Goal: Task Accomplishment & Management: Check status

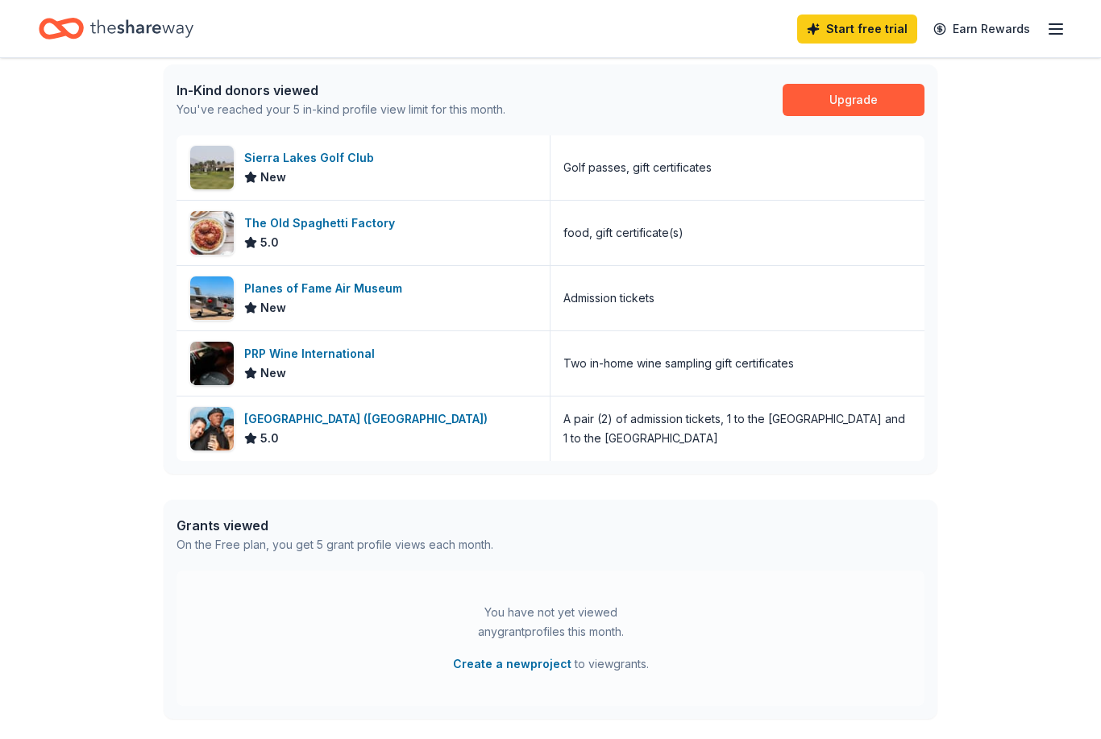
scroll to position [392, 0]
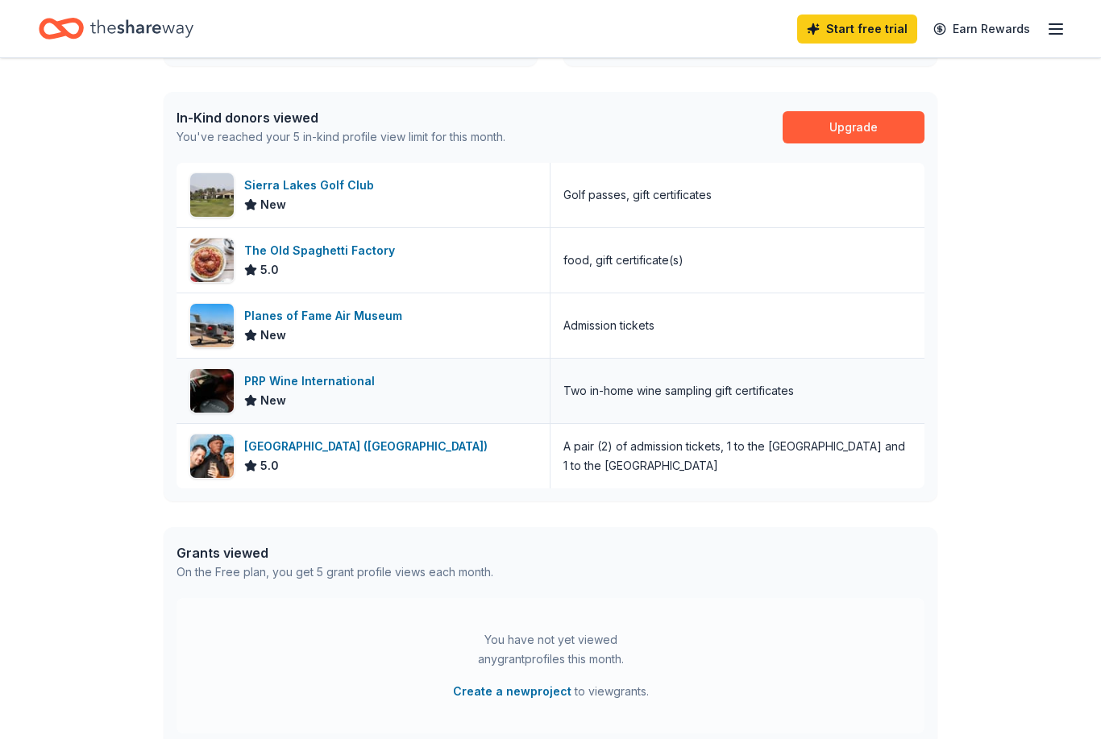
click at [281, 416] on div "PRP Wine International New" at bounding box center [363, 391] width 374 height 64
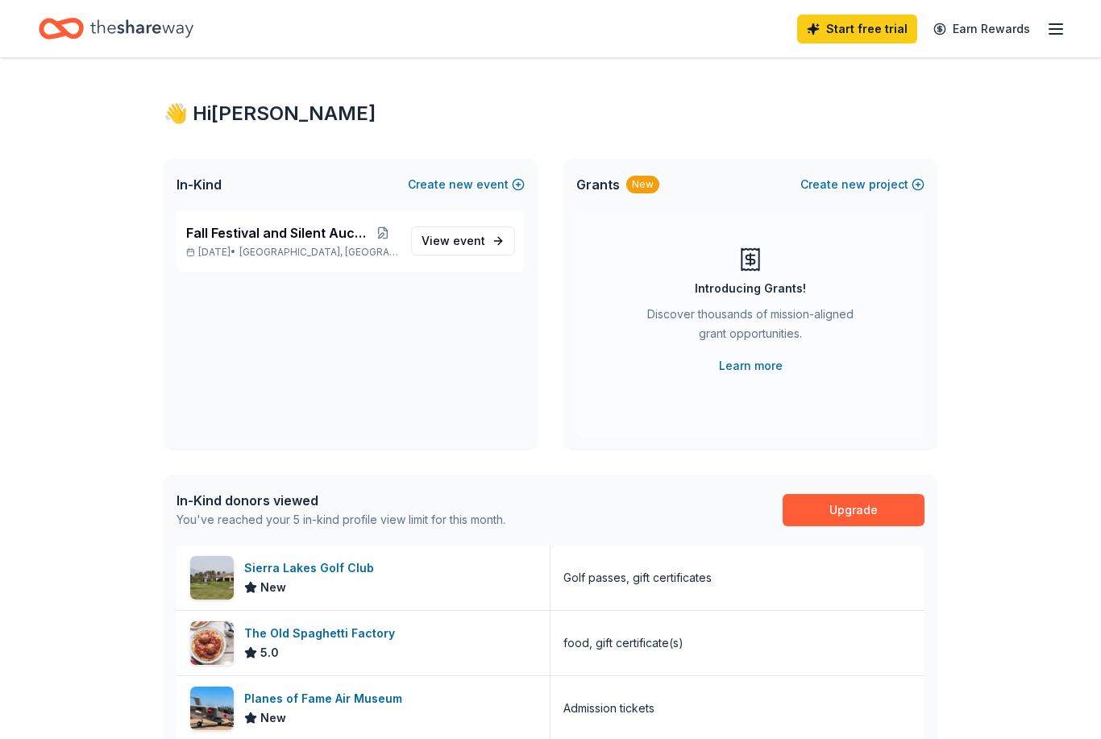
scroll to position [0, 0]
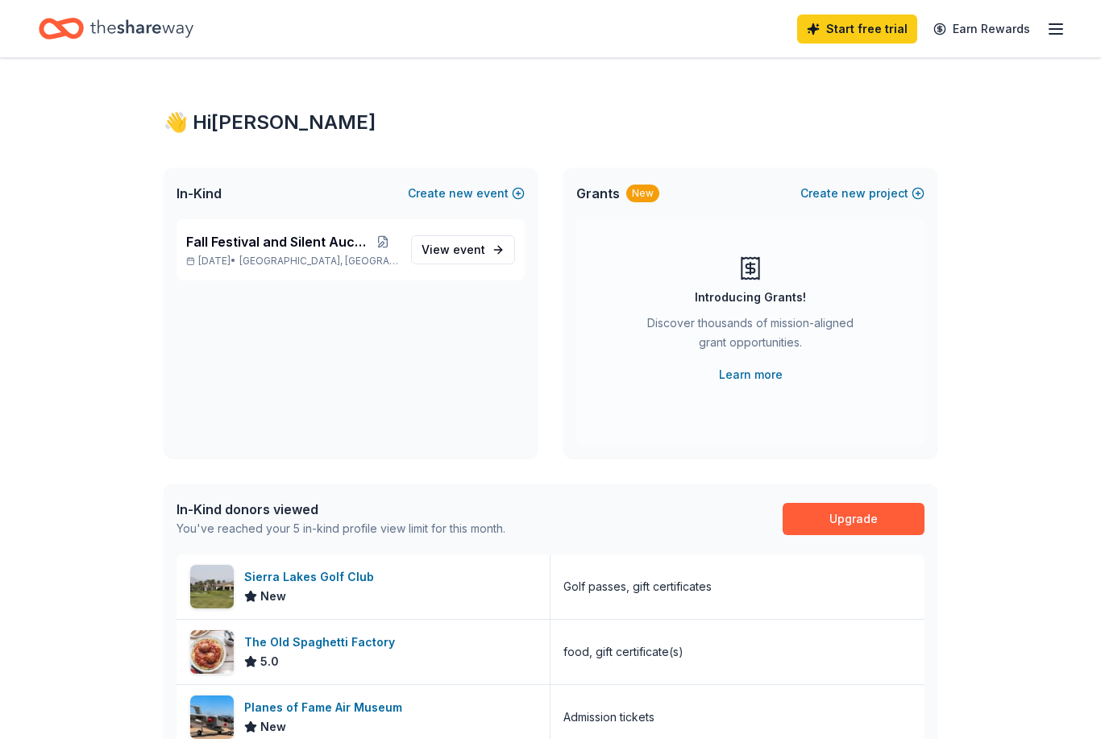
click at [1061, 22] on icon "button" at bounding box center [1055, 28] width 19 height 19
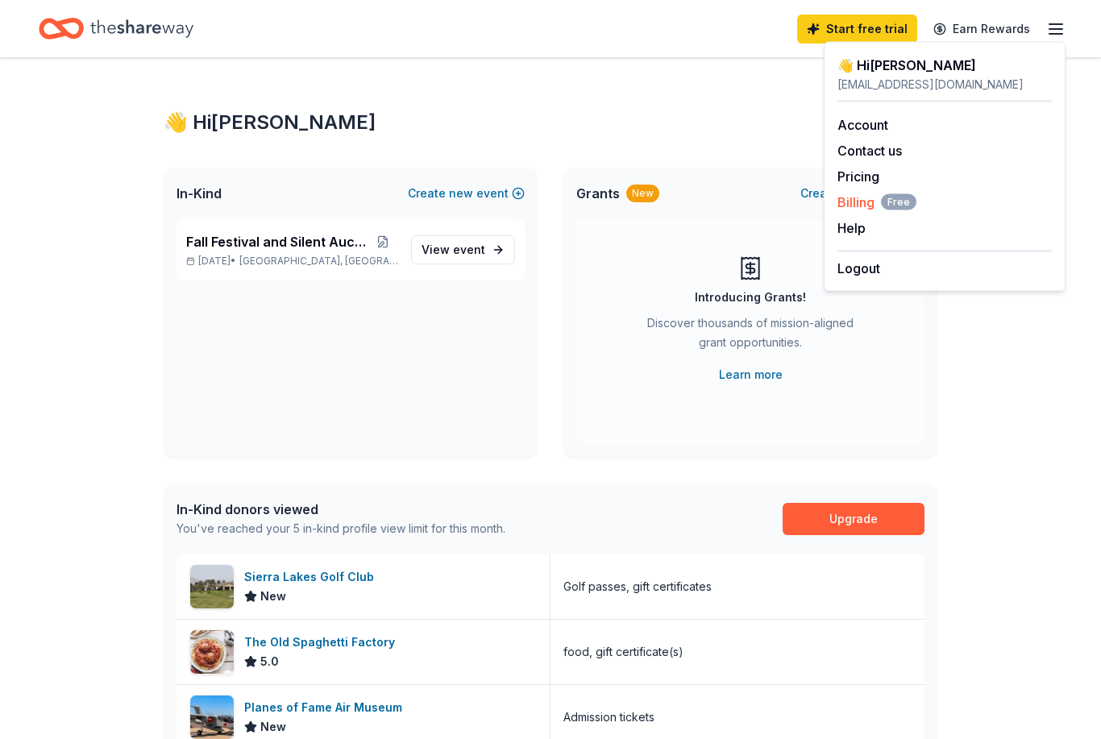
click at [914, 193] on span "Billing Free" at bounding box center [876, 202] width 79 height 19
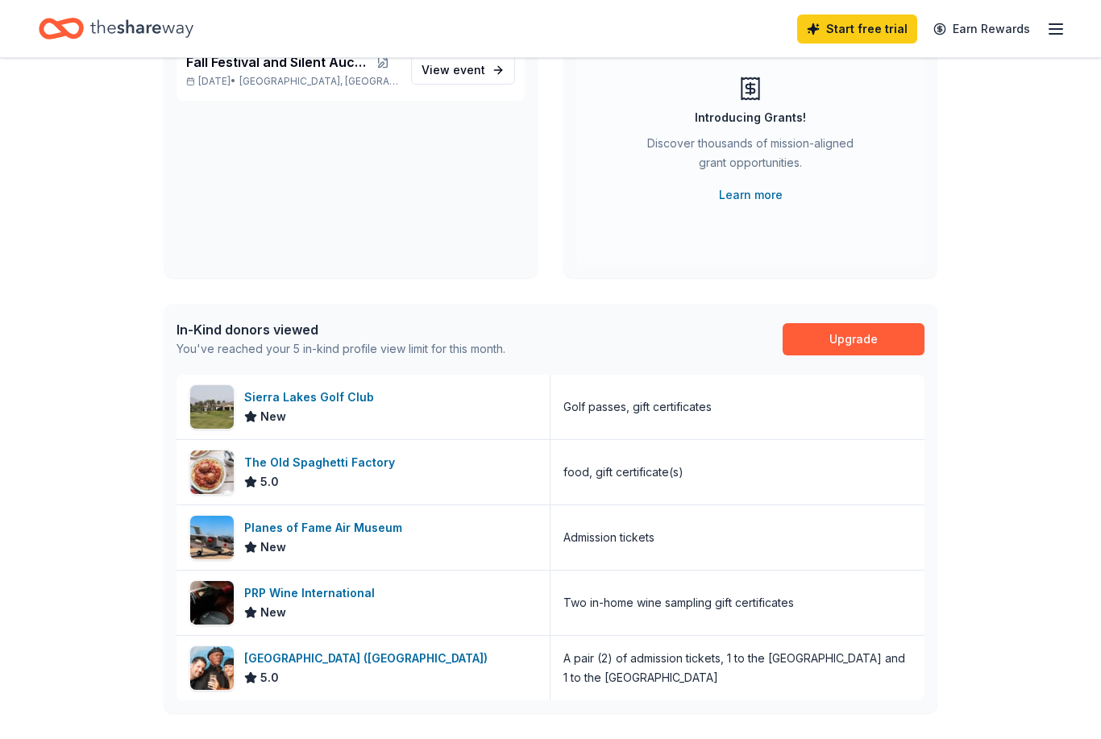
scroll to position [182, 0]
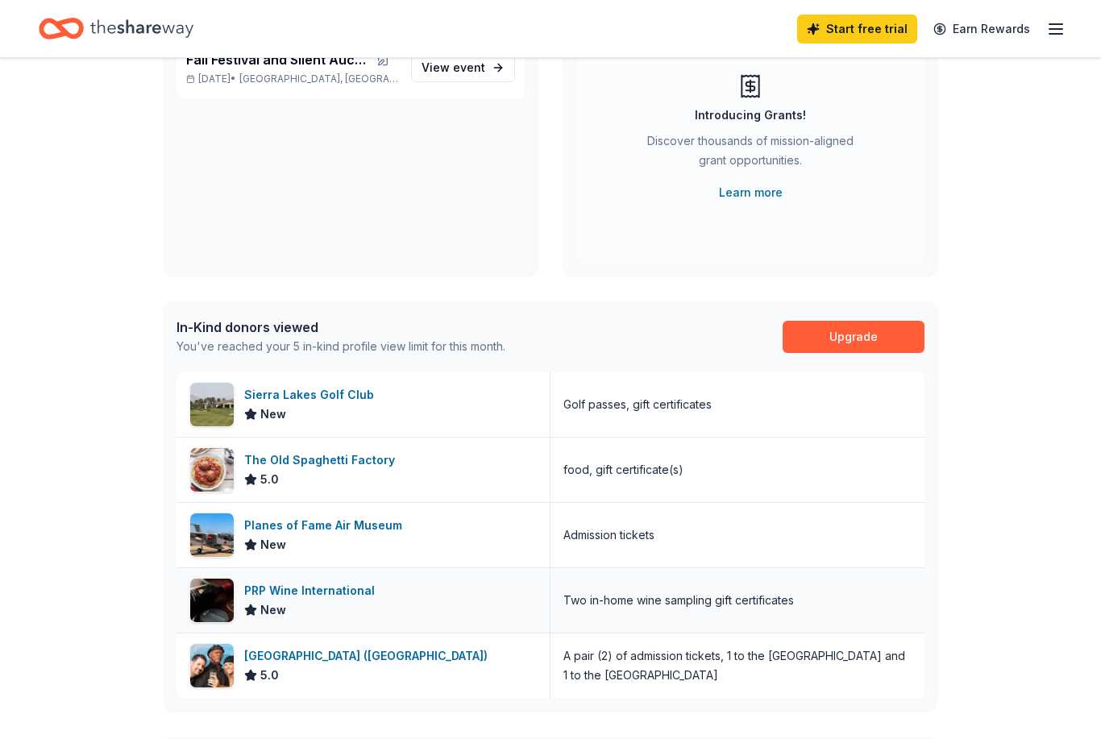
click at [273, 587] on div "PRP Wine International" at bounding box center [312, 590] width 137 height 19
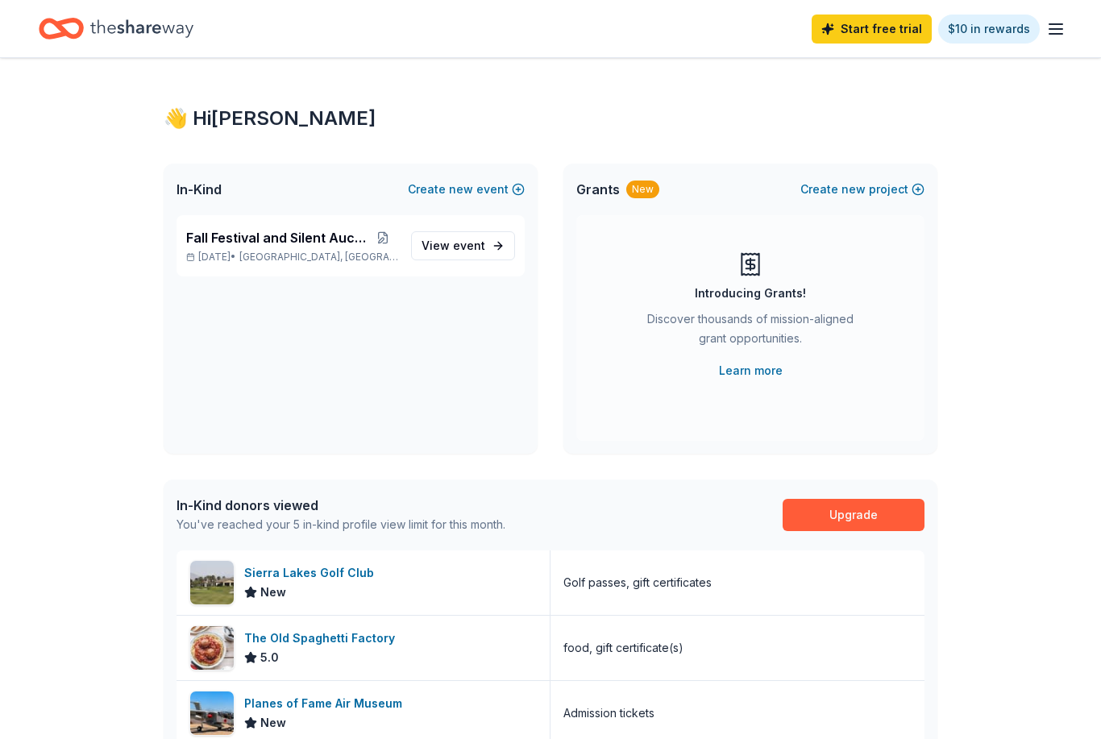
scroll to position [0, 0]
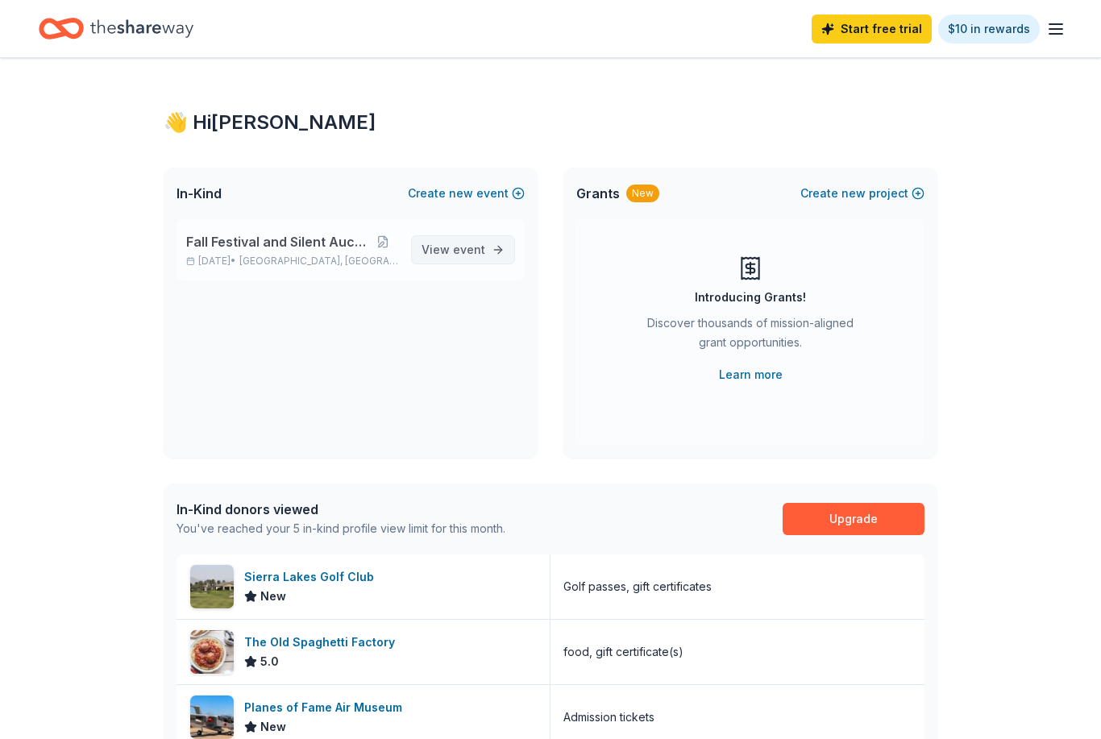
click at [481, 249] on span "event" at bounding box center [469, 250] width 32 height 14
click at [488, 256] on link "View event" at bounding box center [463, 249] width 104 height 29
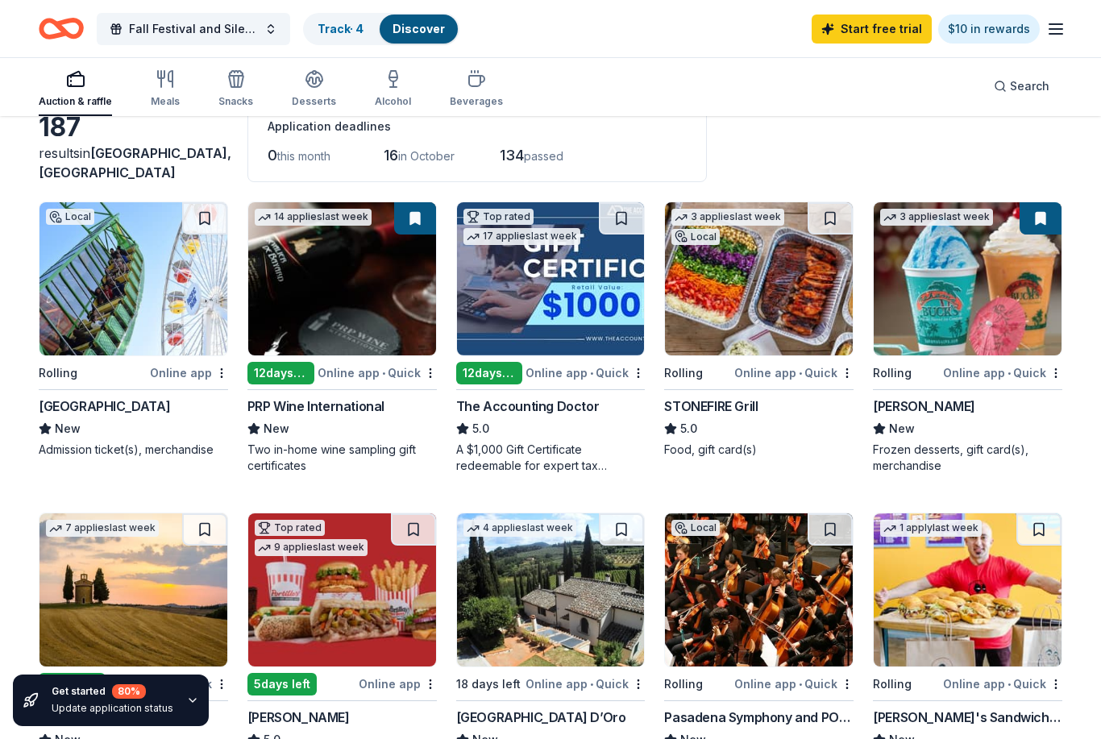
scroll to position [85, 0]
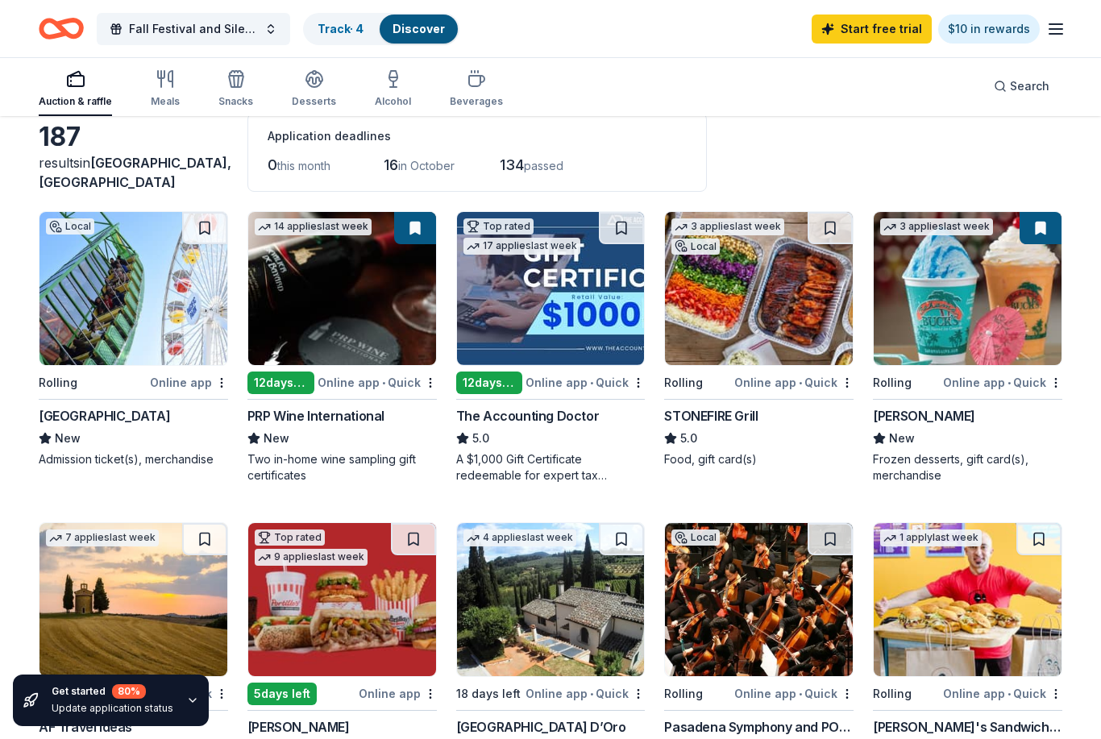
click at [286, 364] on img at bounding box center [342, 288] width 188 height 153
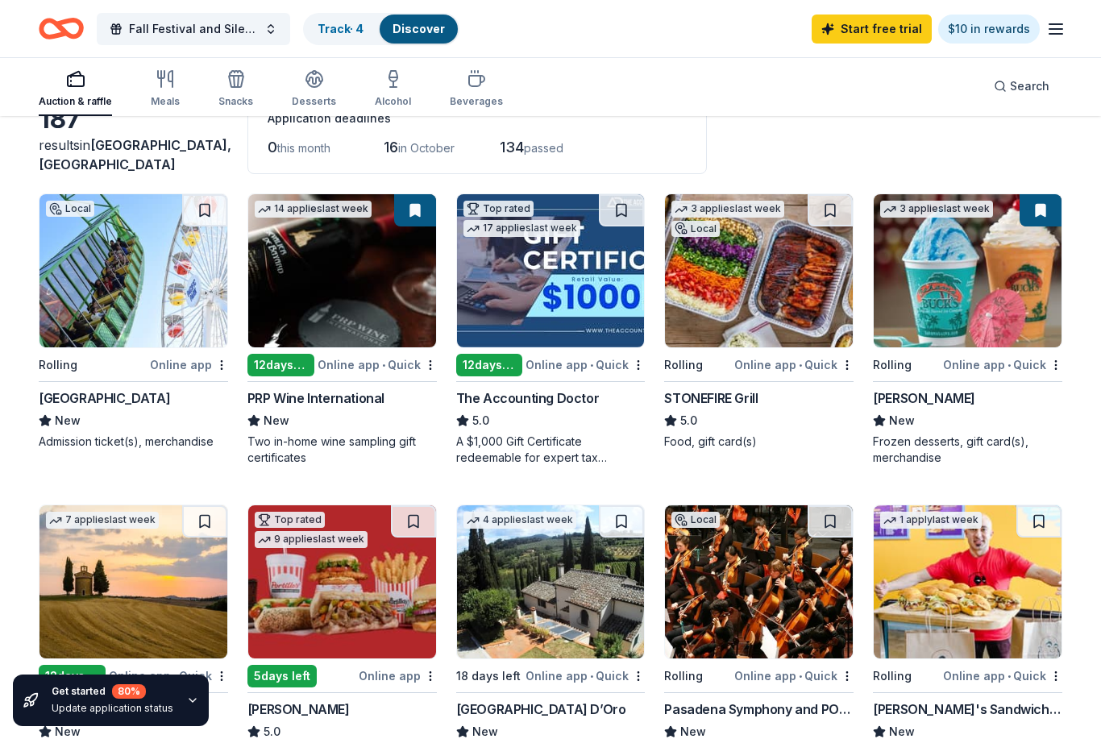
scroll to position [0, 0]
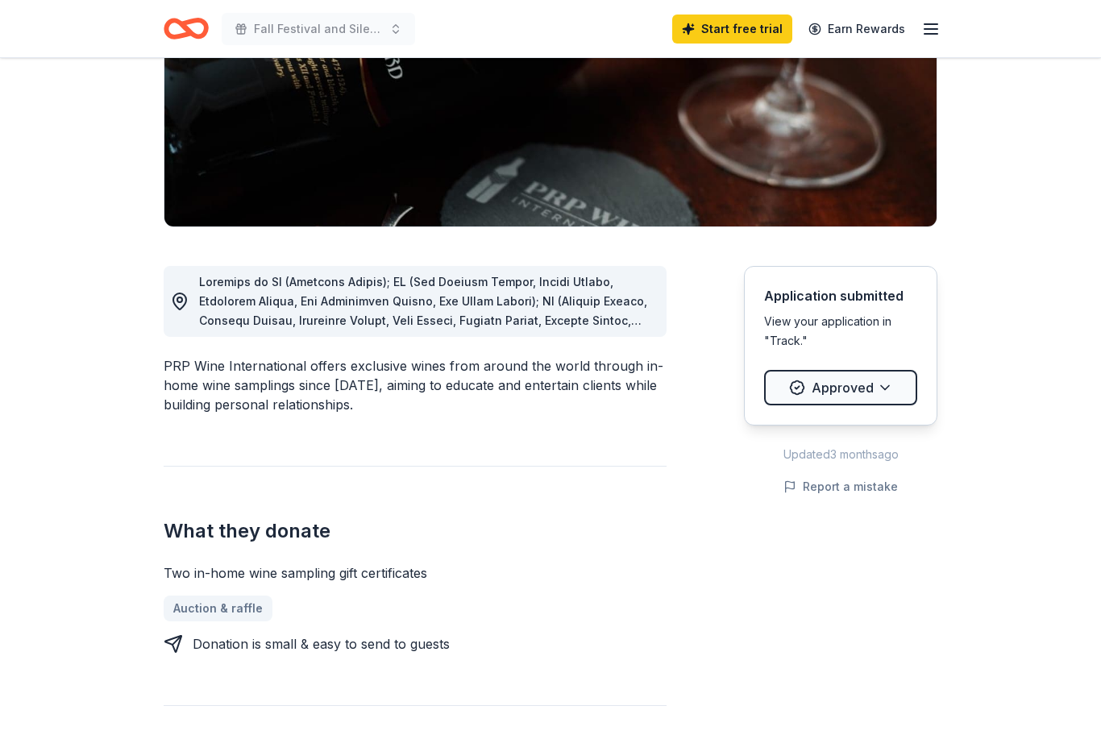
scroll to position [264, 0]
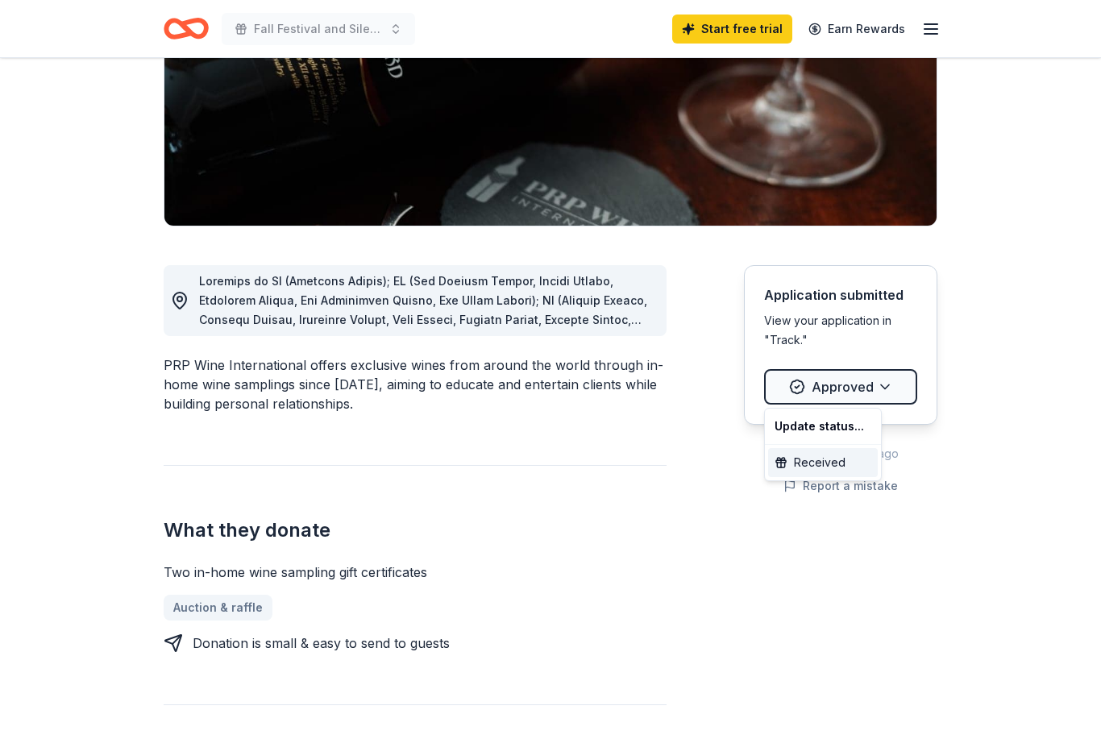
click at [835, 461] on div "Received" at bounding box center [823, 462] width 110 height 29
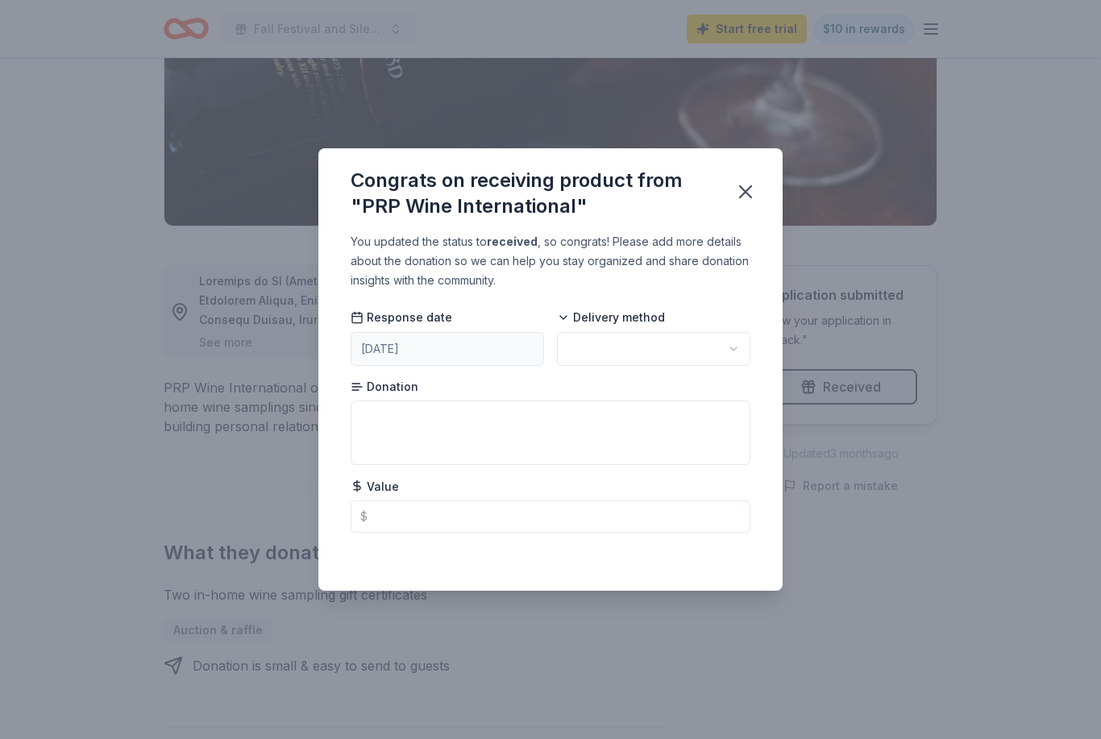
click at [707, 363] on button "button" at bounding box center [653, 349] width 193 height 34
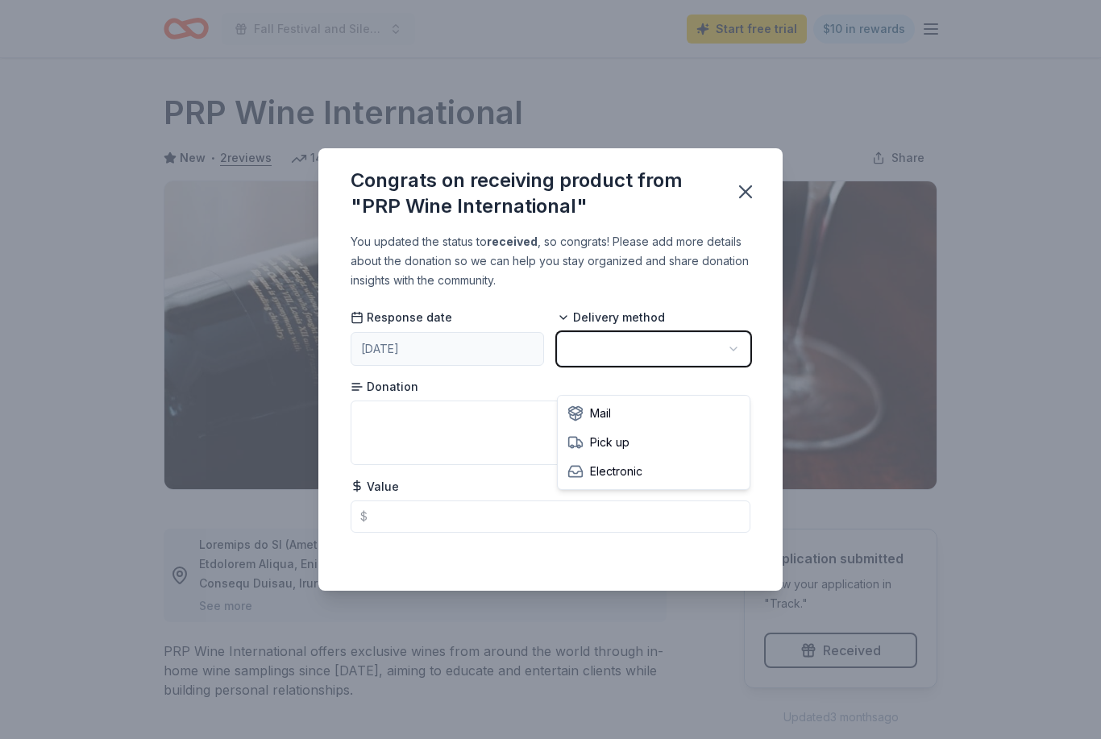
scroll to position [0, 0]
click at [719, 349] on button "button" at bounding box center [653, 349] width 193 height 34
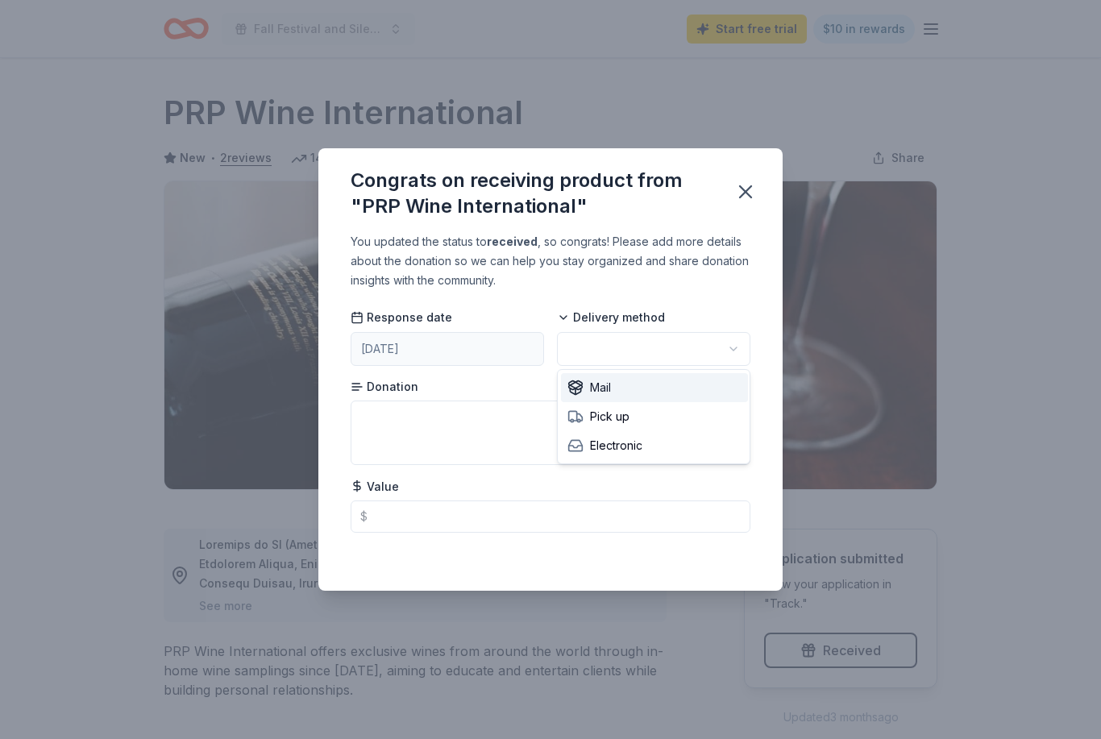
click at [718, 390] on div "Mail" at bounding box center [654, 387] width 187 height 29
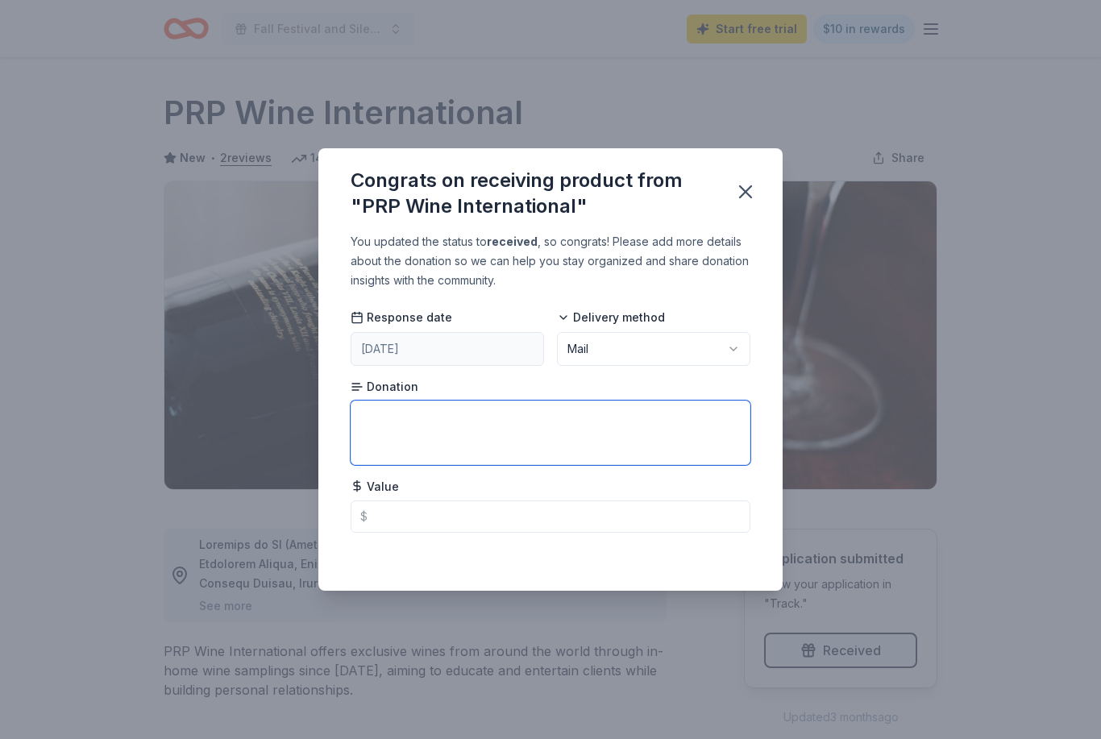
click at [704, 426] on textarea at bounding box center [551, 433] width 400 height 64
type textarea "Please mail to 30800 Palo Alto Drive"
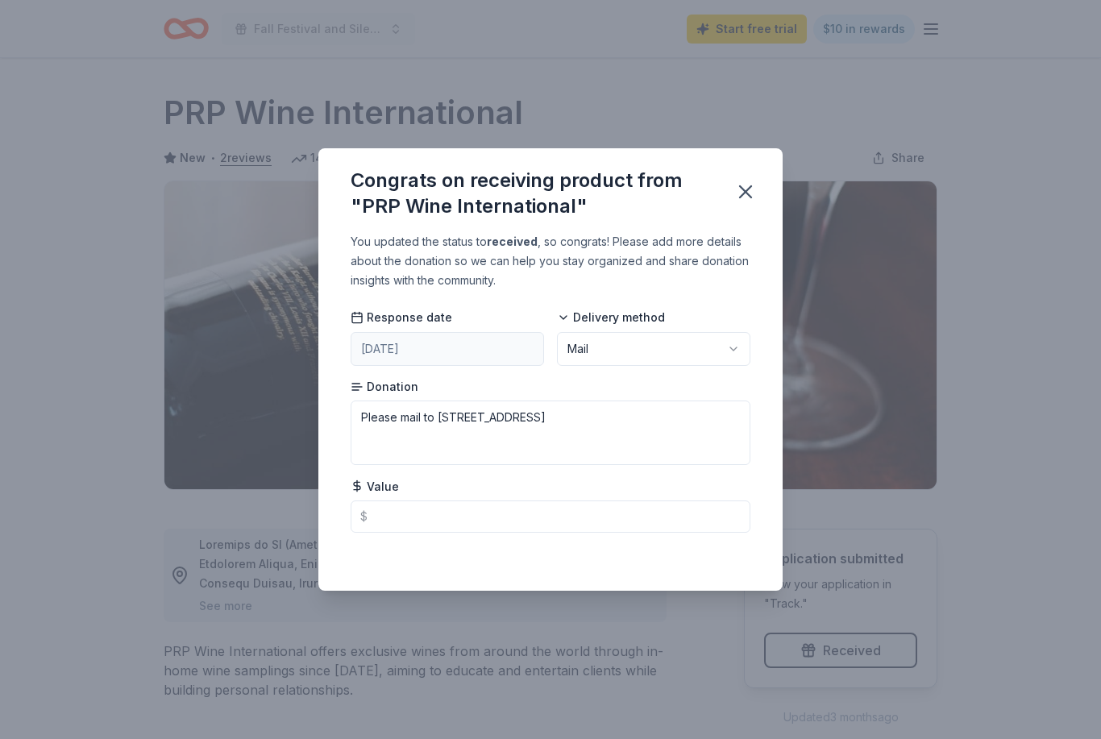
click at [753, 171] on div "Congrats on receiving product from "PRP Wine International"" at bounding box center [550, 190] width 464 height 84
click at [750, 179] on button "button" at bounding box center [745, 191] width 35 height 35
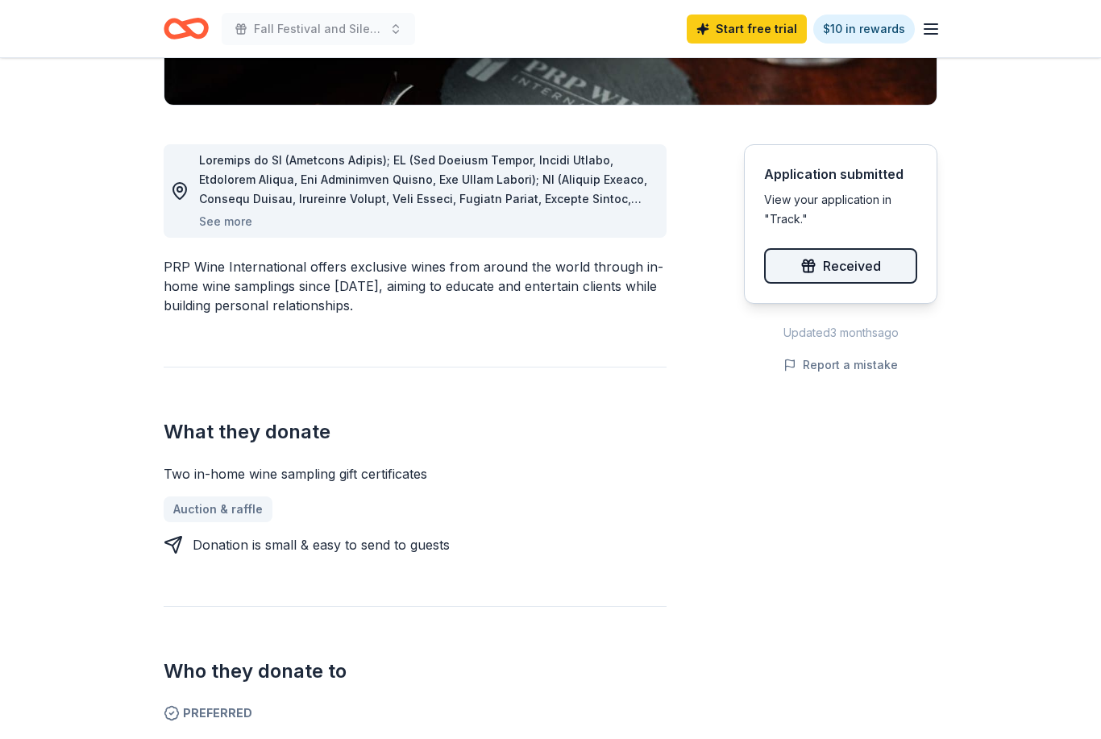
scroll to position [384, 0]
click at [226, 502] on link "Auction & raffle" at bounding box center [225, 509] width 122 height 26
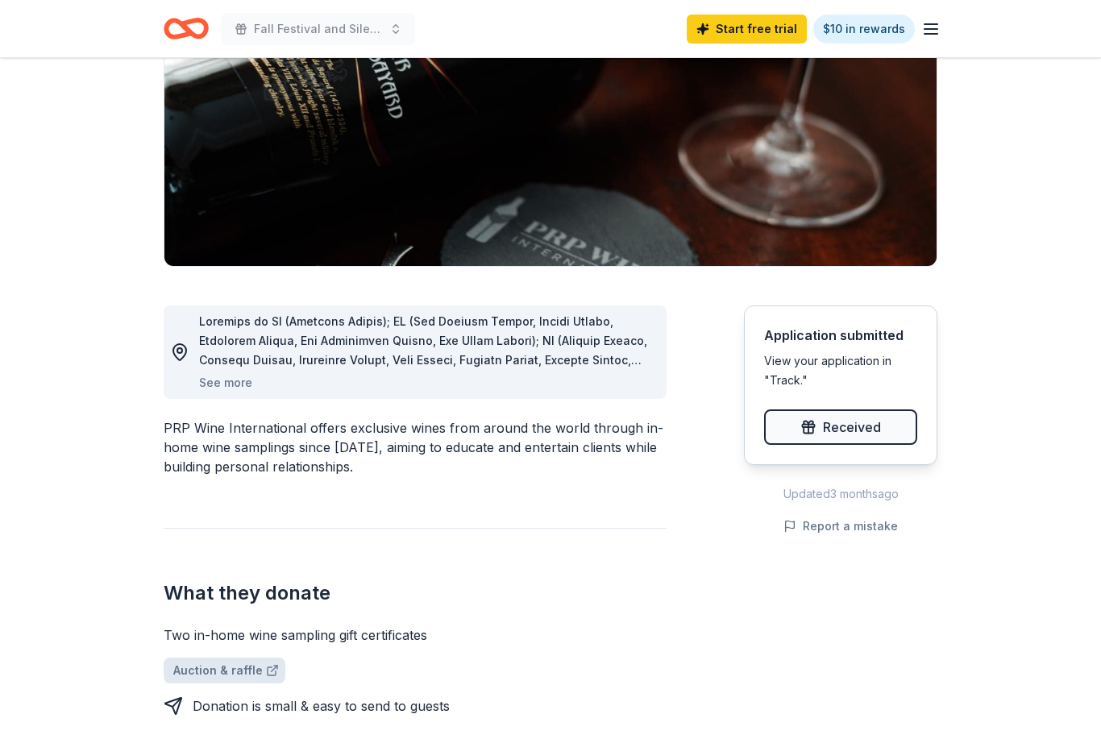
scroll to position [222, 0]
click at [793, 371] on div "View your application in "Track."" at bounding box center [840, 371] width 153 height 39
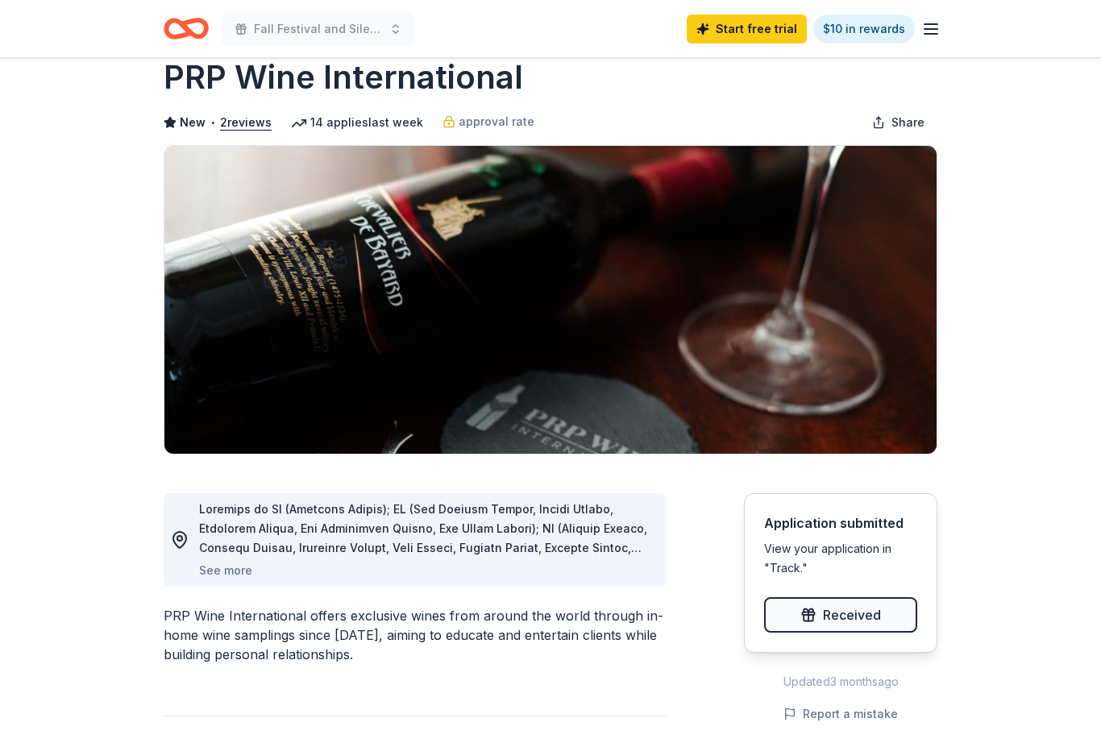
scroll to position [0, 0]
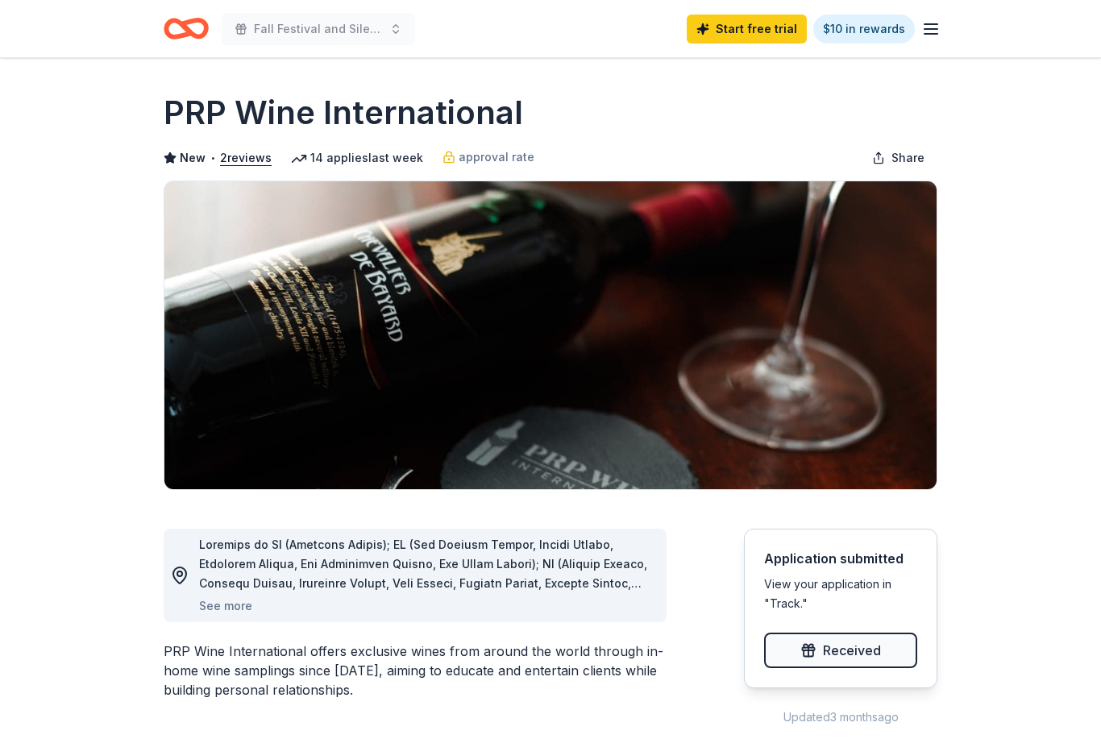
click at [921, 28] on icon "button" at bounding box center [930, 28] width 19 height 19
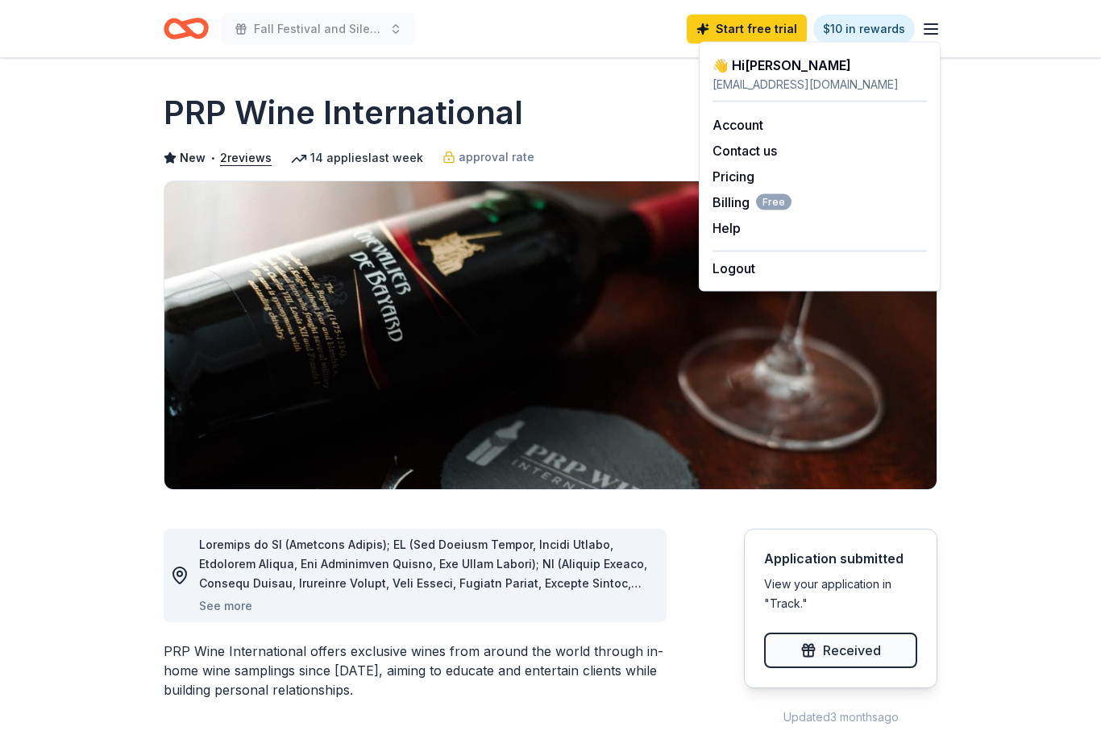
click at [792, 600] on div "View your application in "Track."" at bounding box center [840, 594] width 153 height 39
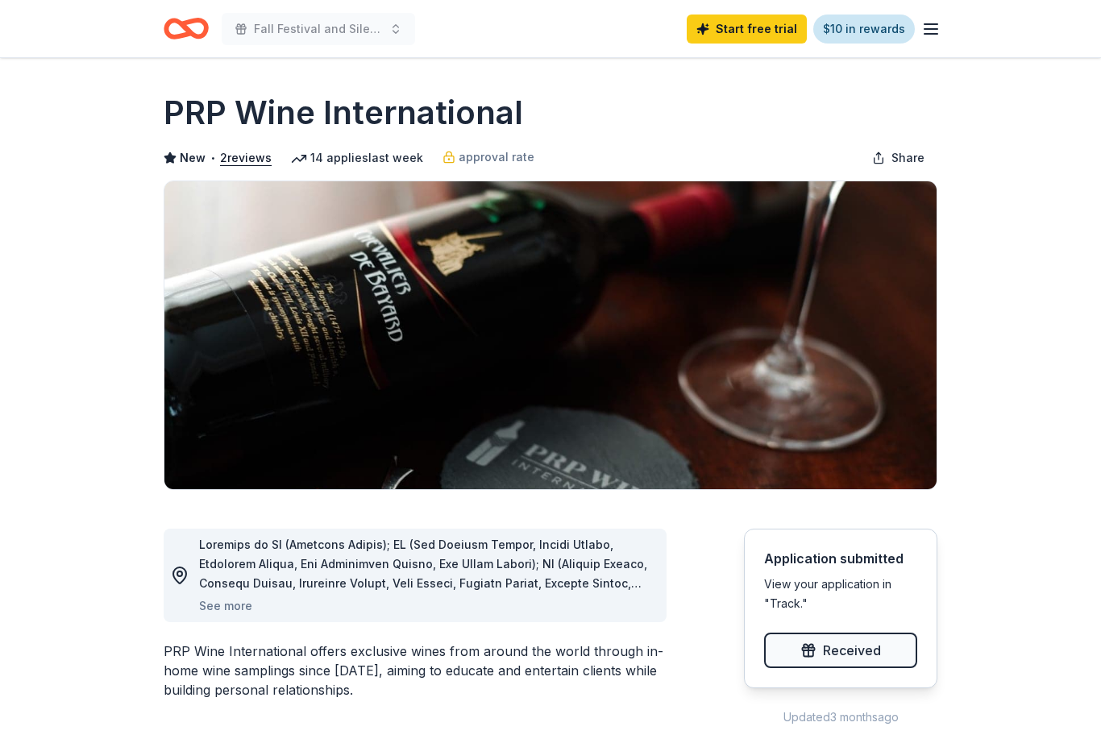
click at [912, 28] on link "$10 in rewards" at bounding box center [864, 29] width 102 height 29
click at [930, 35] on icon "button" at bounding box center [930, 28] width 19 height 19
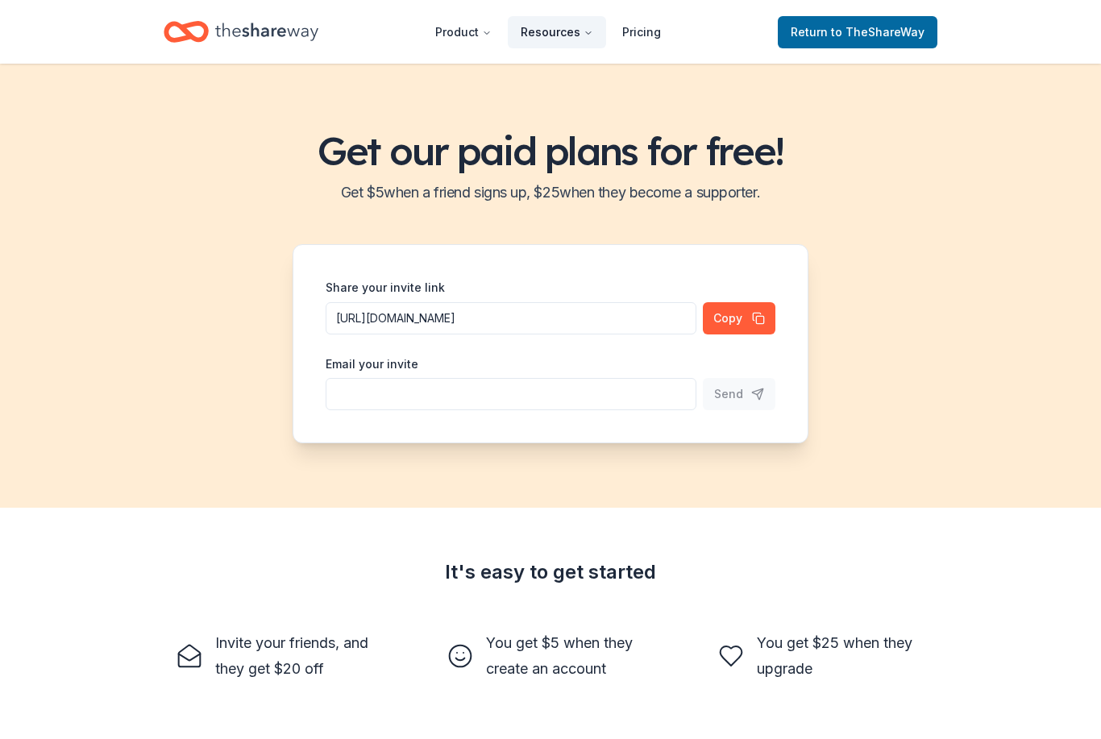
click at [566, 37] on button "Resources" at bounding box center [557, 32] width 98 height 32
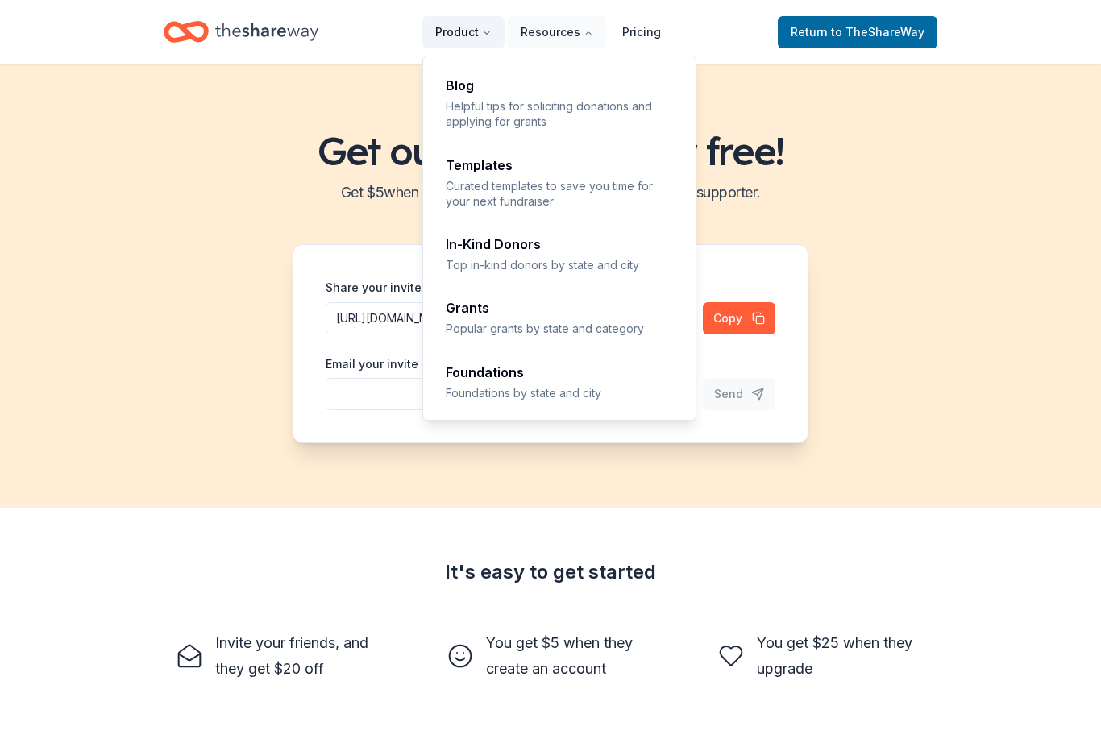
click at [462, 26] on button "Product" at bounding box center [463, 32] width 82 height 32
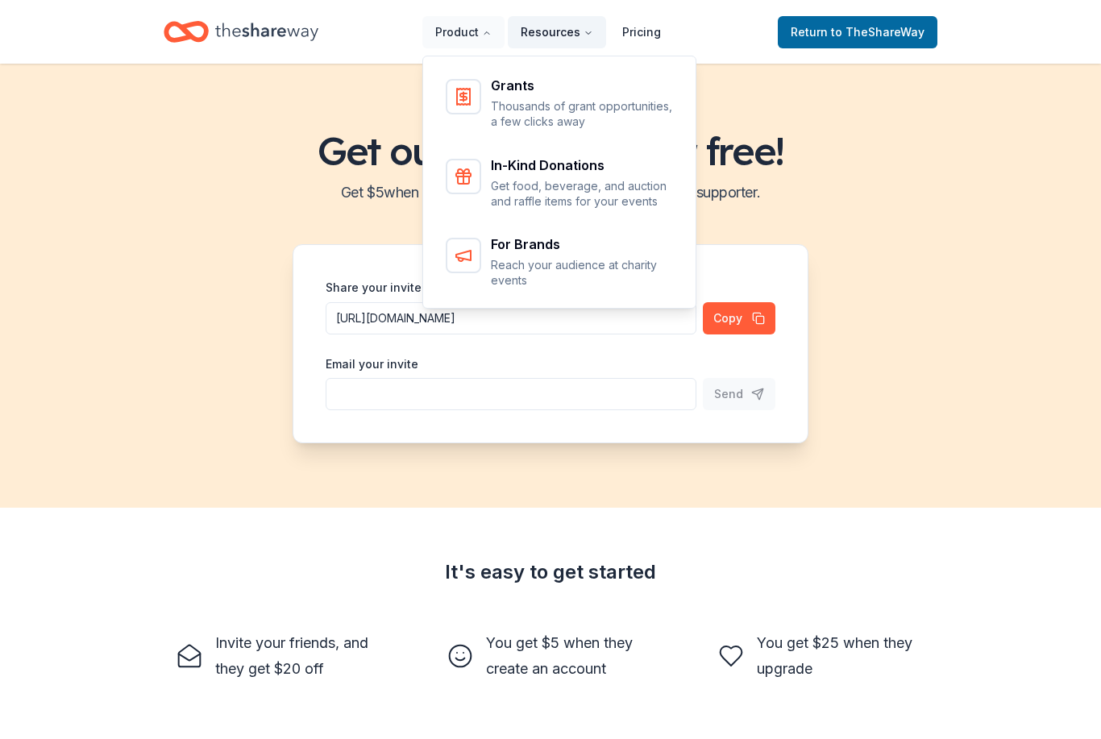
click at [554, 23] on button "Resources" at bounding box center [557, 32] width 98 height 32
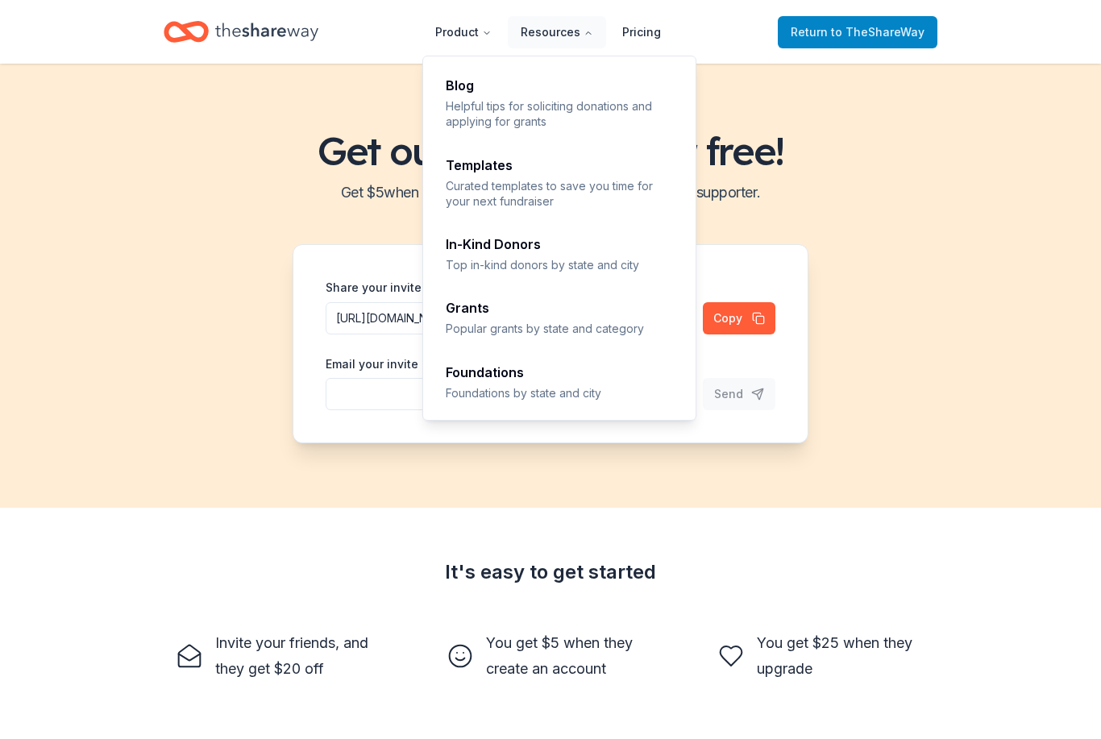
click at [898, 33] on span "to TheShareWay" at bounding box center [877, 32] width 93 height 14
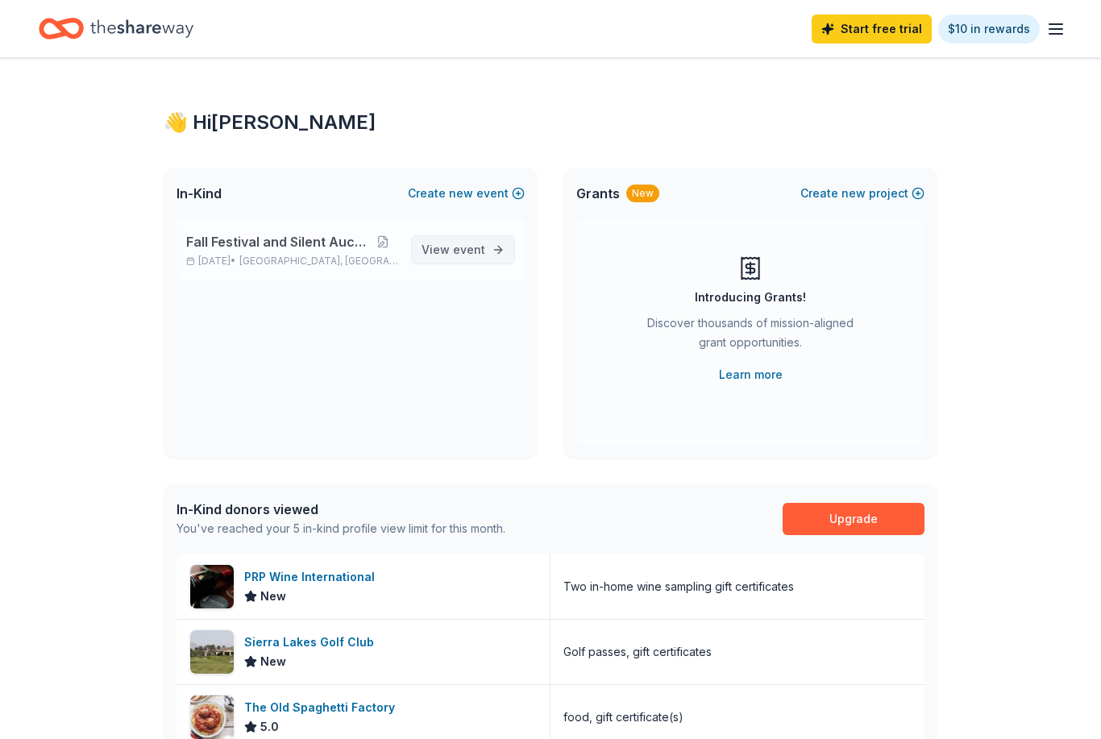
click at [462, 251] on span "event" at bounding box center [469, 250] width 32 height 14
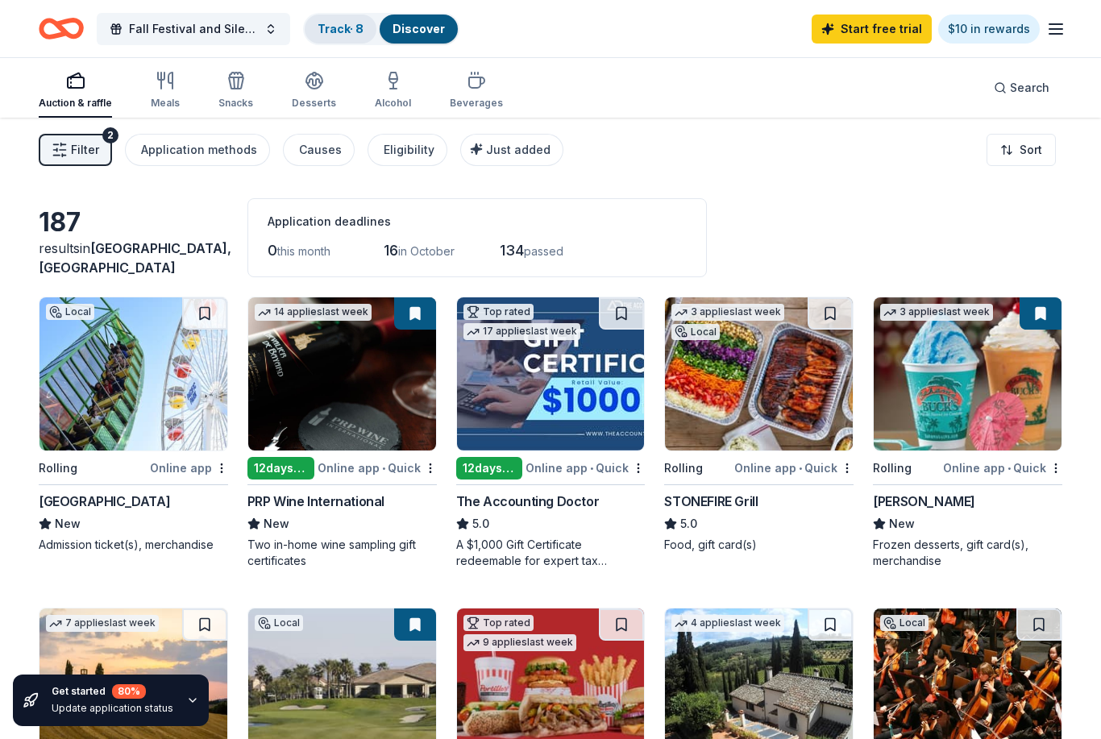
click at [343, 24] on link "Track · 8" at bounding box center [341, 29] width 46 height 14
click at [353, 31] on link "Track · 8" at bounding box center [341, 29] width 46 height 14
click at [335, 18] on div "Track · 8" at bounding box center [341, 29] width 72 height 29
click at [335, 17] on div "Track · 8" at bounding box center [341, 29] width 72 height 29
click at [326, 30] on link "Track · 8" at bounding box center [341, 29] width 46 height 14
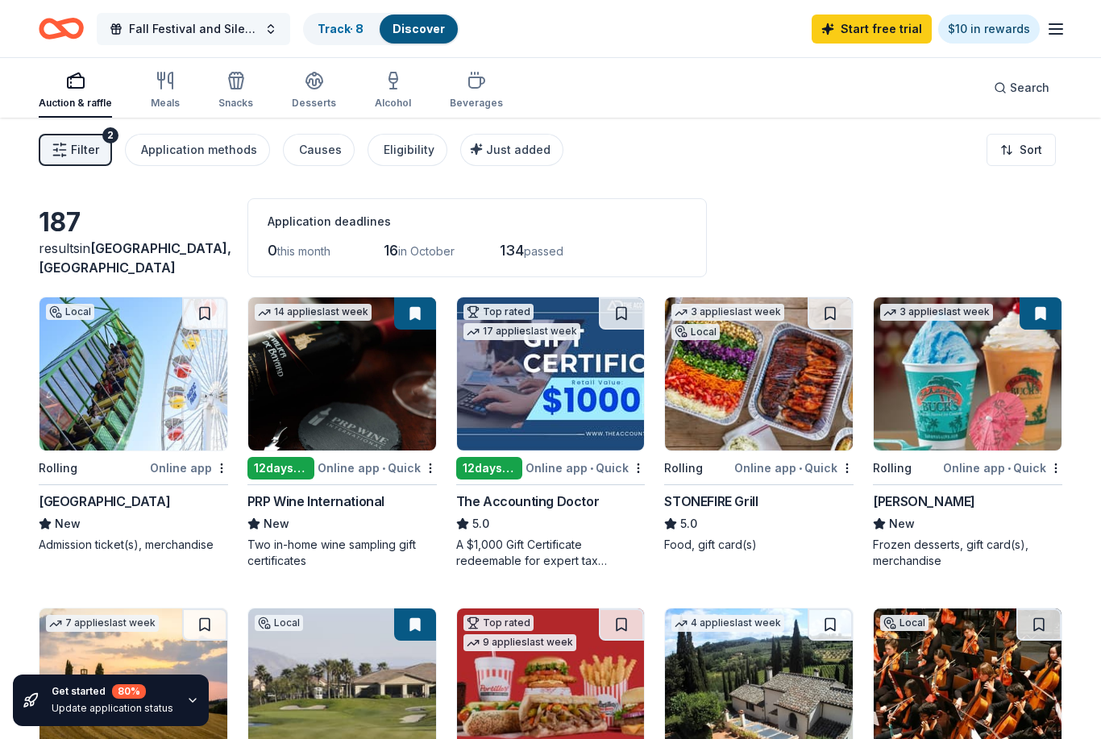
click at [266, 24] on button "Fall Festival and Silent Auction" at bounding box center [193, 29] width 193 height 32
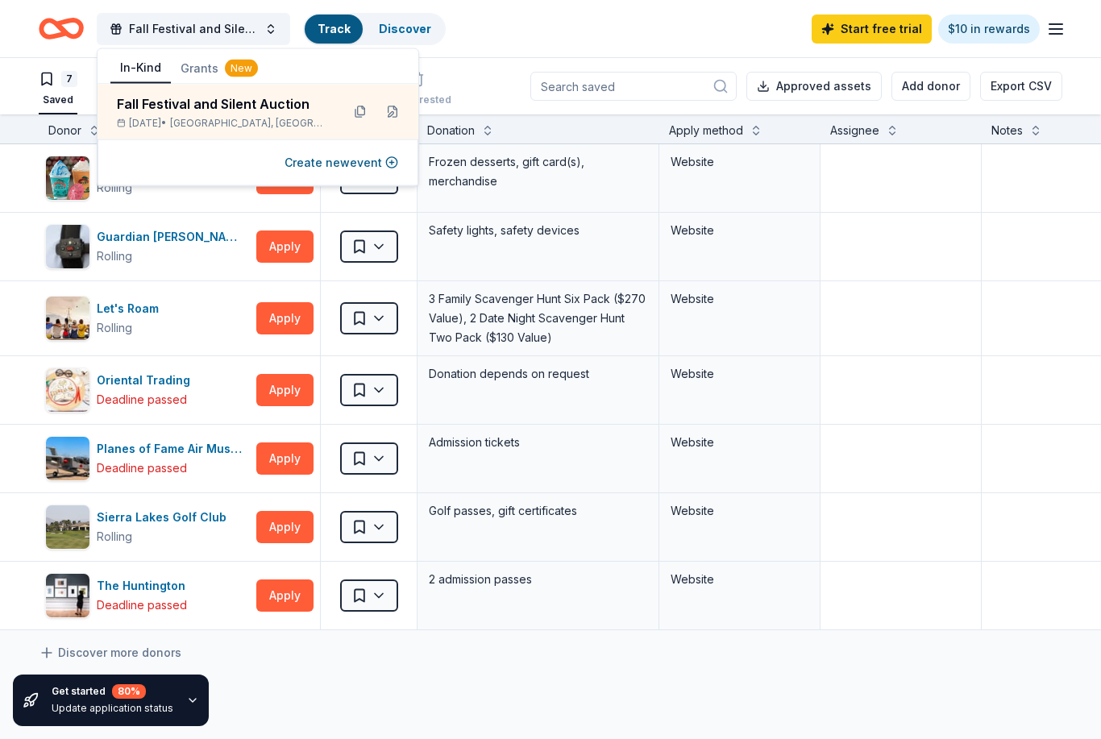
click at [331, 28] on link "Track" at bounding box center [334, 29] width 32 height 14
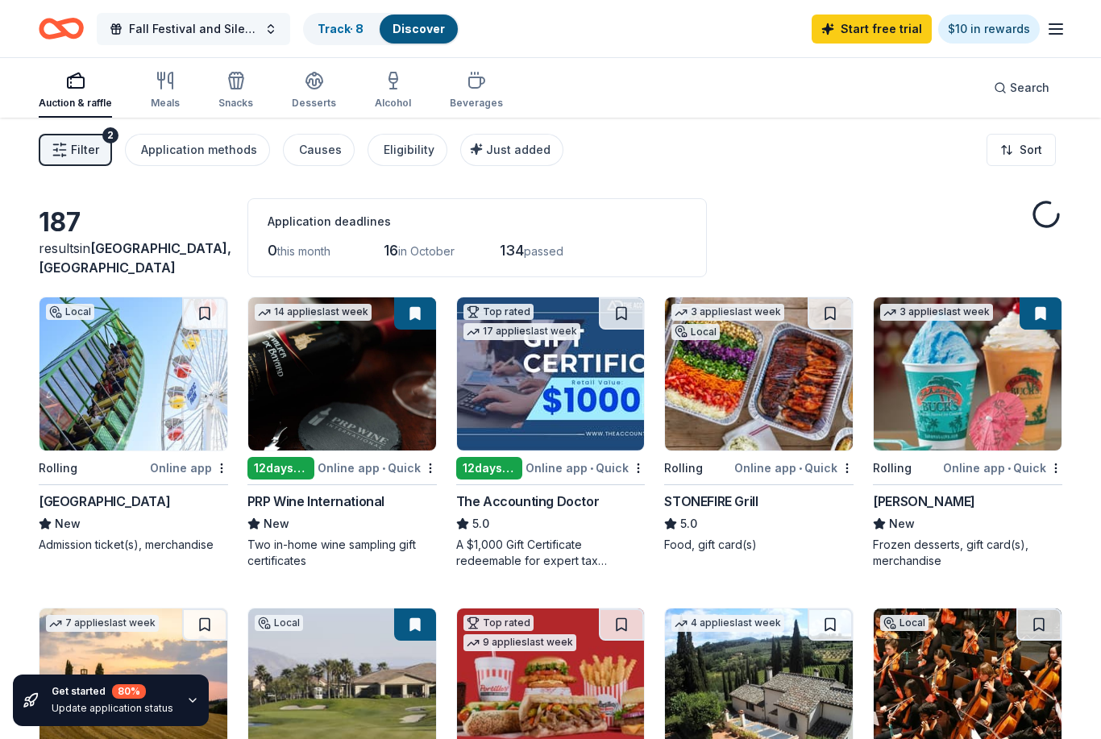
click at [272, 25] on button "Fall Festival and Silent Auction" at bounding box center [193, 29] width 193 height 32
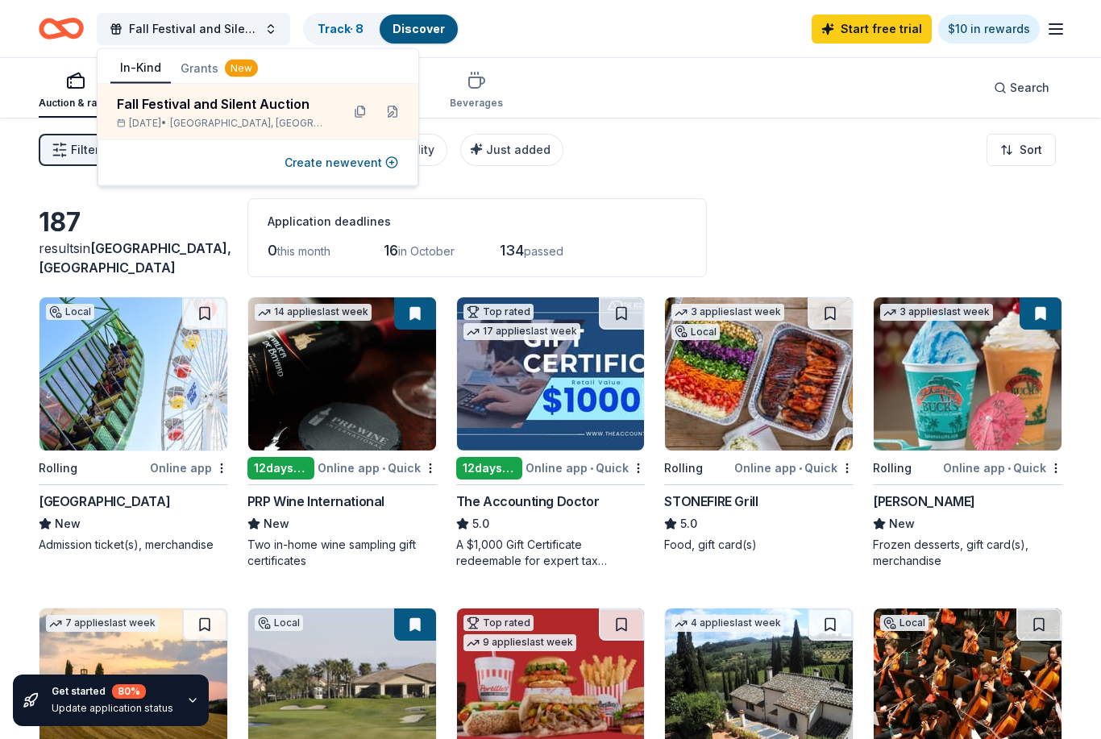
click at [205, 66] on button "Grants New" at bounding box center [219, 68] width 97 height 29
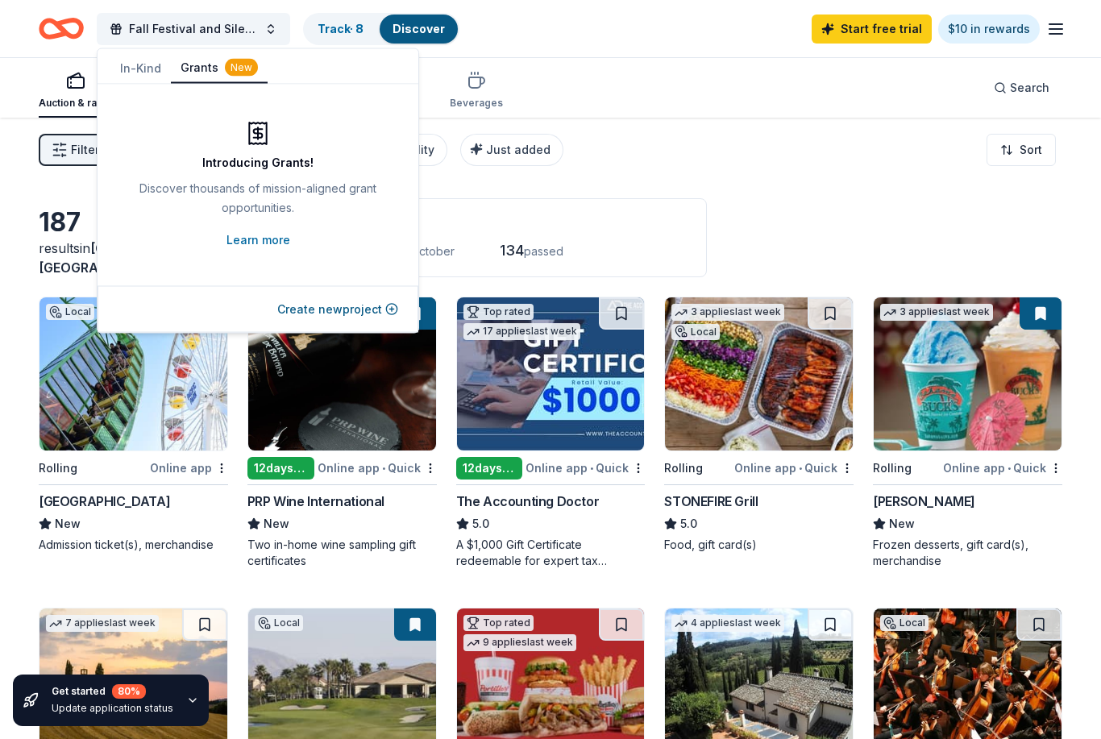
click at [135, 61] on button "In-Kind" at bounding box center [140, 68] width 60 height 29
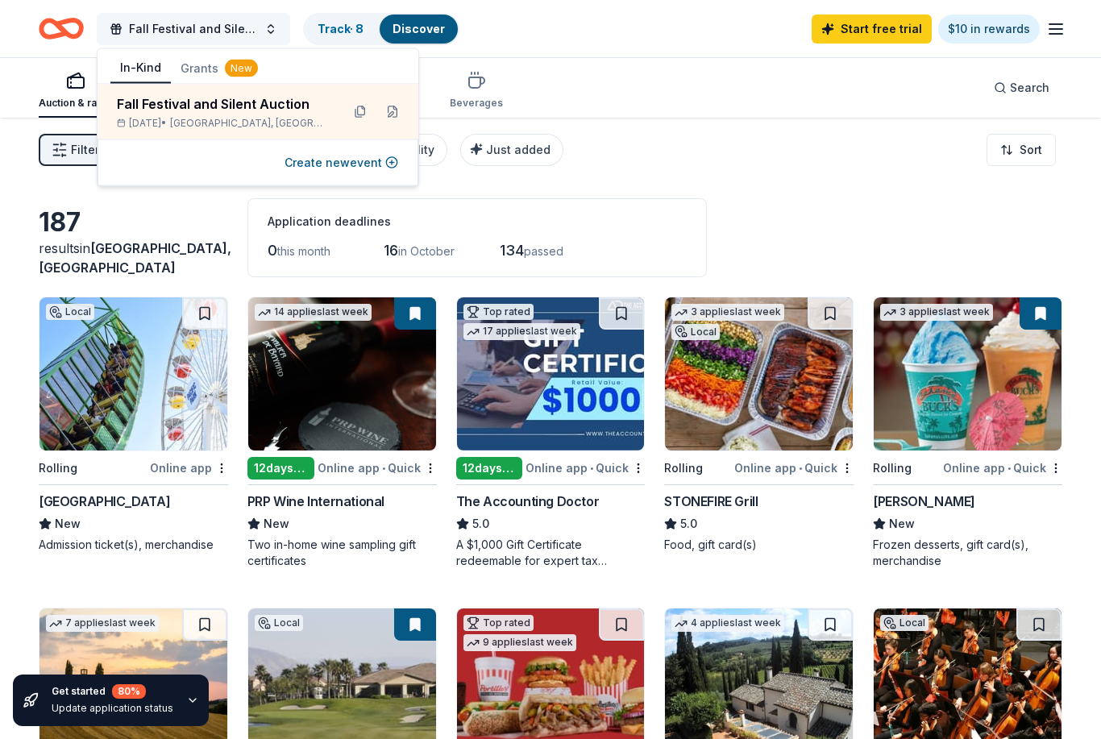
click at [260, 31] on button "Fall Festival and Silent Auction" at bounding box center [193, 29] width 193 height 32
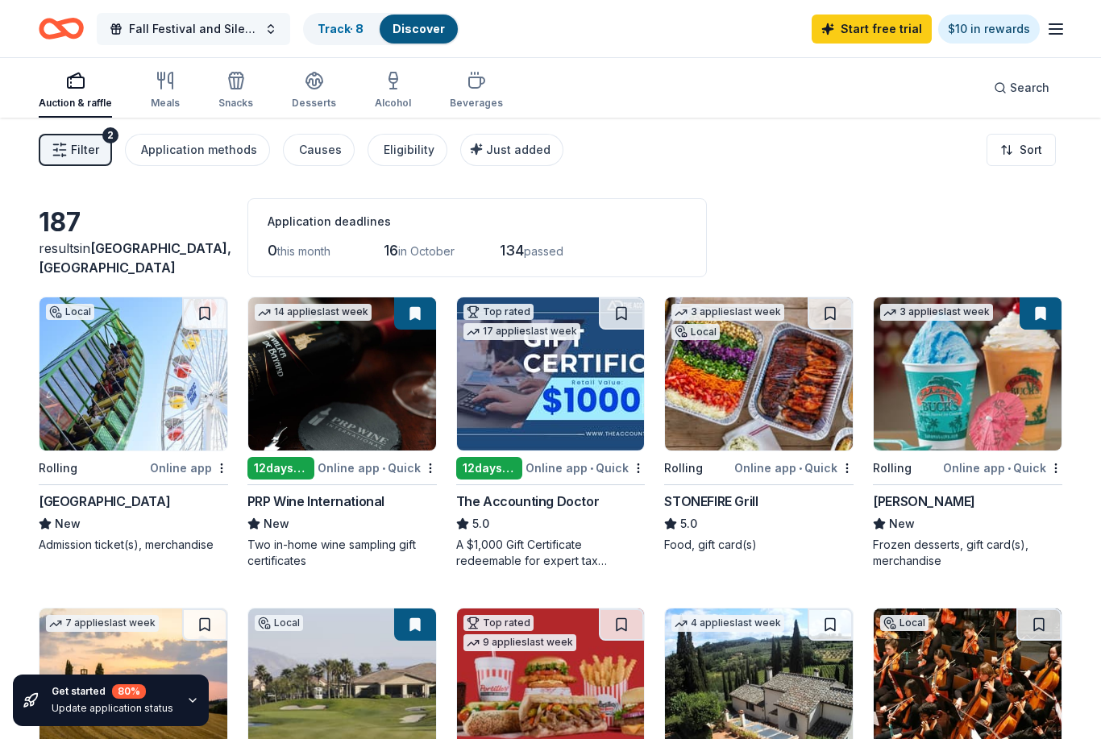
click at [274, 39] on button "Fall Festival and Silent Auction" at bounding box center [193, 29] width 193 height 32
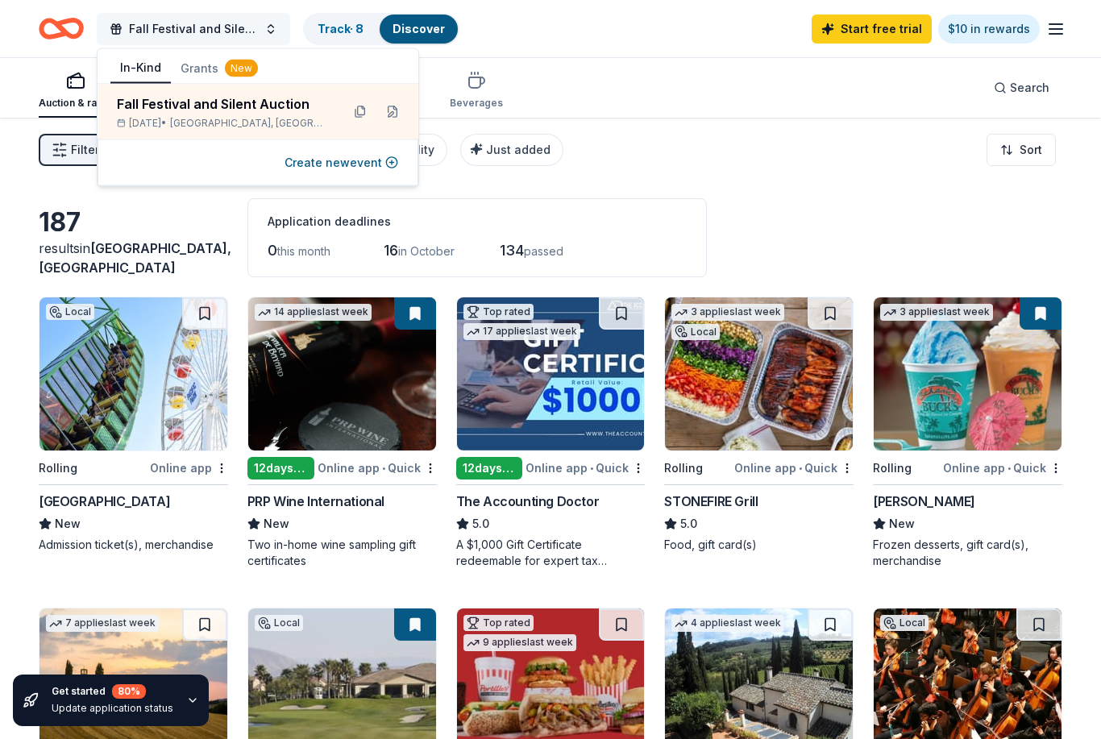
click at [264, 27] on button "Fall Festival and Silent Auction" at bounding box center [193, 29] width 193 height 32
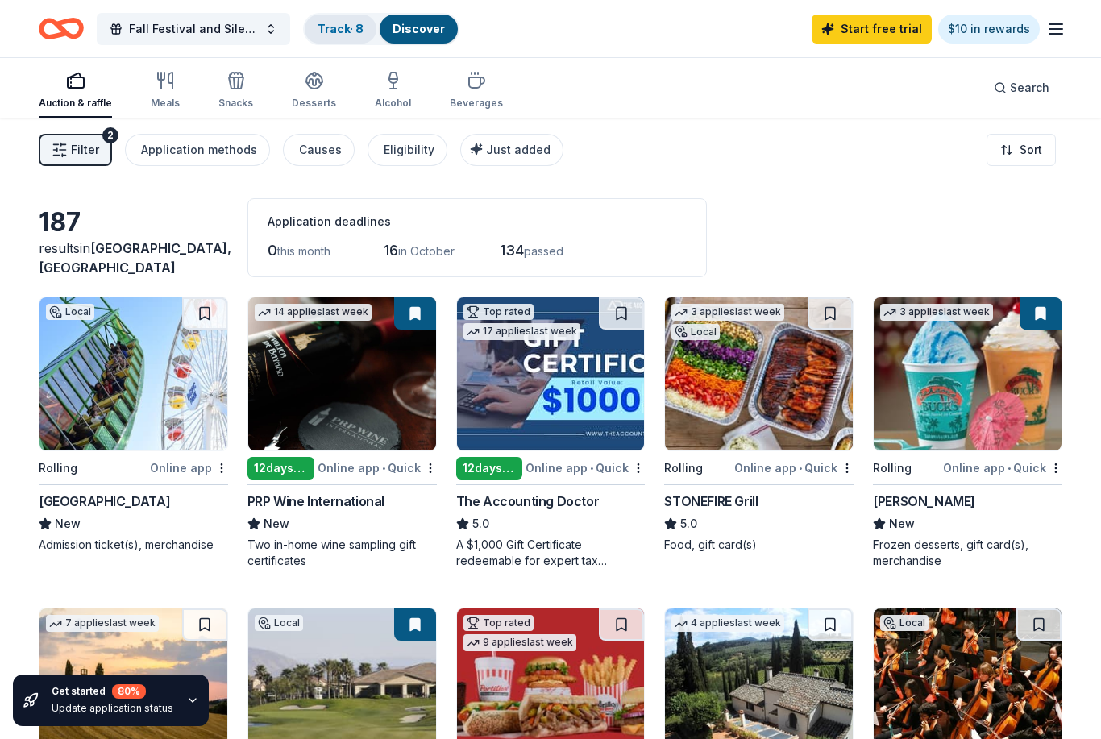
click at [347, 33] on link "Track · 8" at bounding box center [341, 29] width 46 height 14
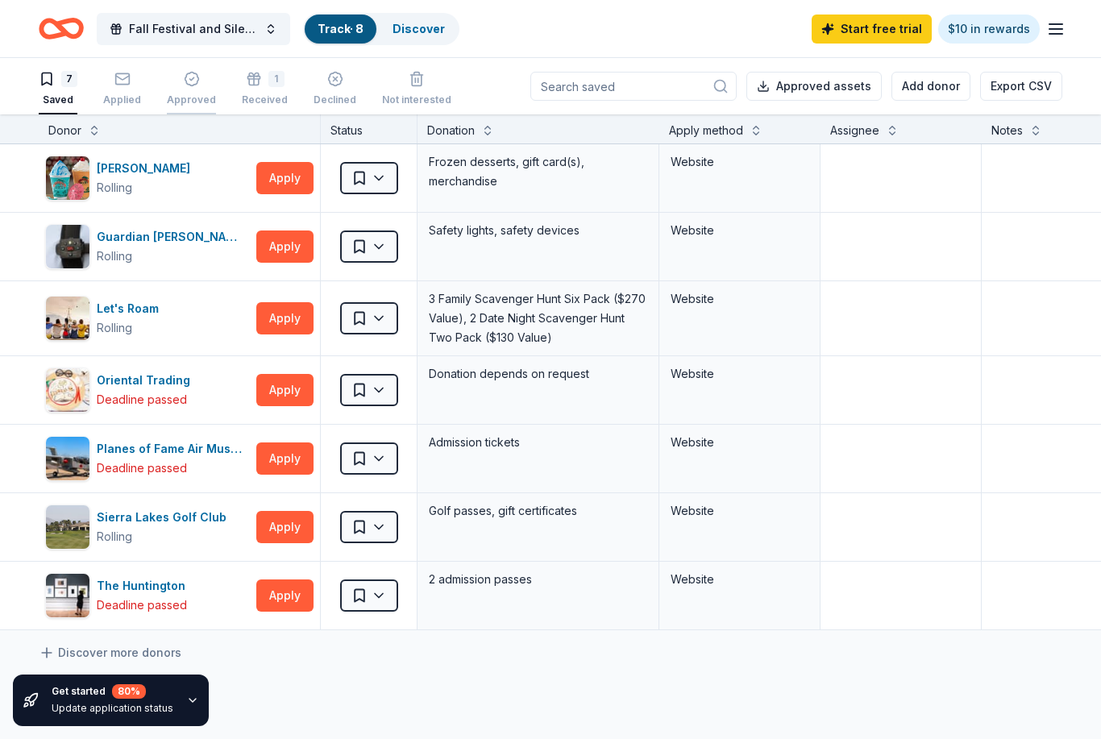
click at [189, 85] on icon "button" at bounding box center [192, 79] width 16 height 16
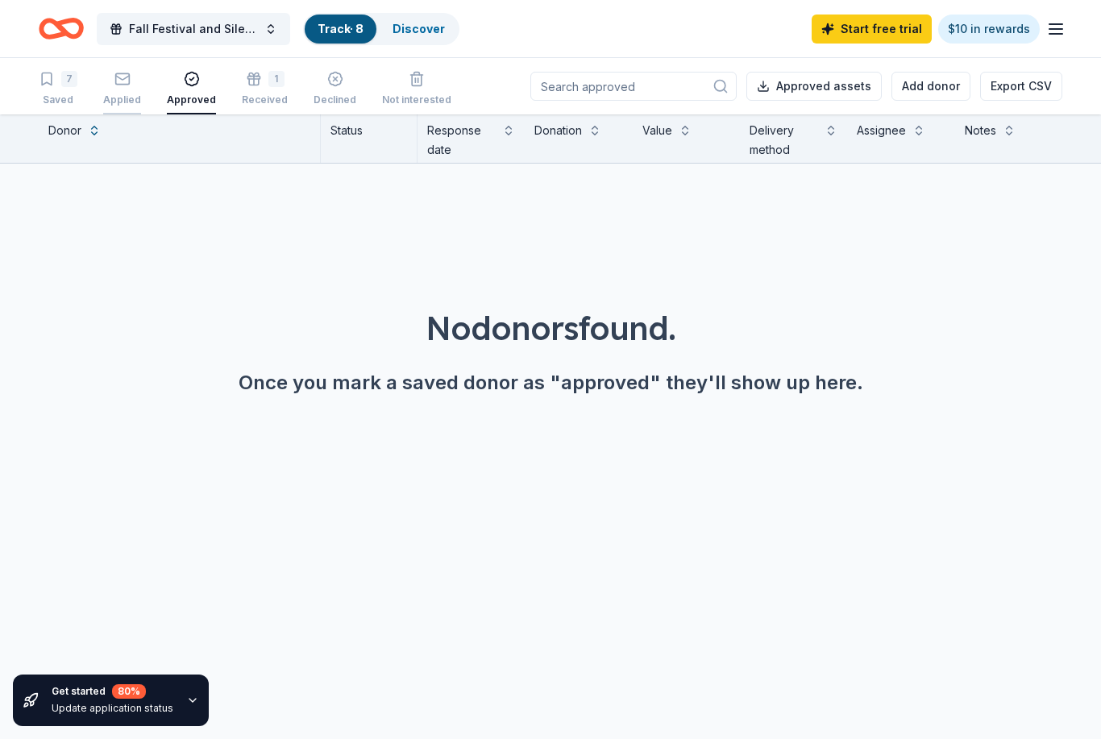
click at [125, 89] on div "Applied" at bounding box center [122, 88] width 38 height 35
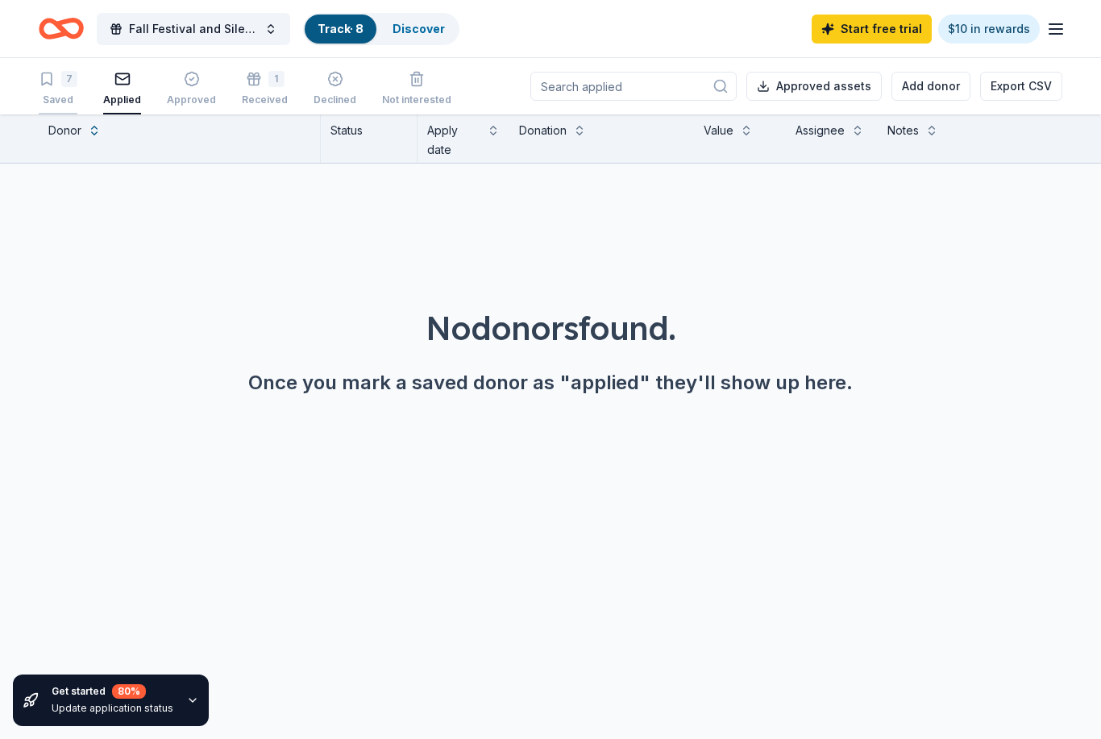
click at [74, 91] on div "7 Saved" at bounding box center [58, 88] width 39 height 35
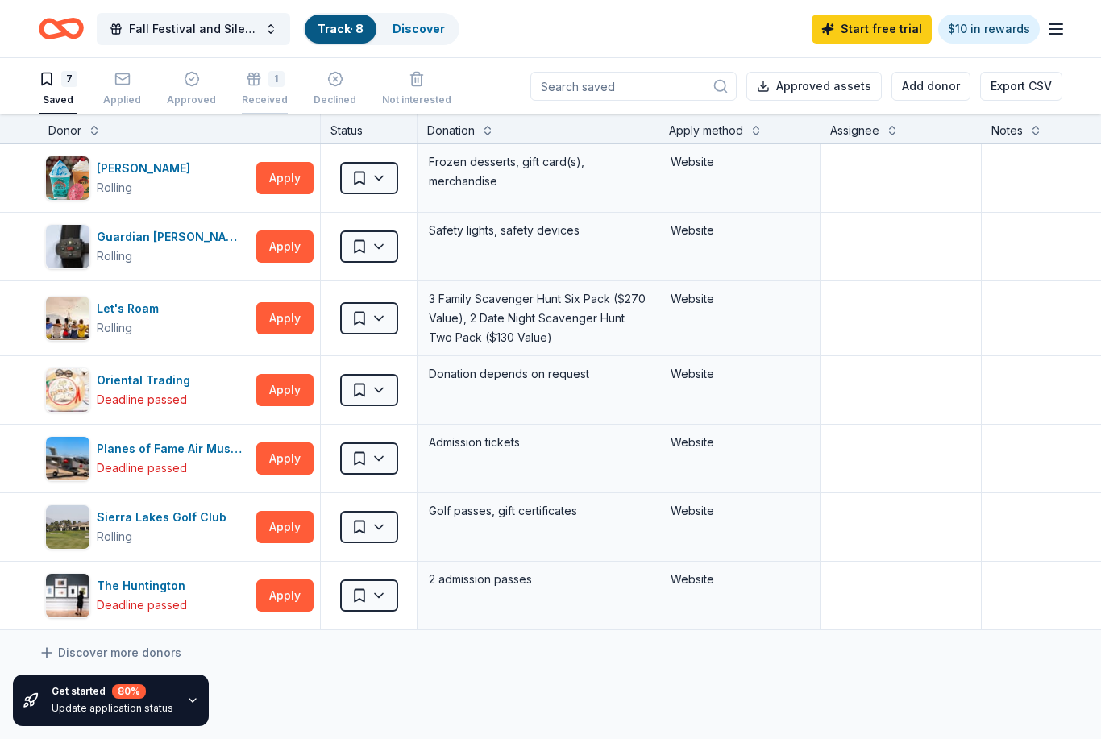
click at [256, 74] on div "1" at bounding box center [265, 79] width 46 height 16
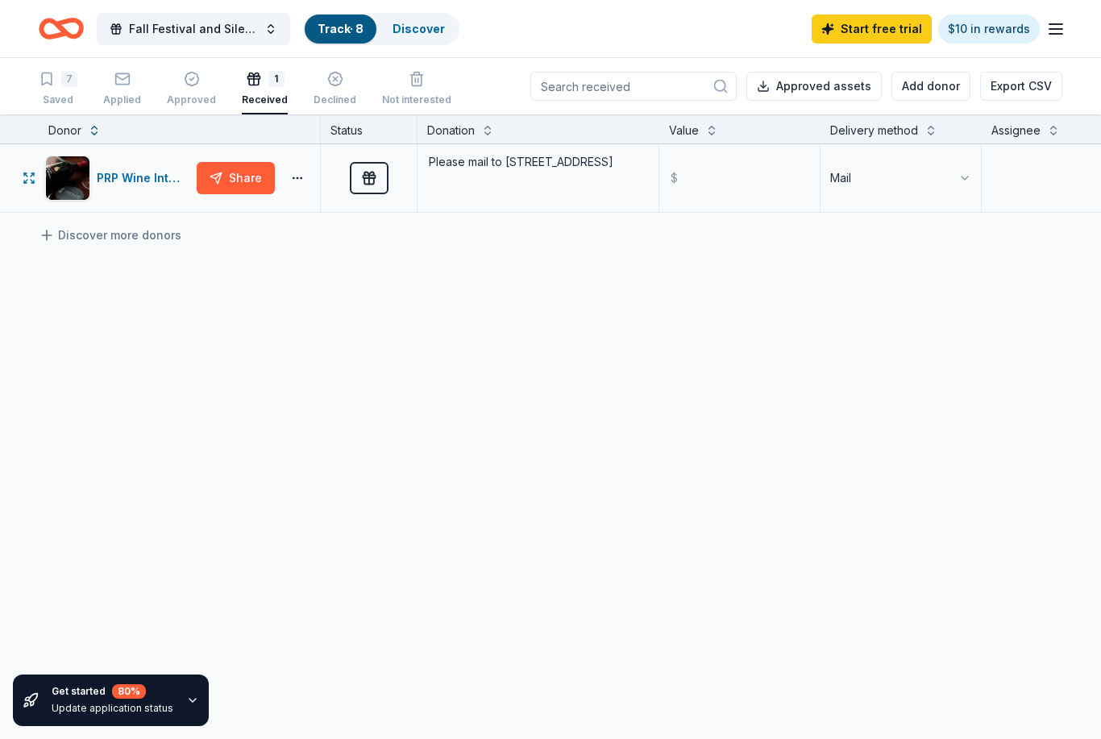
click at [301, 168] on div "Share" at bounding box center [255, 178] width 117 height 32
click at [284, 188] on div "Share" at bounding box center [255, 178] width 117 height 32
click at [308, 167] on div "Share" at bounding box center [255, 178] width 117 height 32
click at [308, 166] on div "Share" at bounding box center [255, 178] width 117 height 32
click at [121, 182] on div "PRP Wine International" at bounding box center [143, 177] width 93 height 19
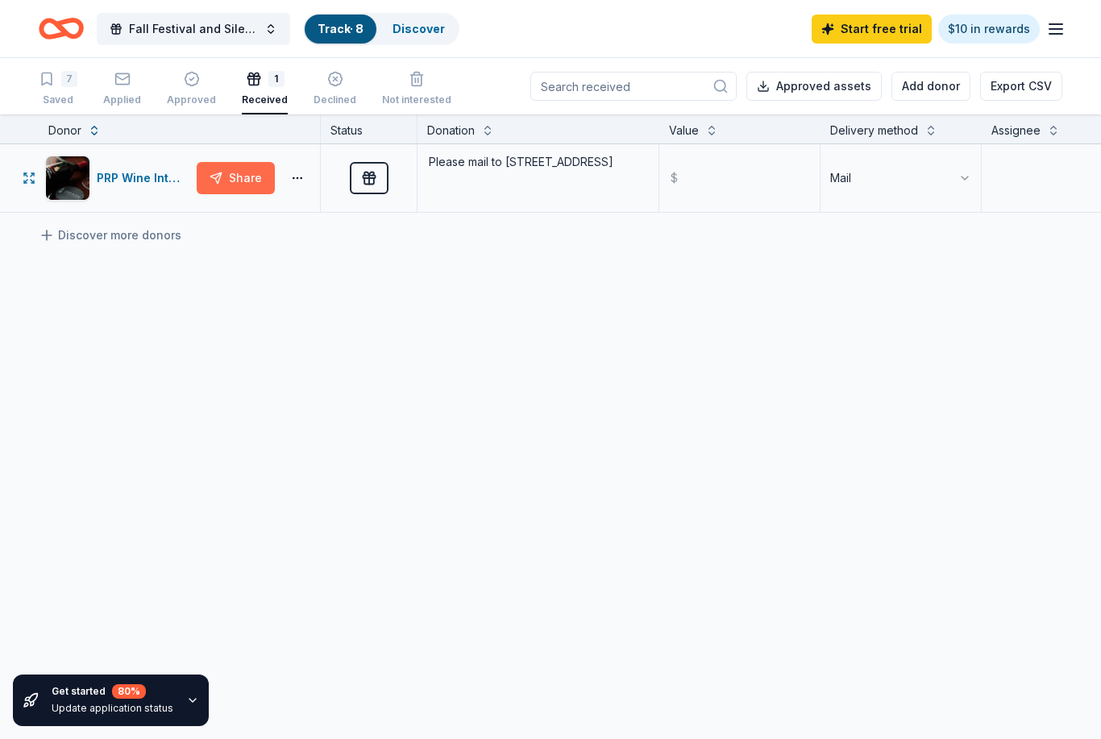
click at [250, 173] on button "Share" at bounding box center [236, 178] width 78 height 32
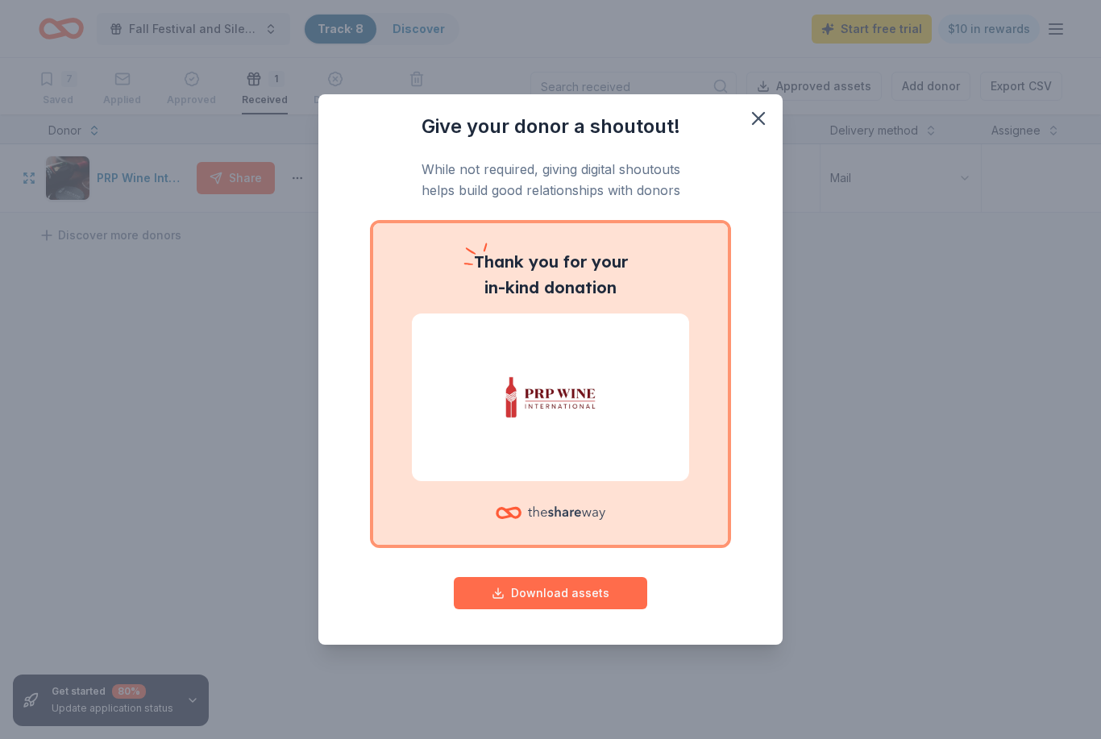
click at [531, 603] on button "Download assets" at bounding box center [550, 593] width 193 height 32
click at [766, 127] on icon "button" at bounding box center [758, 118] width 23 height 23
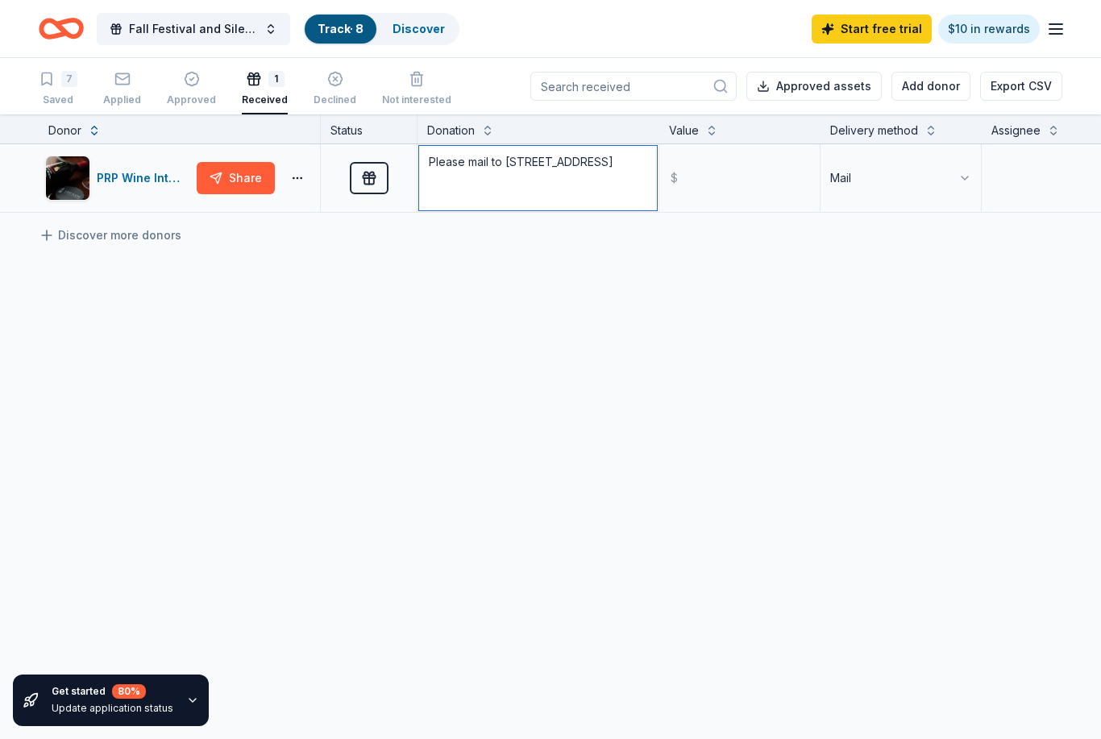
click at [641, 165] on textarea "Please mail to 30800 Palo Alto Drive" at bounding box center [538, 178] width 238 height 64
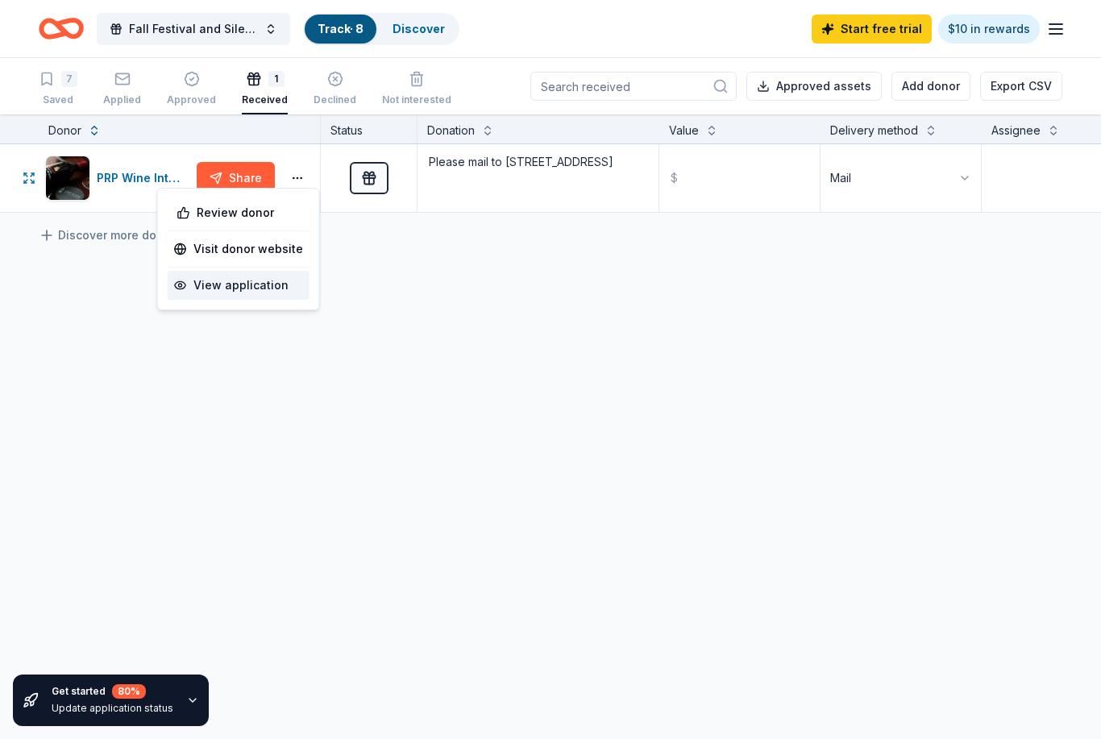
click at [249, 289] on div "View application" at bounding box center [239, 285] width 142 height 29
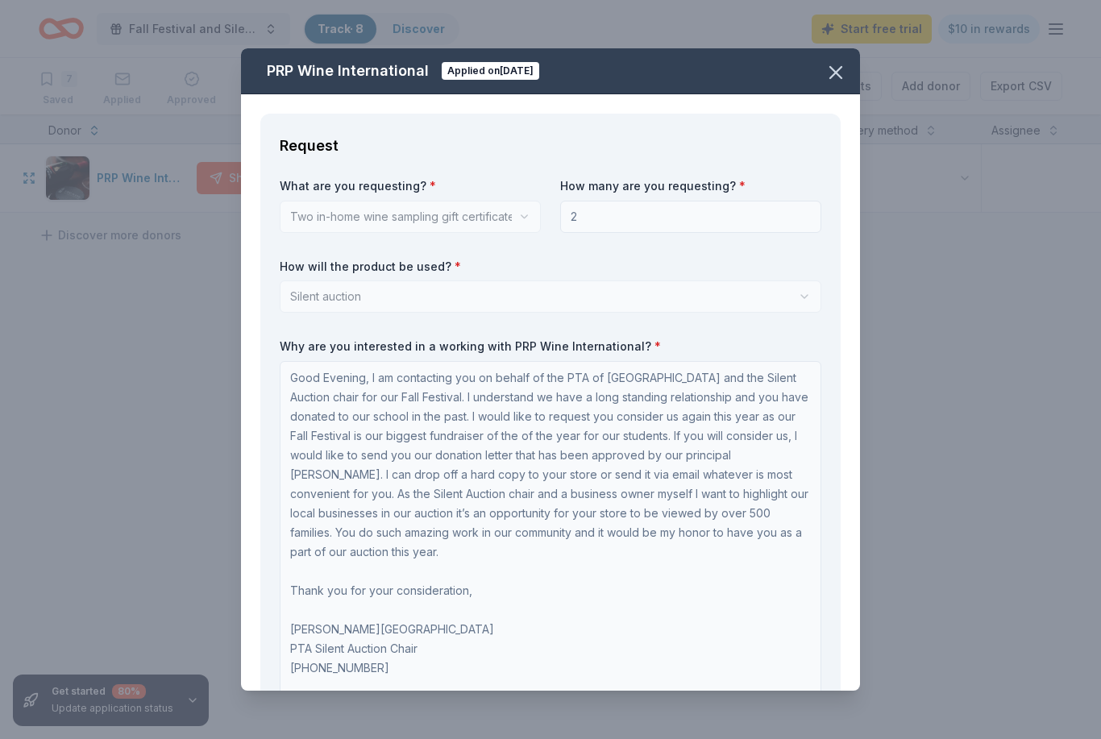
scroll to position [2, 0]
click at [837, 76] on icon "button" at bounding box center [835, 72] width 23 height 23
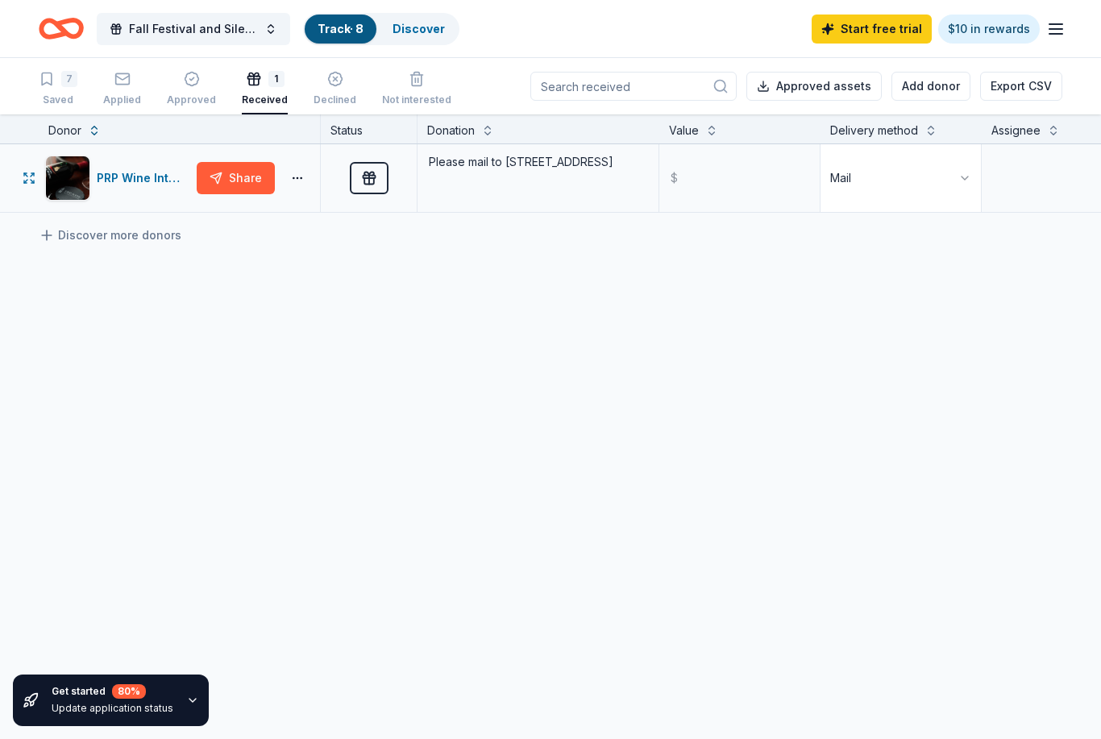
click at [968, 175] on icon "button" at bounding box center [964, 178] width 13 height 13
click at [952, 280] on div "Electronic" at bounding box center [908, 278] width 154 height 29
click at [1064, 173] on textarea at bounding box center [1061, 178] width 157 height 64
click at [1048, 126] on button at bounding box center [1053, 129] width 13 height 16
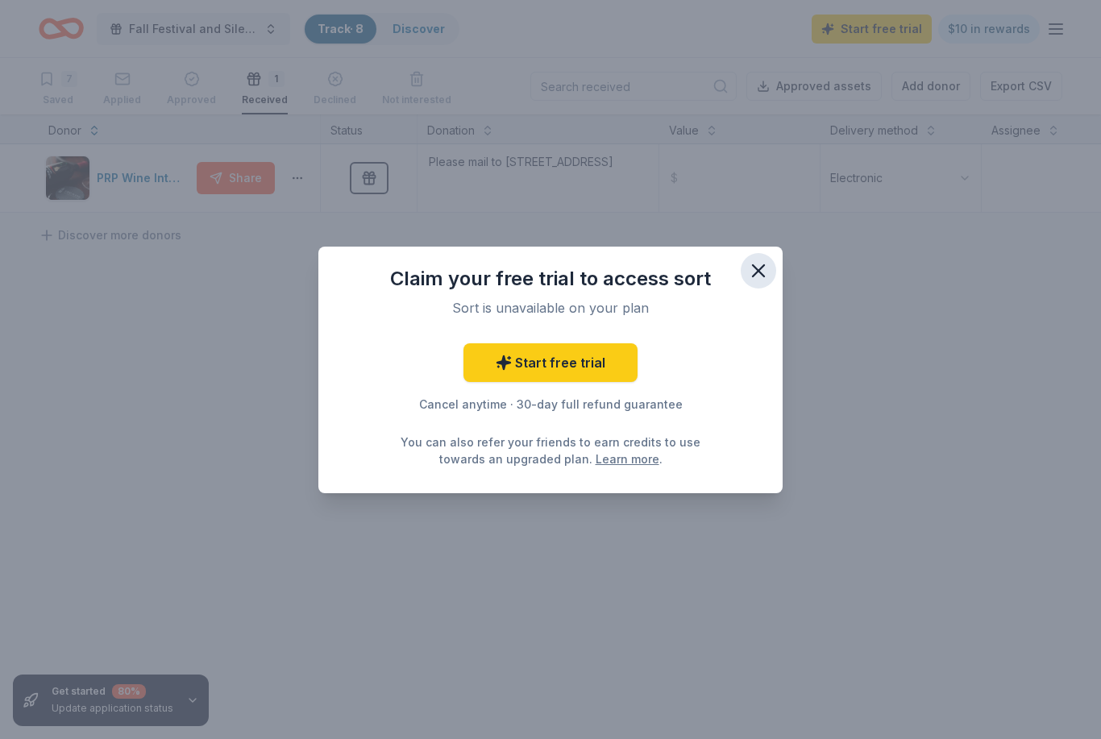
click at [774, 276] on button "button" at bounding box center [758, 270] width 35 height 35
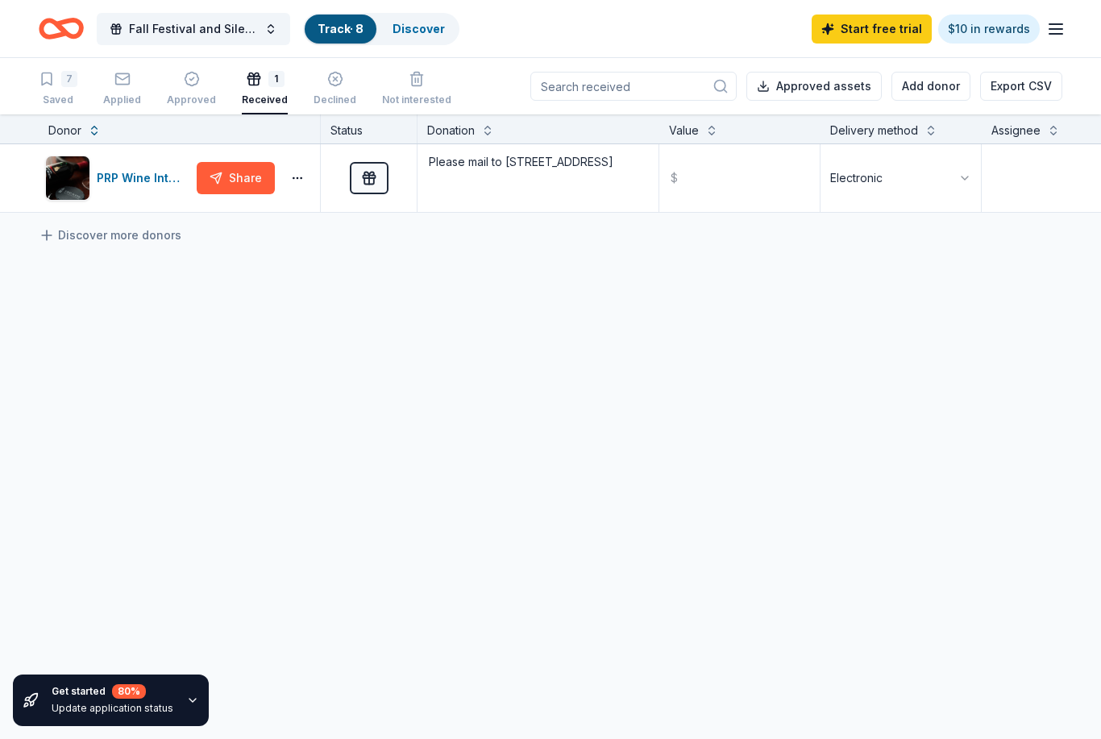
click at [1040, 139] on div "Assignee" at bounding box center [1015, 130] width 49 height 19
click at [1039, 135] on div "Assignee" at bounding box center [1015, 130] width 49 height 19
click at [1047, 131] on button at bounding box center [1053, 129] width 13 height 16
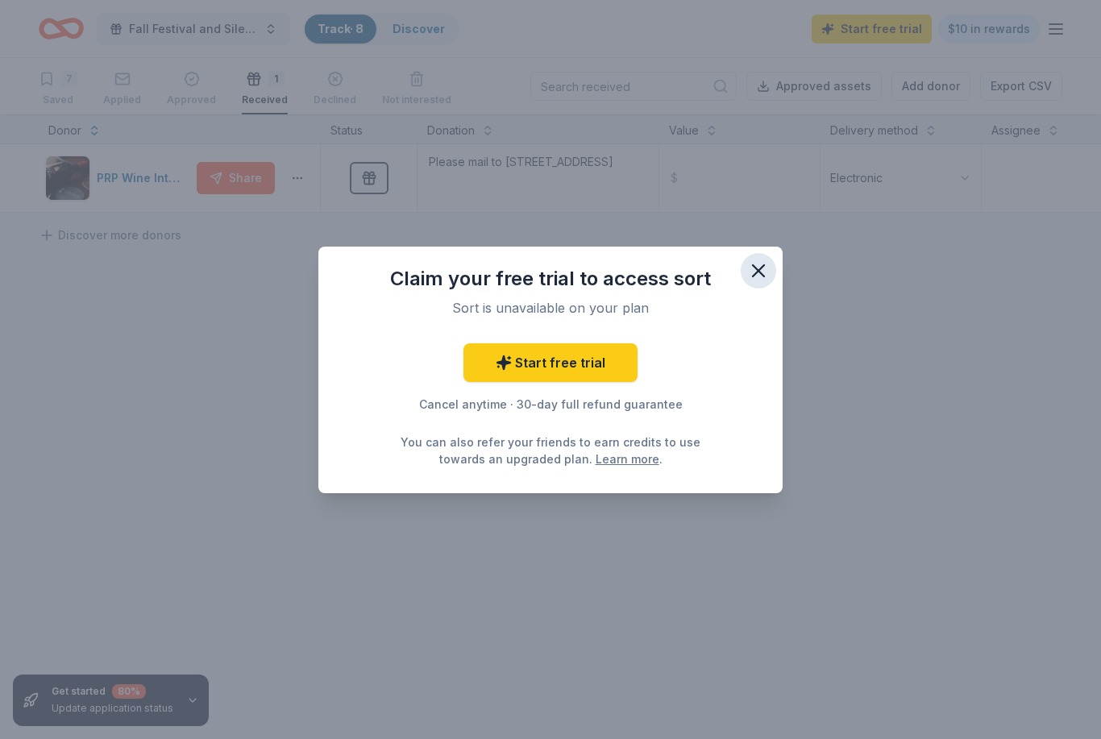
click at [761, 271] on icon "button" at bounding box center [758, 270] width 23 height 23
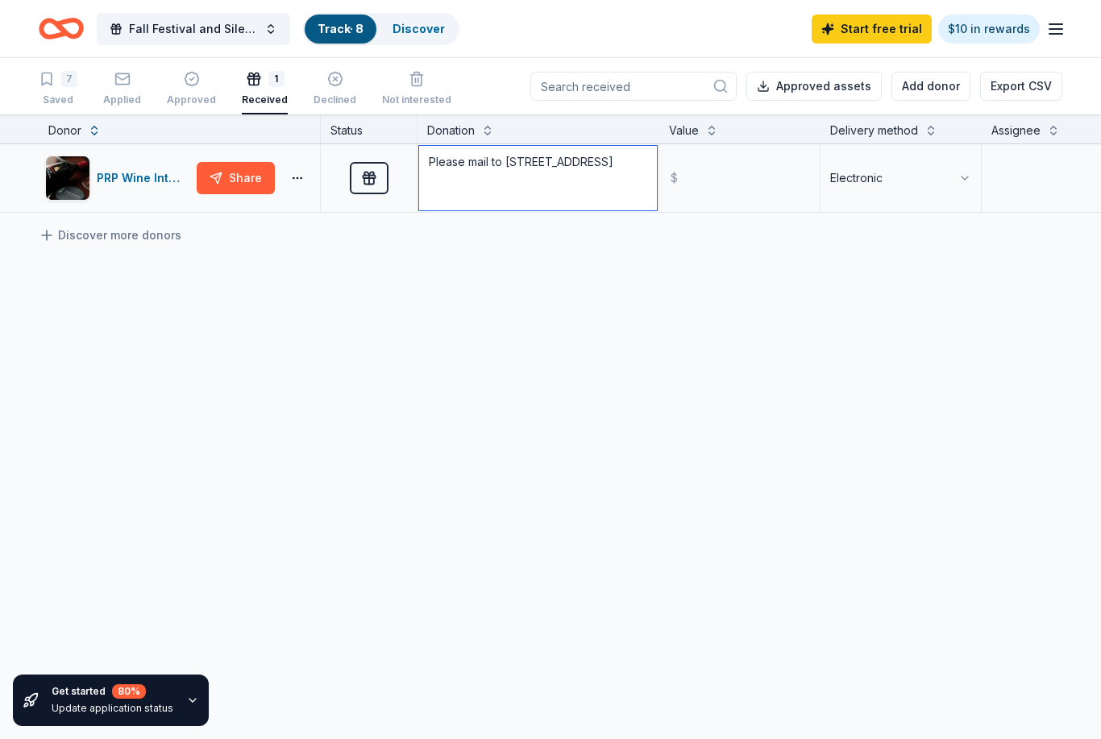
click at [630, 182] on textarea "Please mail to 30800 Palo Alto Drive Redlands CA 92373" at bounding box center [538, 178] width 238 height 64
type textarea "Please mail to 30800 Palo Alto Drive Redlands CA 92373 or email to melissamdami…"
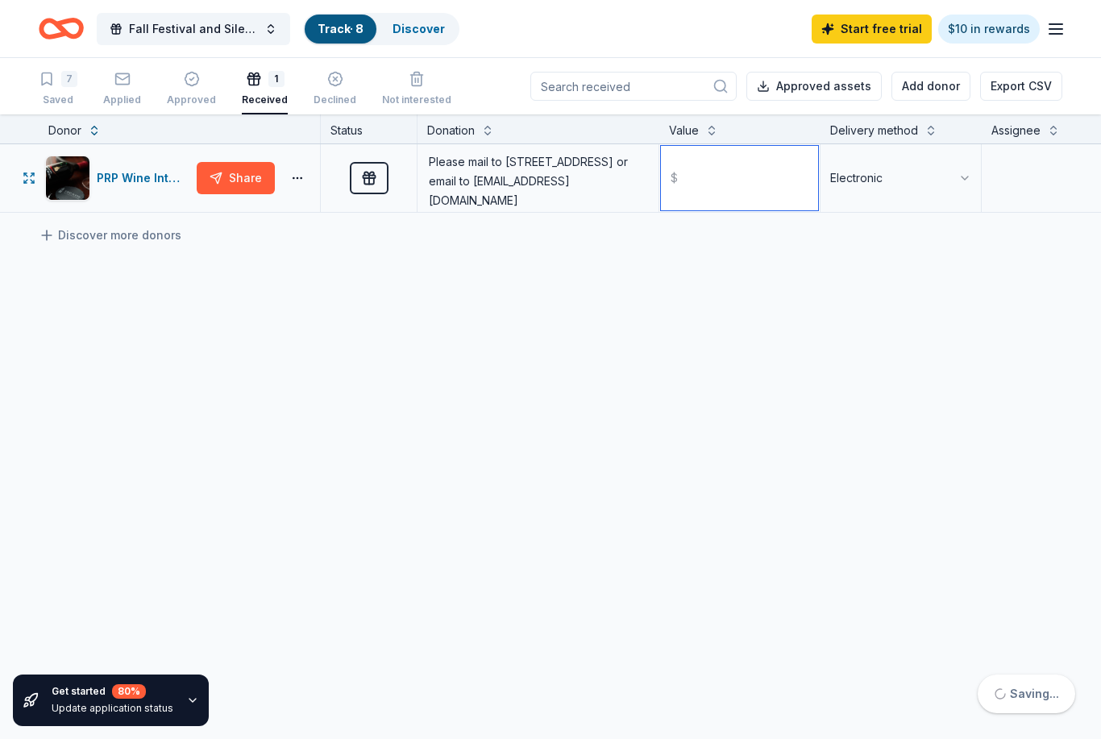
click at [760, 194] on input "text" at bounding box center [739, 178] width 157 height 64
click at [736, 122] on div "Value" at bounding box center [740, 130] width 142 height 19
click at [712, 130] on button at bounding box center [711, 129] width 13 height 16
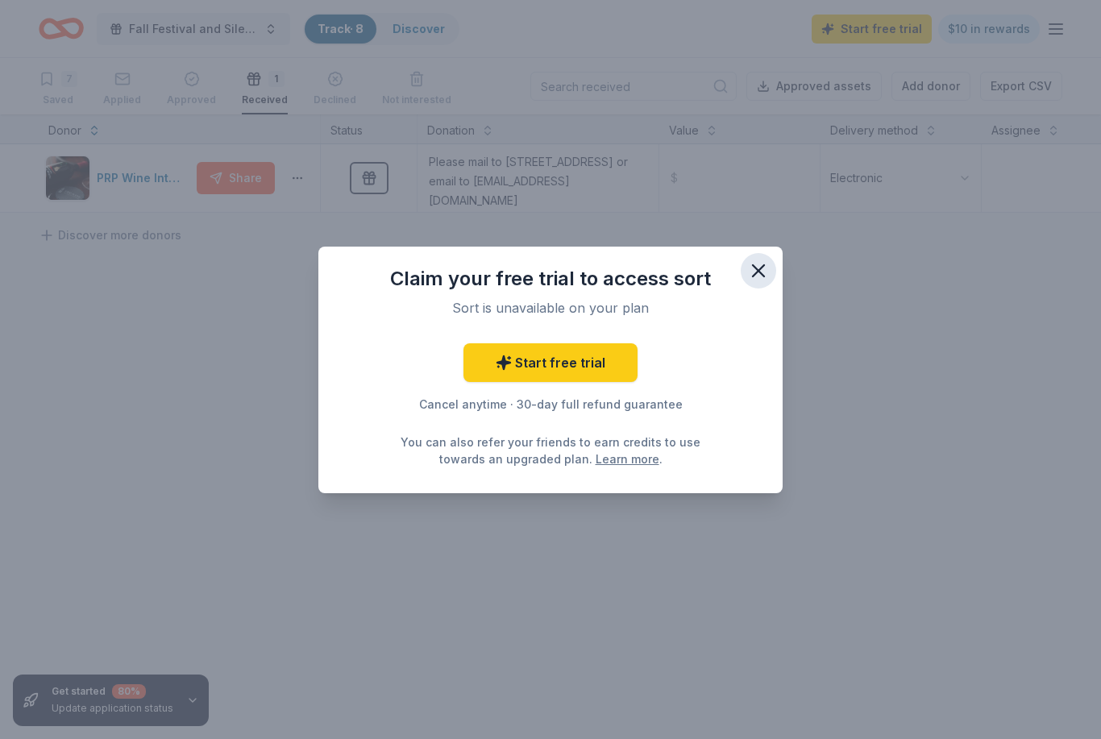
click at [762, 279] on icon "button" at bounding box center [758, 270] width 23 height 23
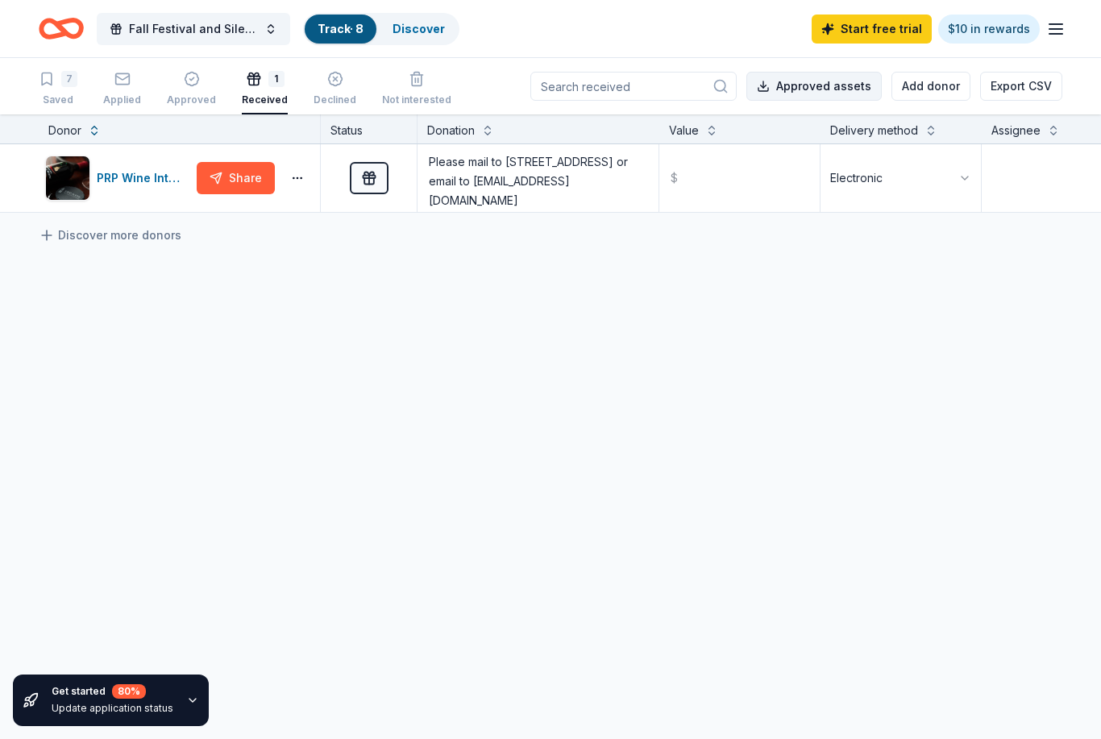
click at [821, 85] on button "Approved assets" at bounding box center [813, 86] width 135 height 29
click at [110, 169] on div "PRP Wine International" at bounding box center [143, 177] width 93 height 19
click at [74, 82] on div "7" at bounding box center [69, 79] width 16 height 16
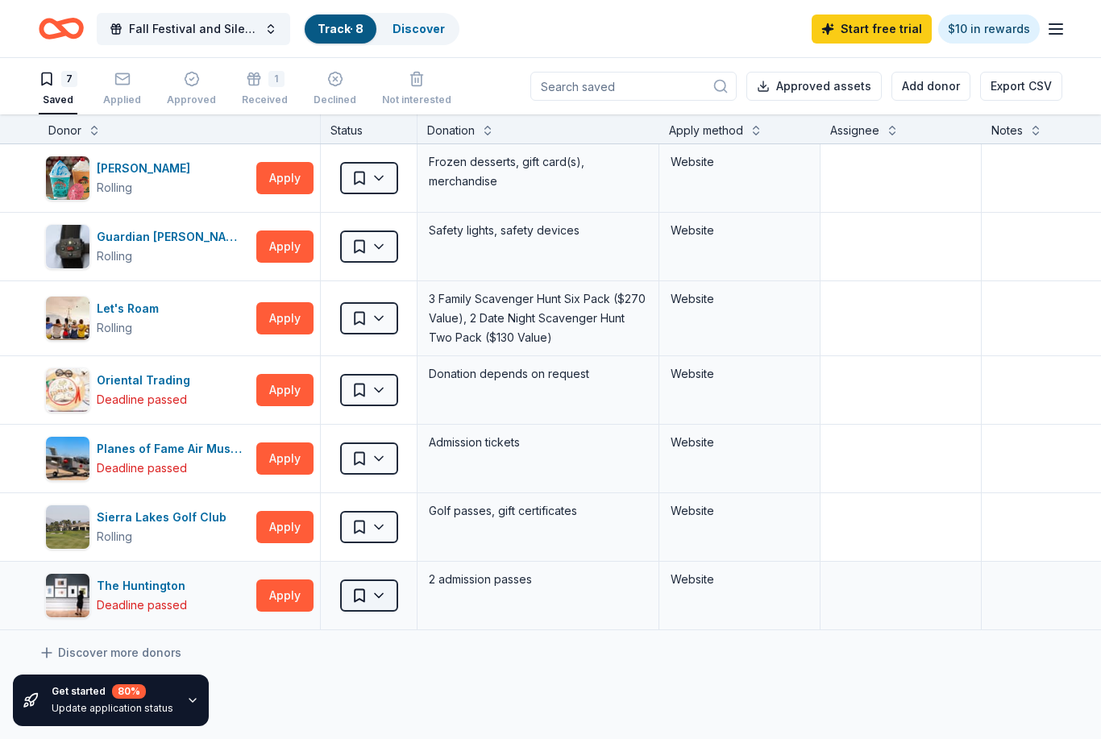
click at [396, 598] on button "Saved" at bounding box center [369, 595] width 58 height 32
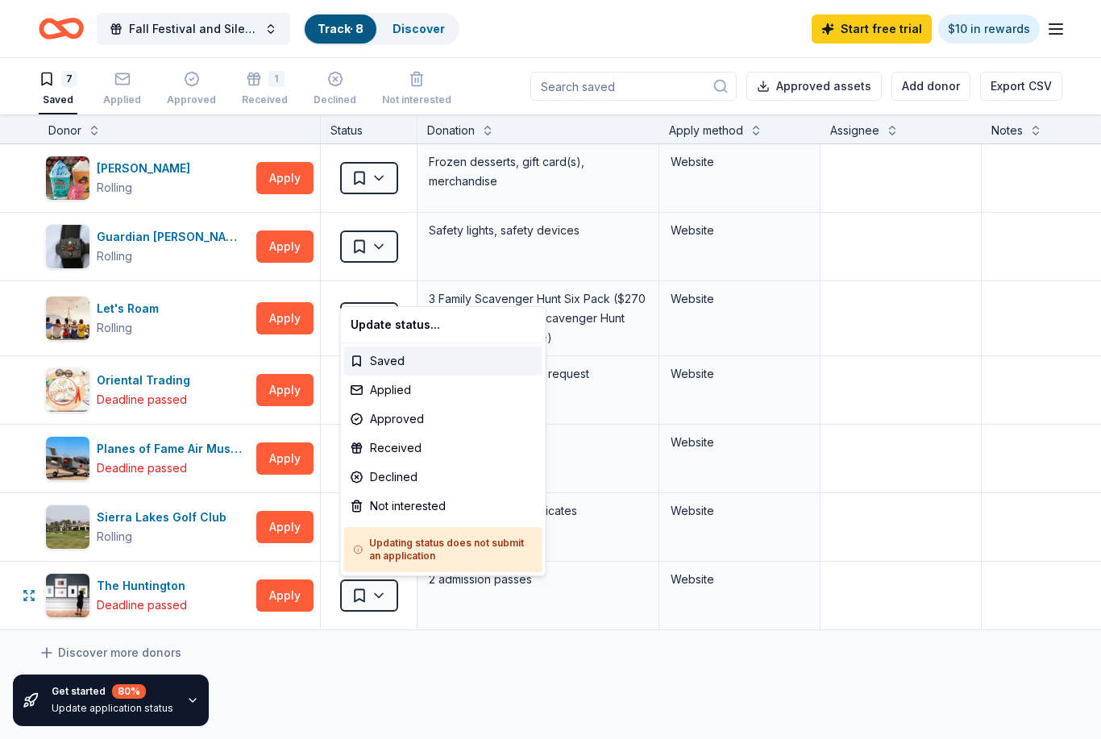
click at [354, 710] on html "Fall Festival and Silent Auction Track · 8 Discover Start free trial $10 in rew…" at bounding box center [550, 369] width 1101 height 739
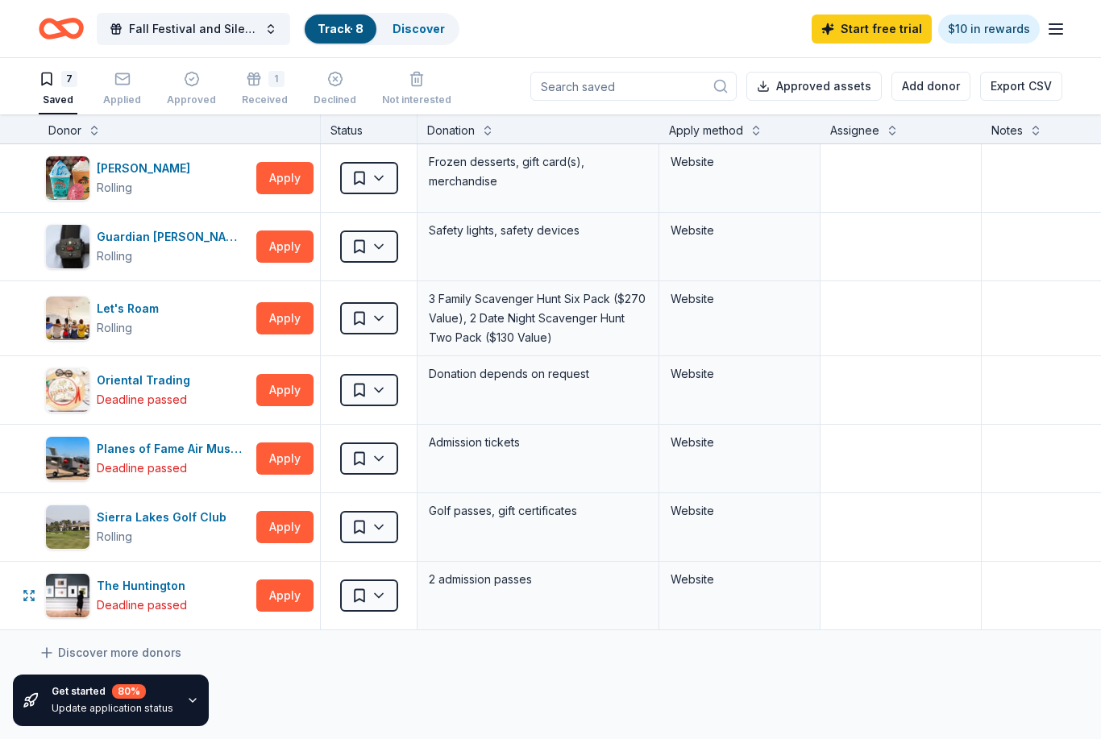
click at [367, 670] on div "Discover more donors" at bounding box center [631, 652] width 1262 height 45
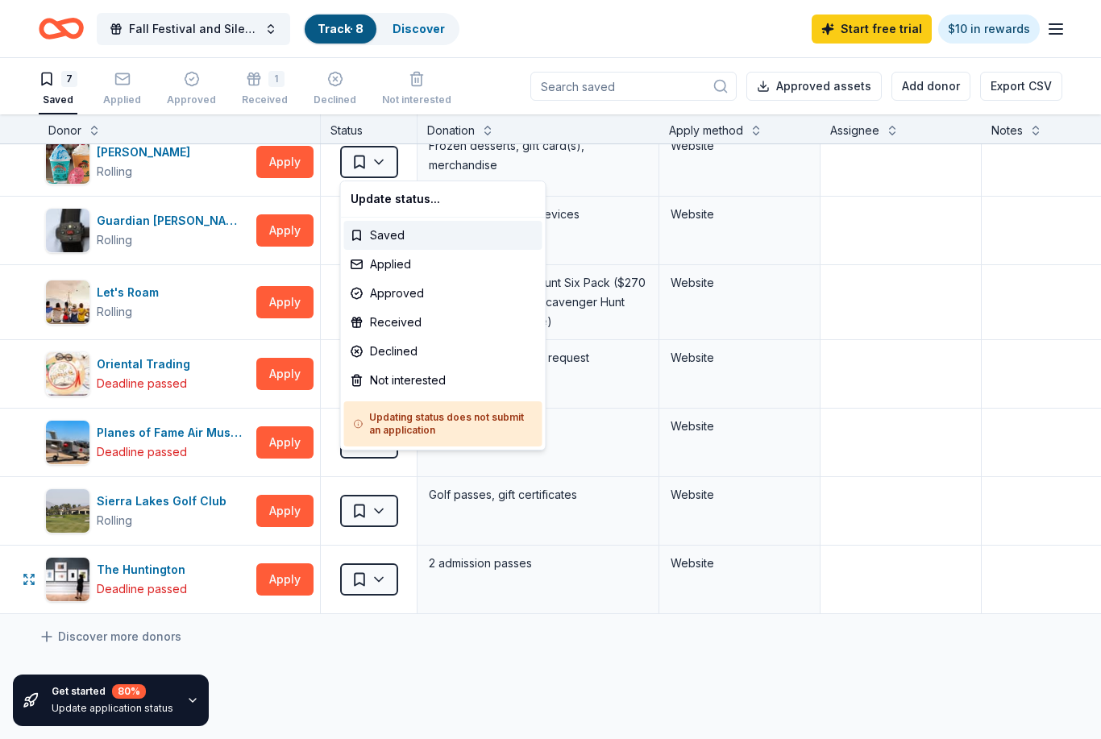
scroll to position [17, 0]
click at [446, 261] on div "Applied" at bounding box center [443, 264] width 198 height 29
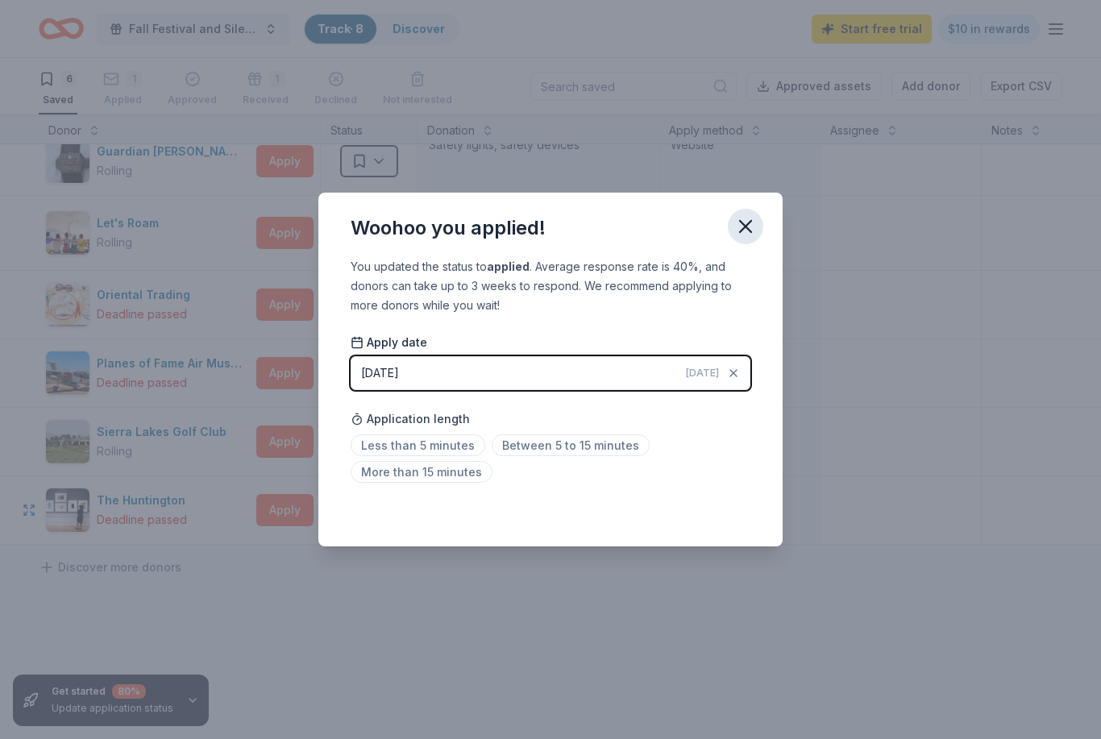
click at [744, 226] on icon "button" at bounding box center [745, 226] width 11 height 11
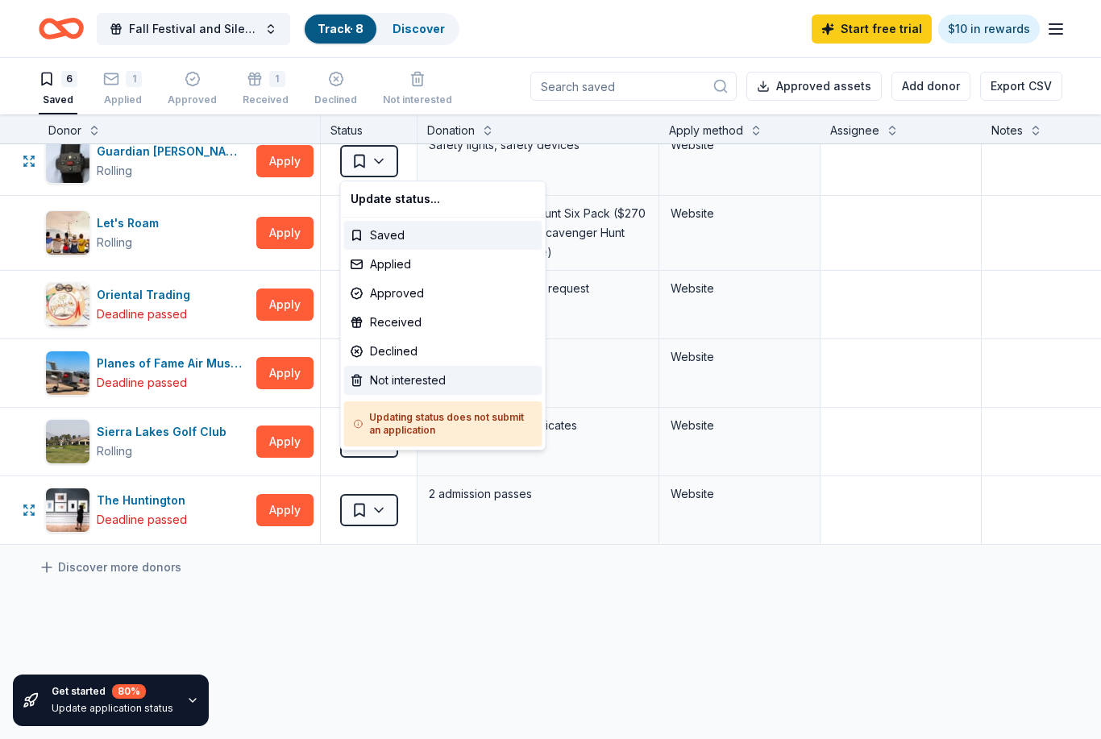
click at [441, 380] on div "Not interested" at bounding box center [443, 380] width 198 height 29
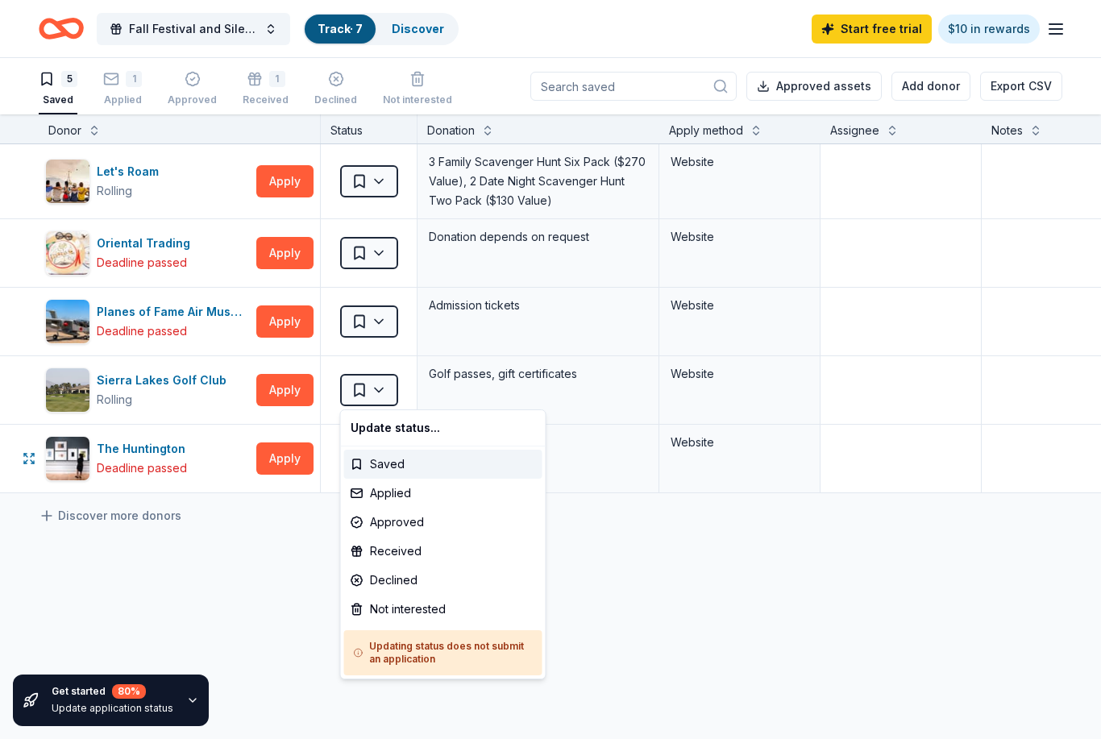
scroll to position [0, 0]
click at [380, 247] on html "Fall Festival and Silent Auction Track · 7 Discover Start free trial $10 in rew…" at bounding box center [550, 369] width 1101 height 739
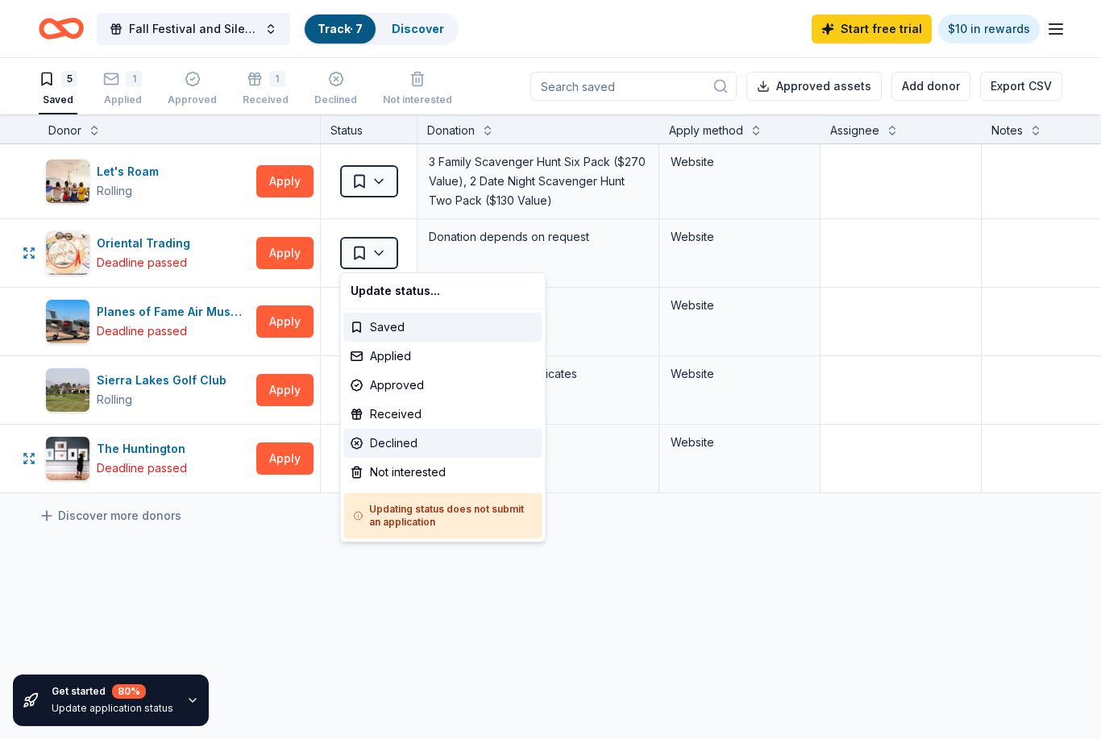
click at [437, 440] on div "Declined" at bounding box center [443, 443] width 198 height 29
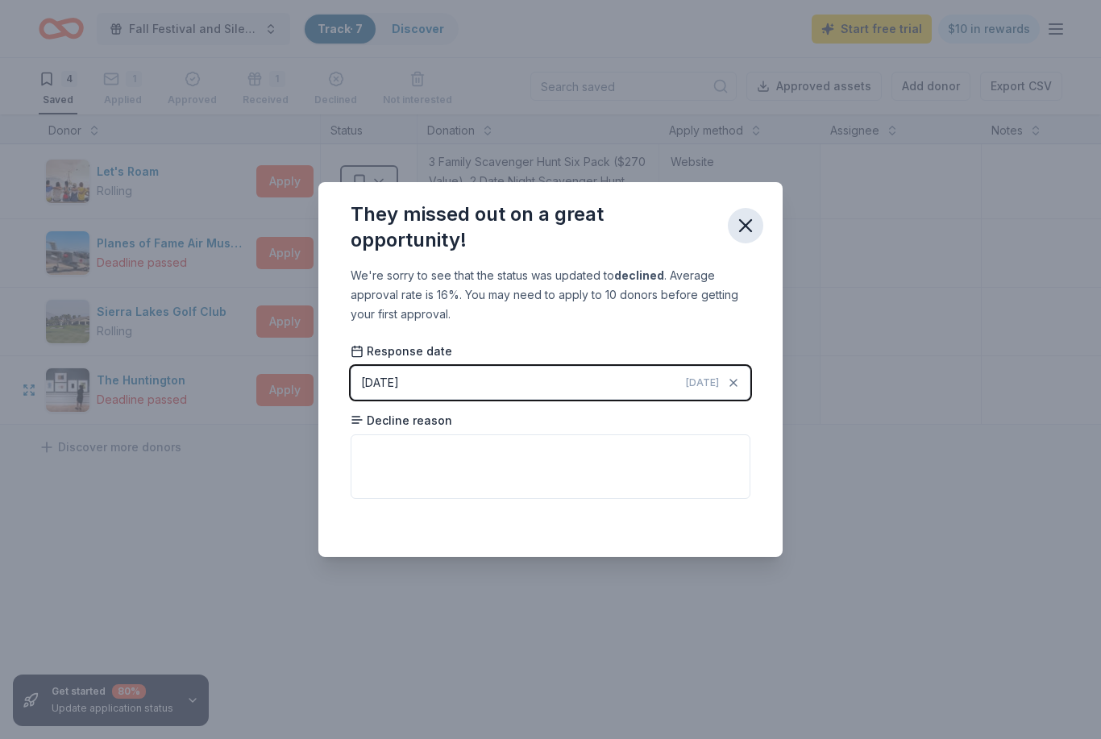
click at [741, 218] on icon "button" at bounding box center [745, 225] width 23 height 23
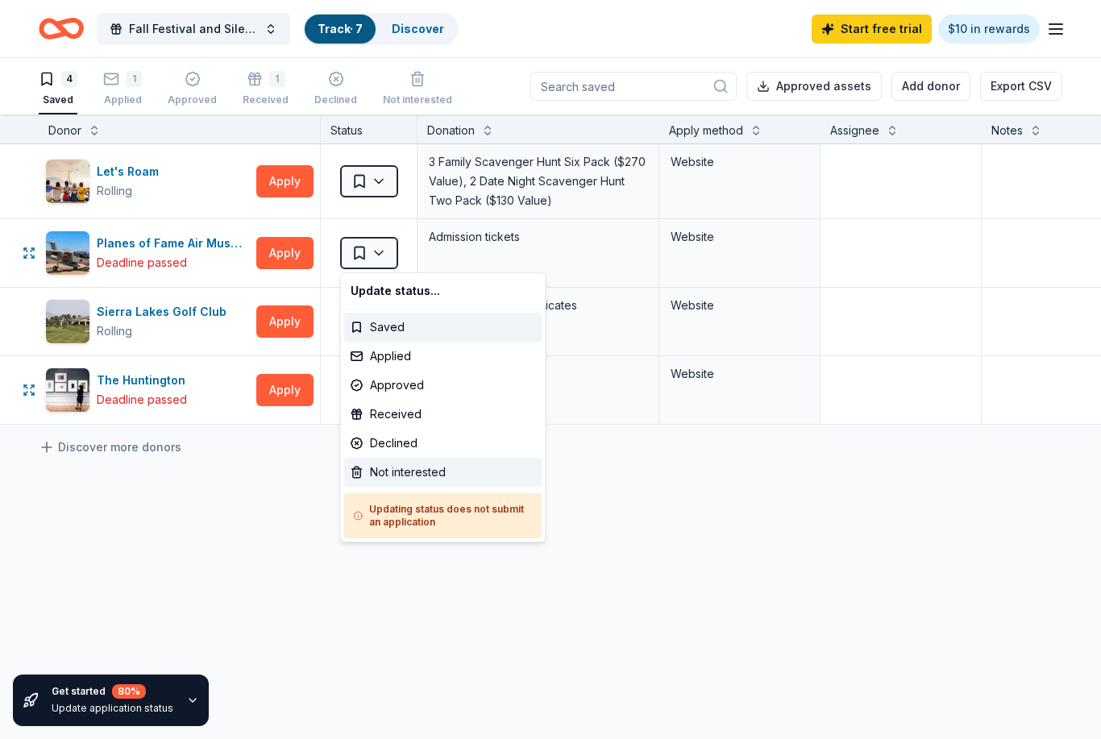
click at [441, 473] on div "Not interested" at bounding box center [443, 472] width 198 height 29
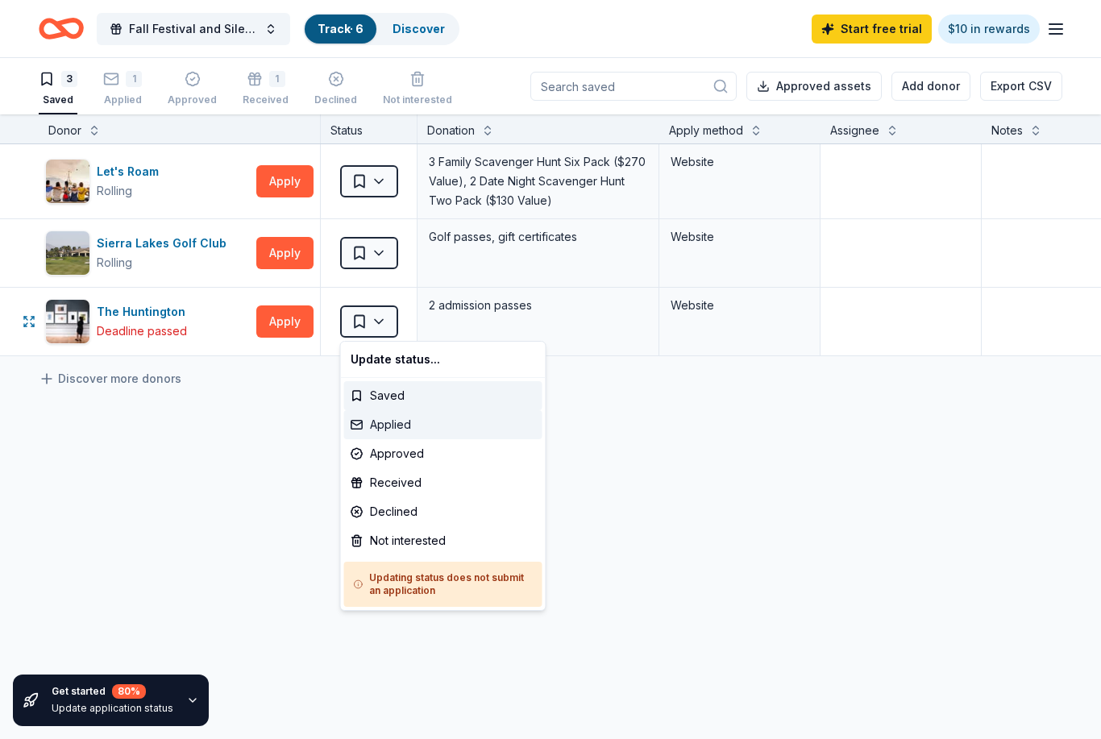
click at [424, 433] on div "Applied" at bounding box center [443, 424] width 198 height 29
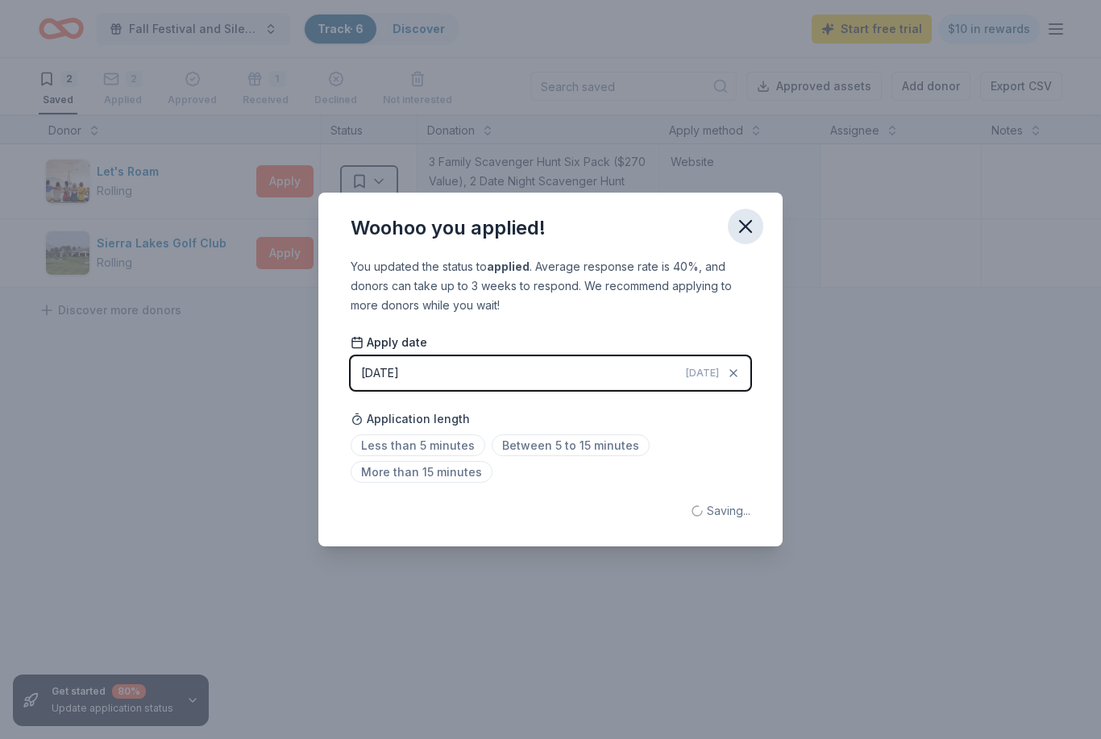
click at [757, 224] on button "button" at bounding box center [745, 226] width 35 height 35
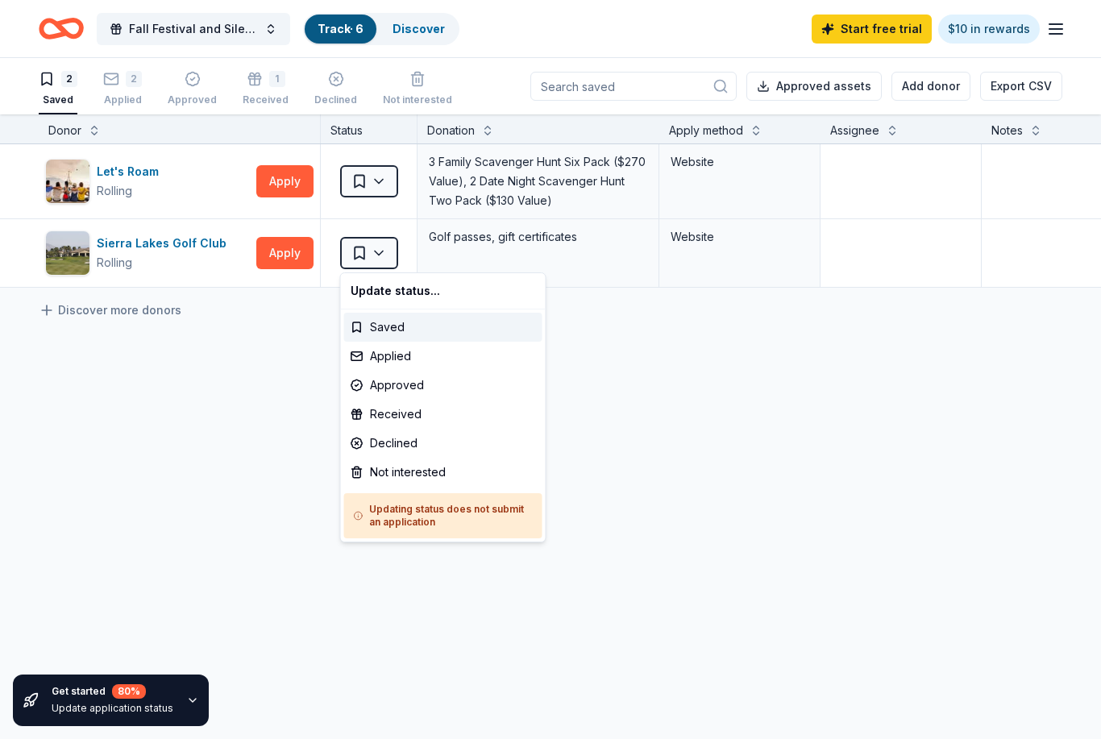
click at [384, 181] on html "Fall Festival and Silent Auction Track · 6 Discover Start free trial $10 in rew…" at bounding box center [550, 369] width 1101 height 739
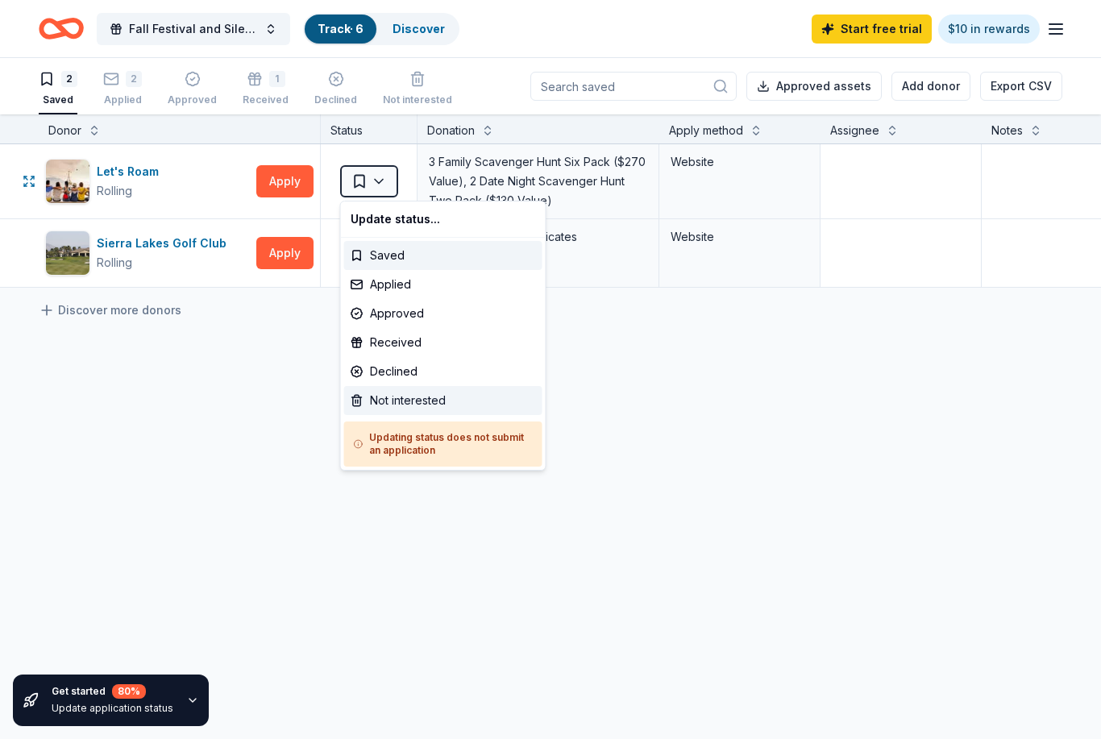
click at [487, 394] on div "Not interested" at bounding box center [443, 400] width 198 height 29
click at [487, 393] on div "Not interested" at bounding box center [443, 400] width 198 height 29
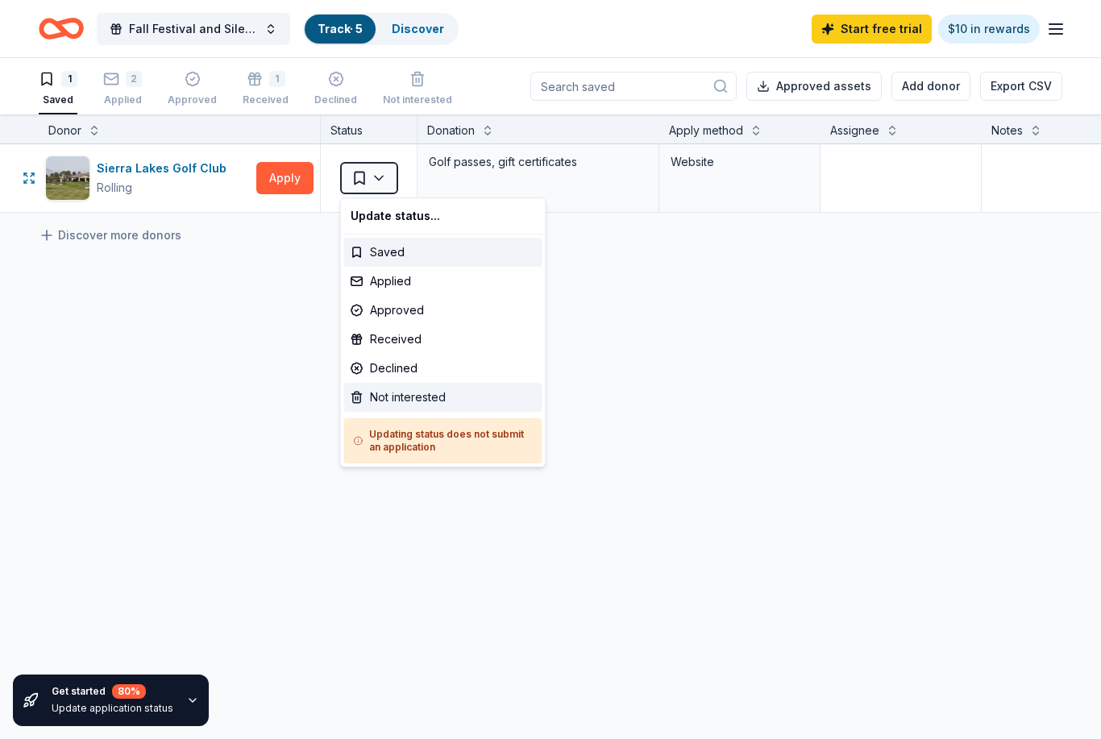
click at [386, 406] on div "Not interested" at bounding box center [443, 397] width 198 height 29
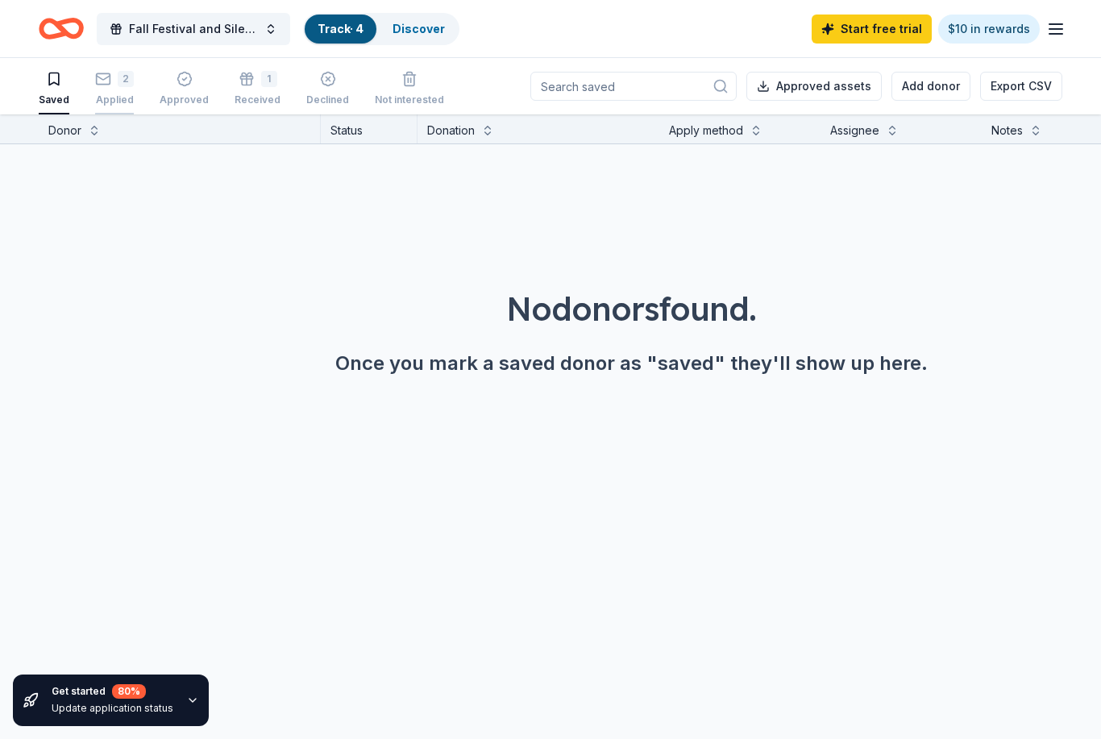
click at [121, 93] on div "Applied" at bounding box center [114, 91] width 39 height 13
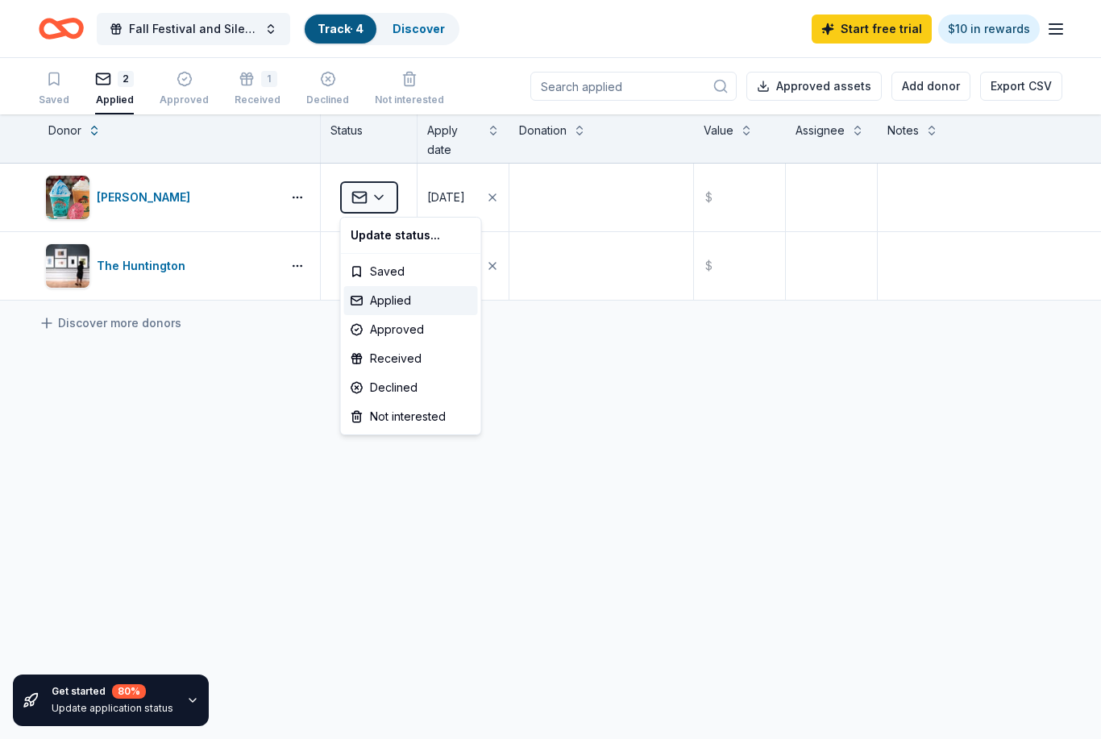
click at [218, 501] on html "Fall Festival and Silent Auction Track · 4 Discover Start free trial $10 in rew…" at bounding box center [550, 369] width 1101 height 739
click at [417, 333] on div "Approved" at bounding box center [411, 329] width 134 height 29
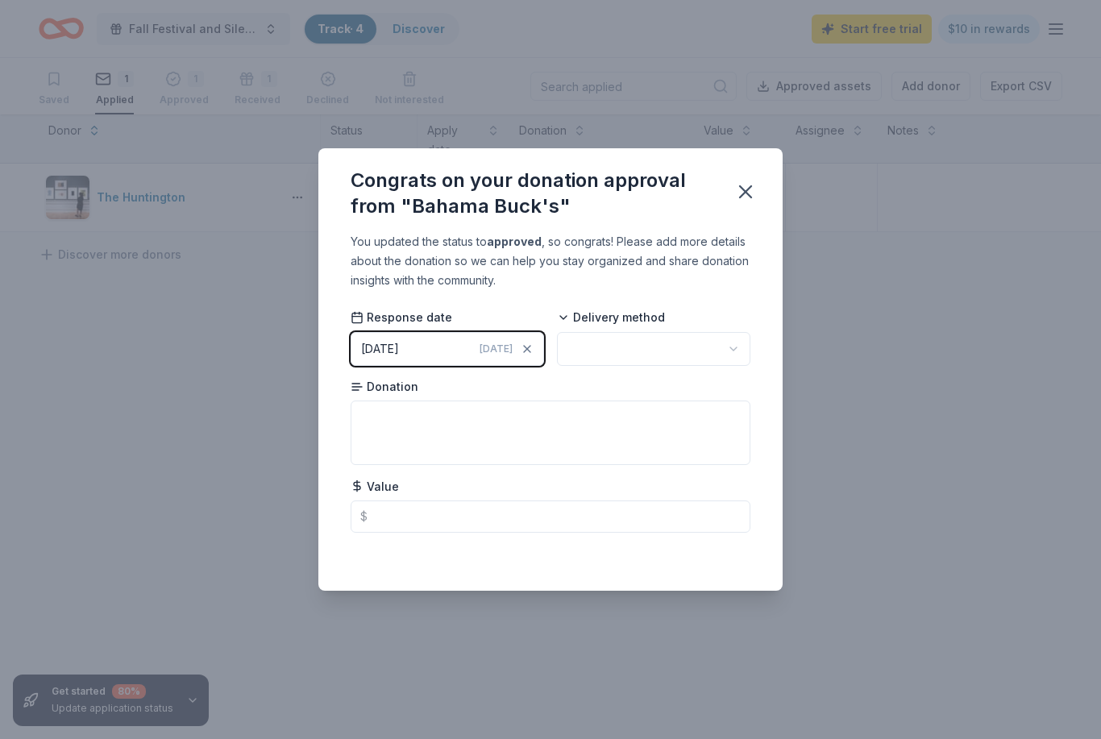
click at [763, 181] on div "Congrats on your donation approval from "Bahama Buck's"" at bounding box center [550, 190] width 464 height 84
click at [758, 191] on button "button" at bounding box center [745, 191] width 35 height 35
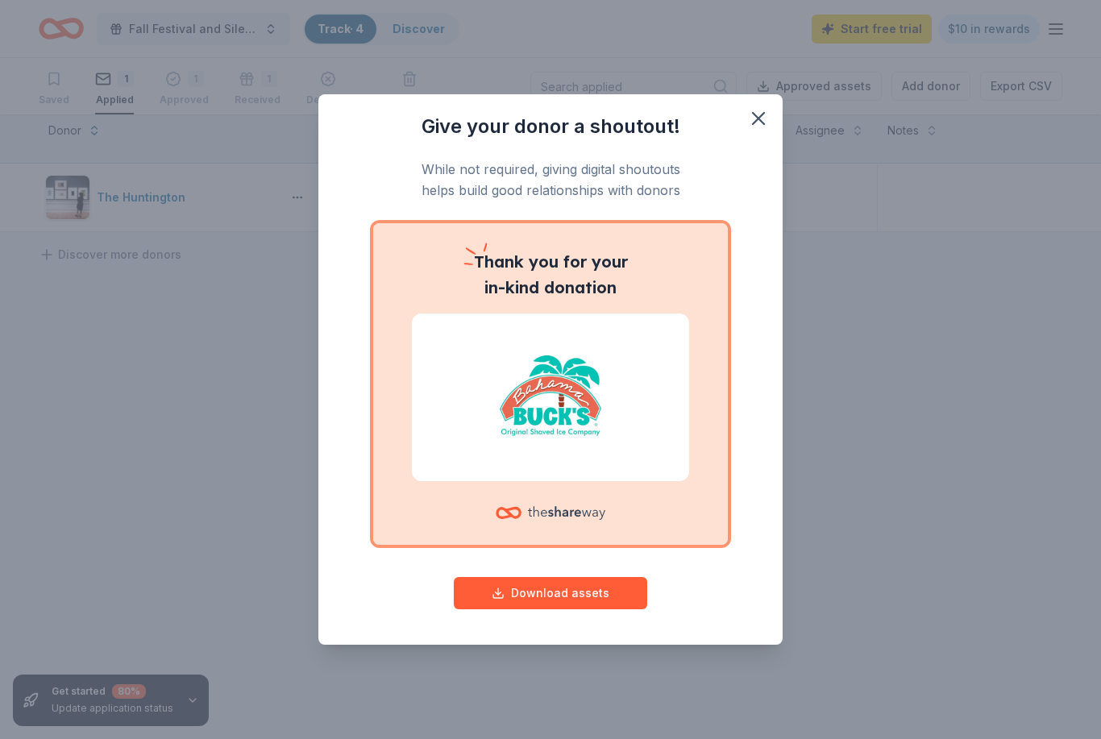
click at [476, 500] on div "Thank you for your in-kind donation" at bounding box center [550, 384] width 355 height 322
click at [418, 464] on div at bounding box center [550, 397] width 277 height 168
click at [643, 289] on p "Thank you for your in-kind donation" at bounding box center [550, 275] width 277 height 52
click at [754, 112] on icon "button" at bounding box center [758, 118] width 23 height 23
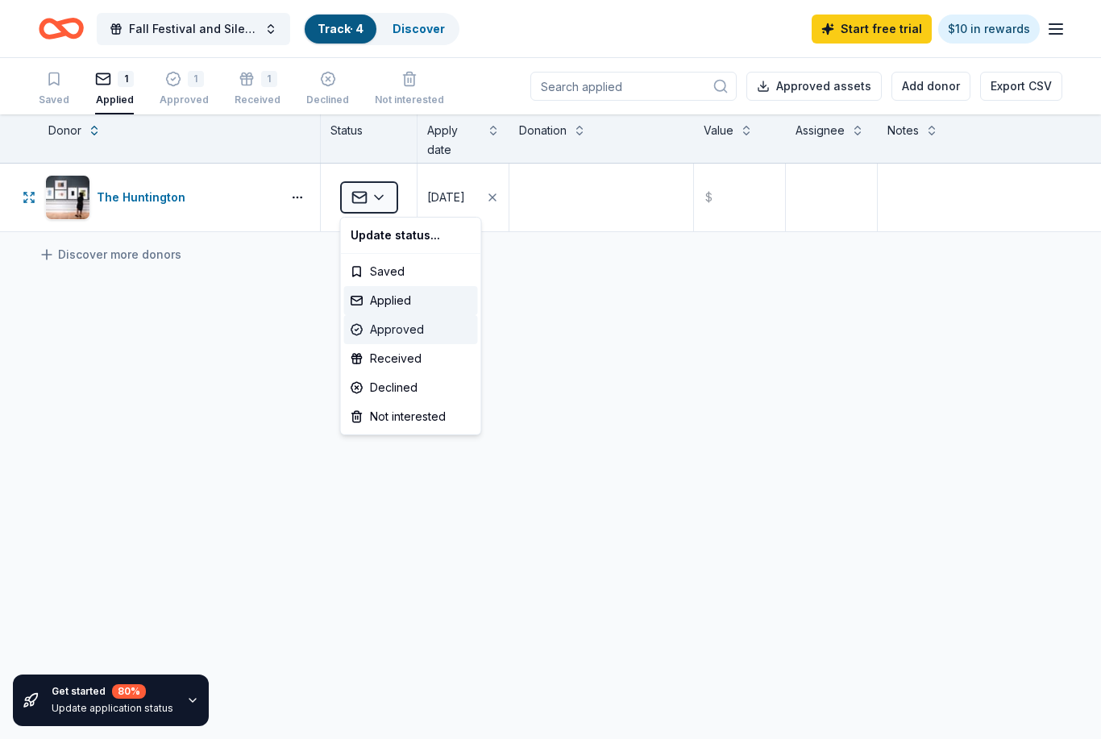
click at [426, 331] on div "Approved" at bounding box center [411, 329] width 134 height 29
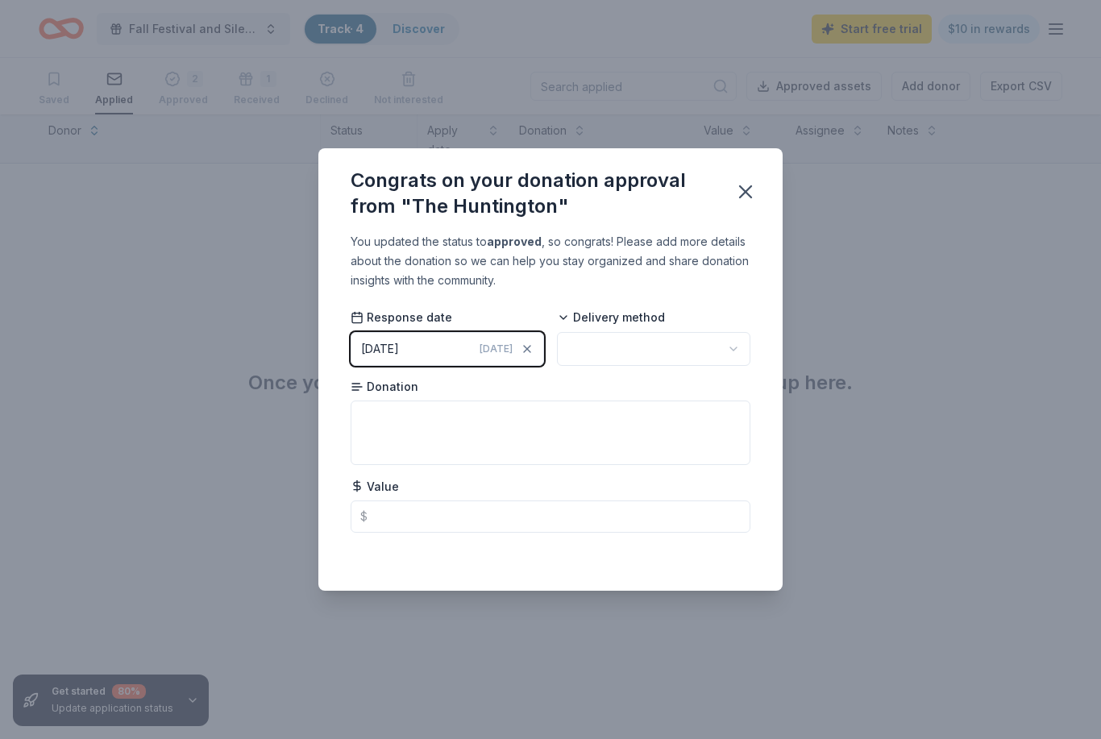
click at [709, 342] on button "button" at bounding box center [653, 349] width 193 height 34
click at [653, 446] on div "Electronic" at bounding box center [654, 445] width 187 height 29
click at [446, 444] on textarea at bounding box center [551, 433] width 400 height 64
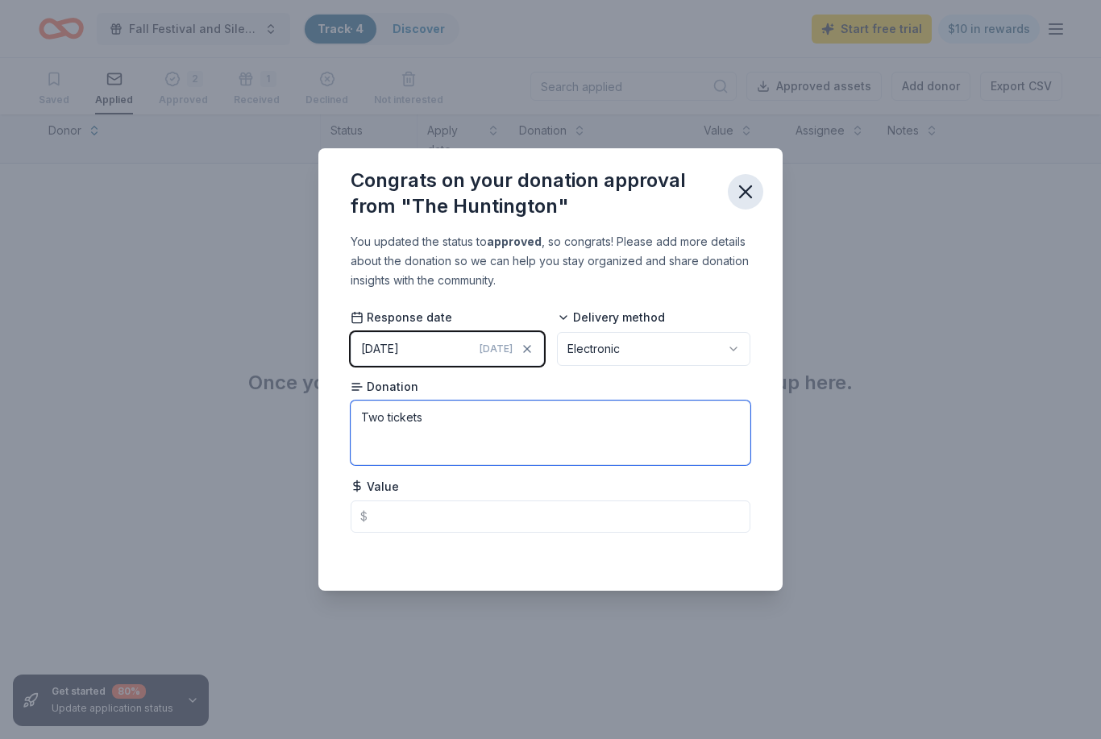
type textarea "Two tickets"
click at [734, 191] on icon "button" at bounding box center [745, 192] width 23 height 23
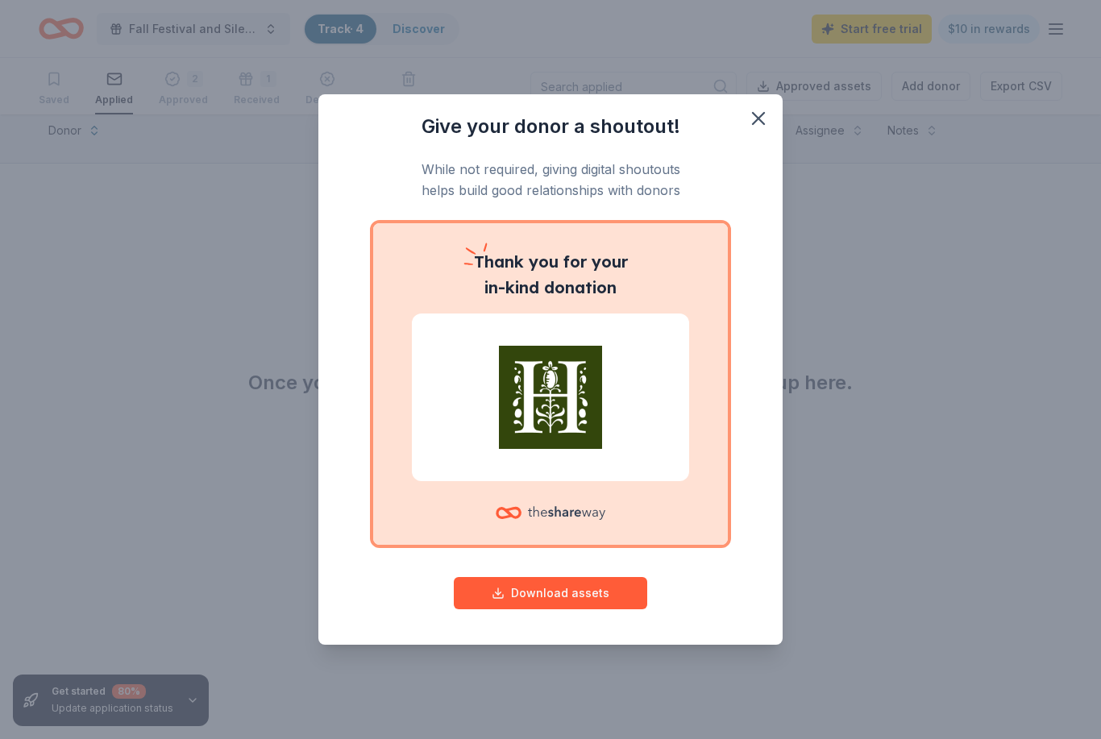
click at [453, 394] on img at bounding box center [550, 397] width 239 height 103
click at [613, 318] on div at bounding box center [550, 397] width 277 height 168
click at [565, 445] on img at bounding box center [550, 397] width 239 height 103
click at [745, 130] on button "button" at bounding box center [758, 118] width 35 height 35
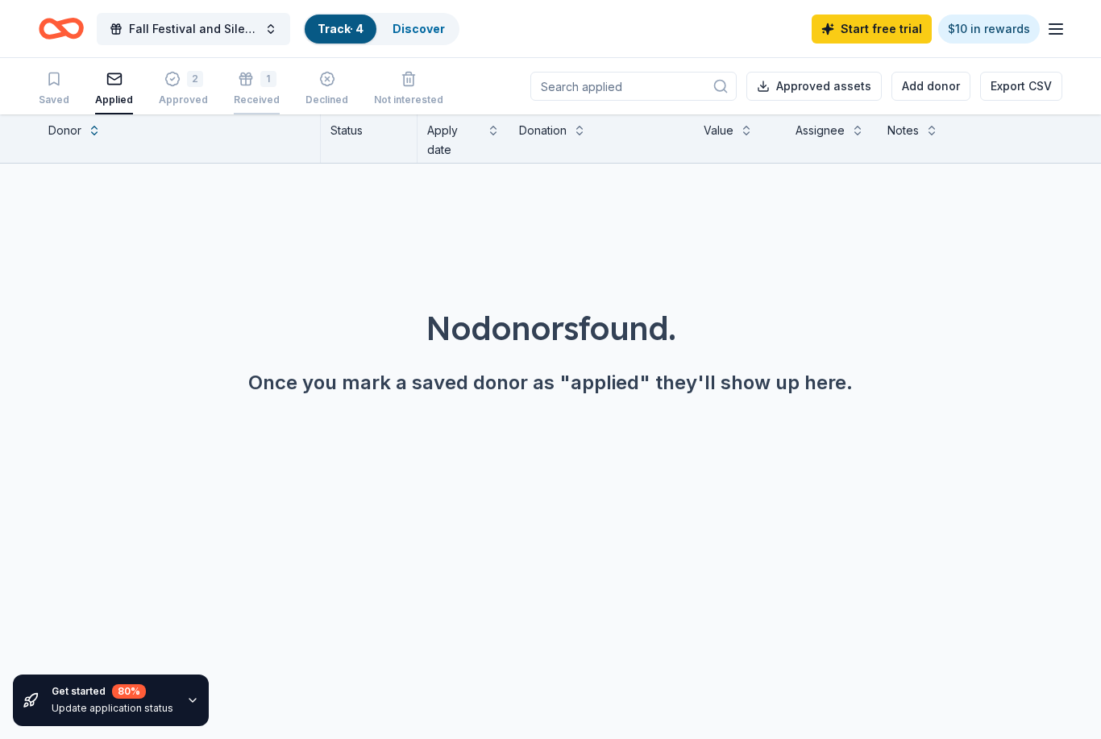
click at [247, 83] on div "1" at bounding box center [257, 79] width 46 height 16
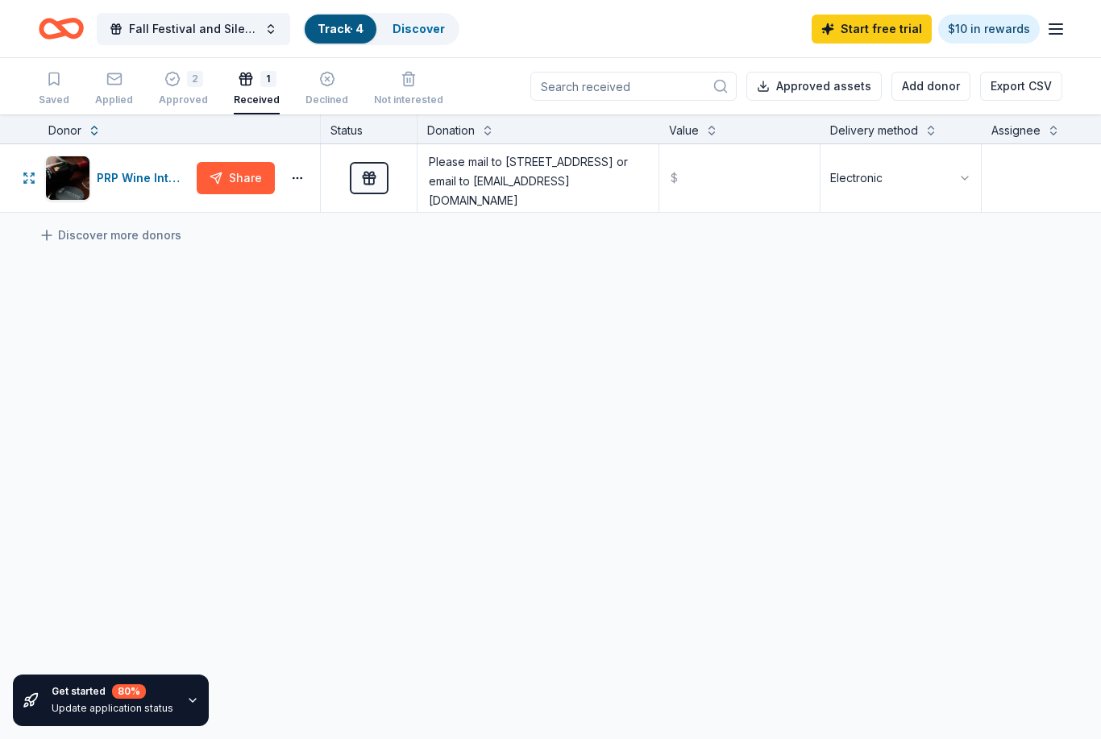
click at [249, 93] on div "Received" at bounding box center [257, 99] width 46 height 13
click at [133, 180] on div "PRP Wine International" at bounding box center [143, 177] width 93 height 19
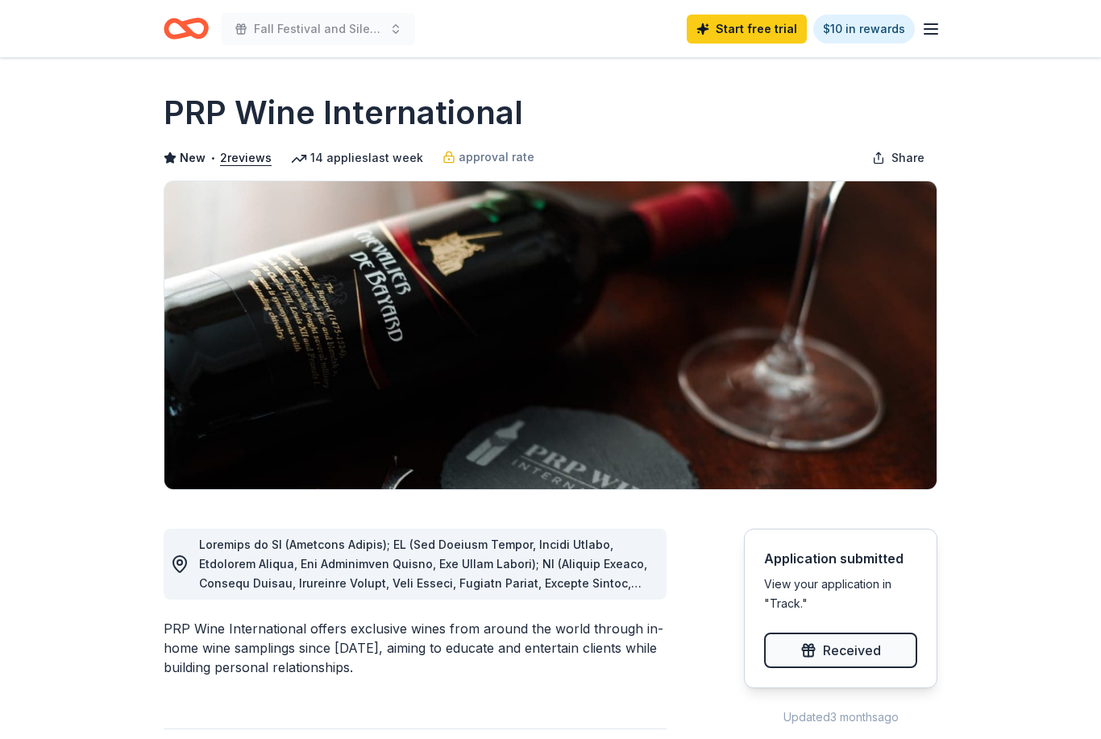
click at [471, 107] on h1 "PRP Wine International" at bounding box center [343, 112] width 359 height 45
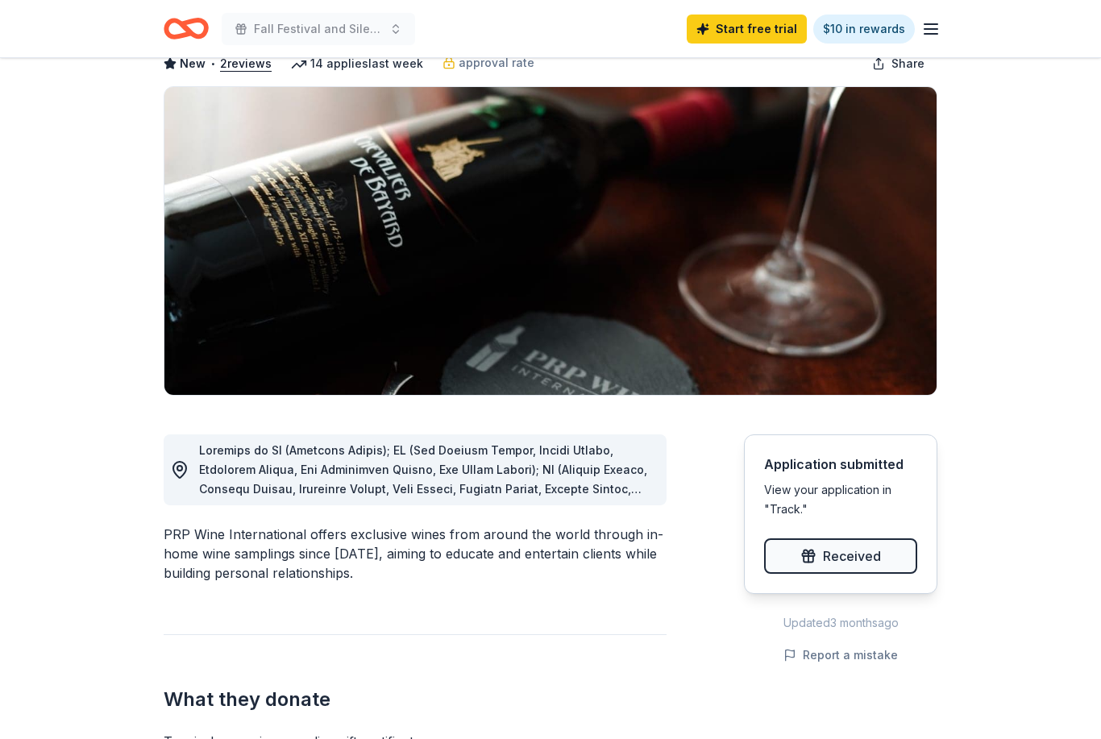
scroll to position [95, 0]
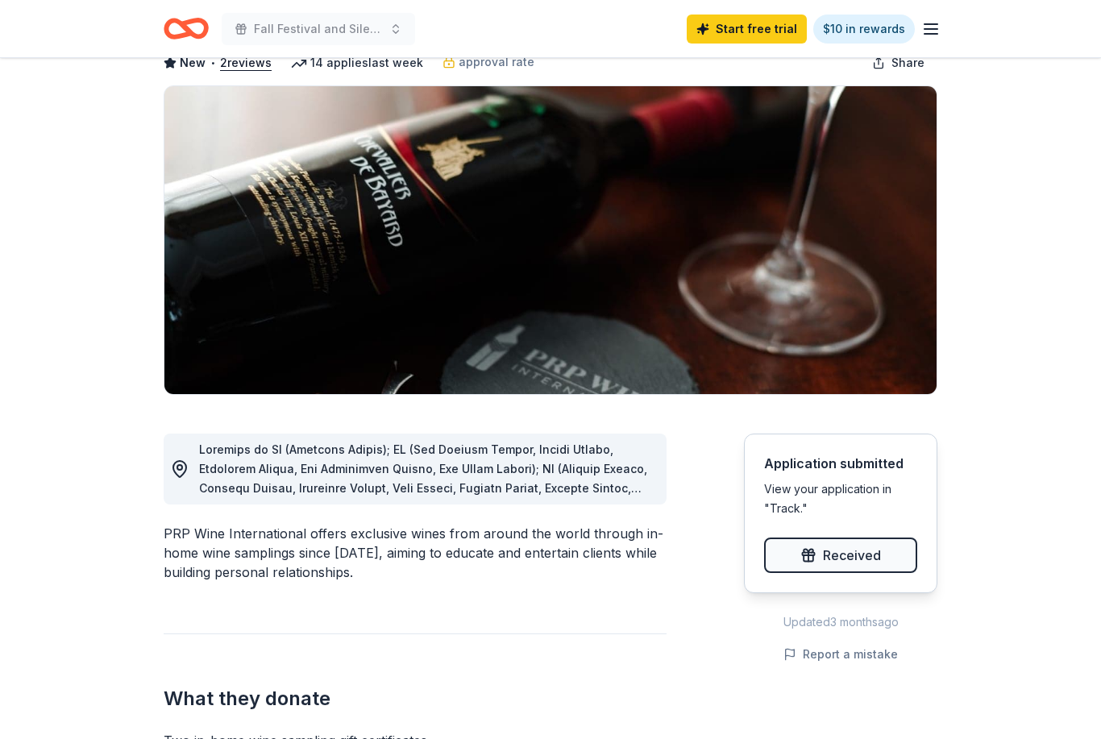
click at [615, 542] on div "PRP Wine International offers exclusive wines from around the world through in-…" at bounding box center [415, 553] width 503 height 58
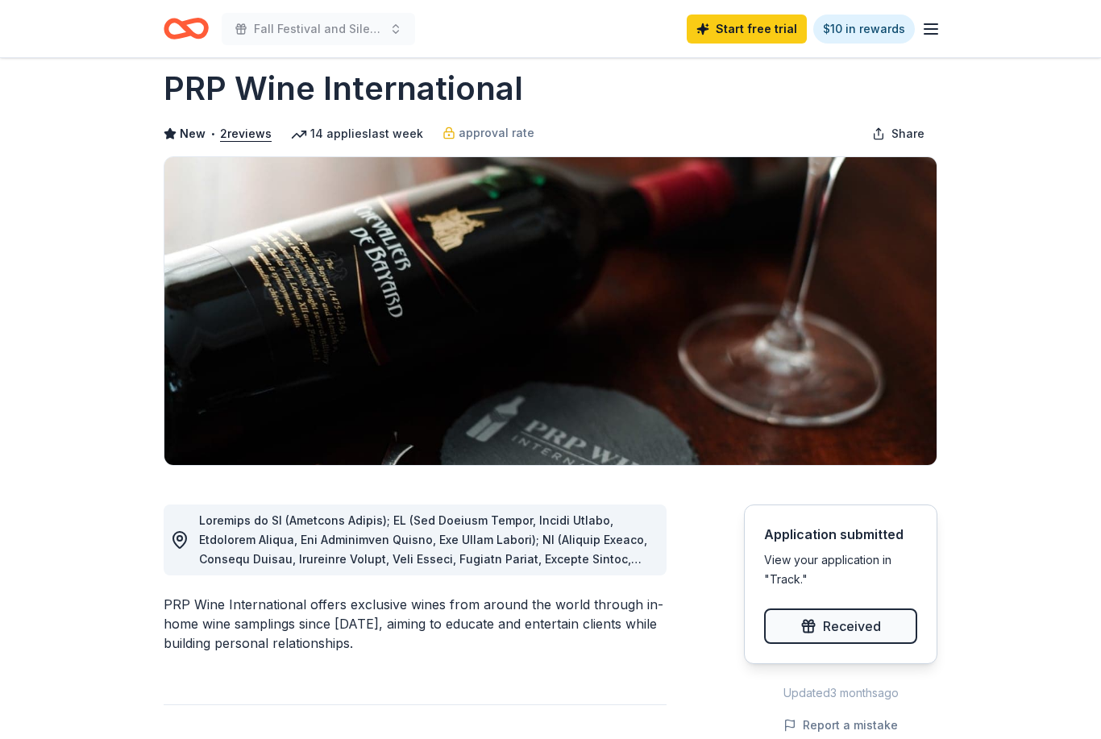
scroll to position [0, 0]
